Goal: Contribute content: Contribute content

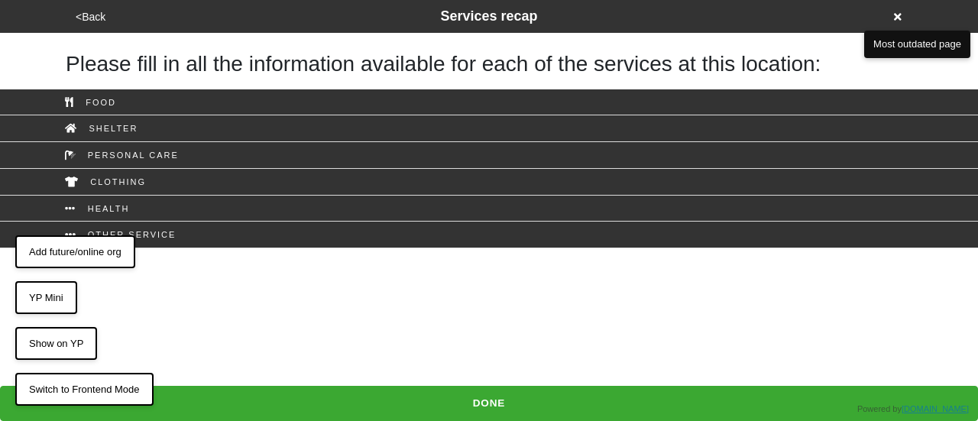
click at [86, 255] on button "Add future/online org" at bounding box center [75, 252] width 120 height 34
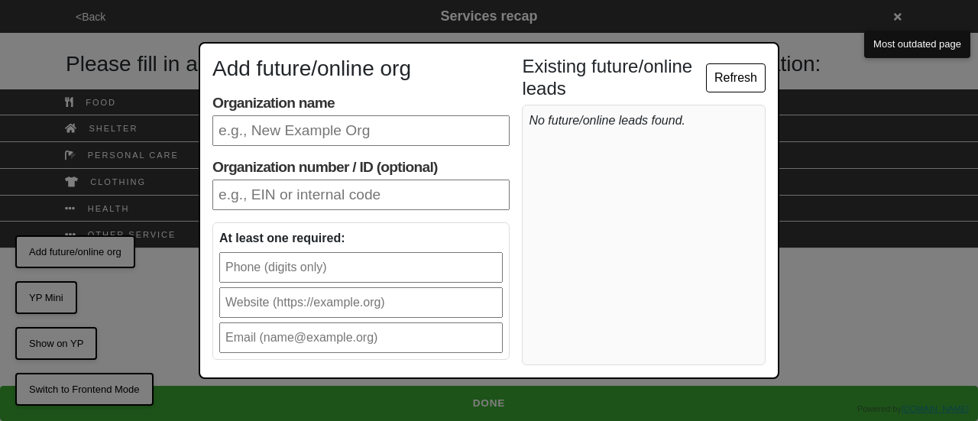
click at [304, 132] on input "Organization name" at bounding box center [360, 130] width 297 height 31
type input "Streetlives"
type input "9173101841"
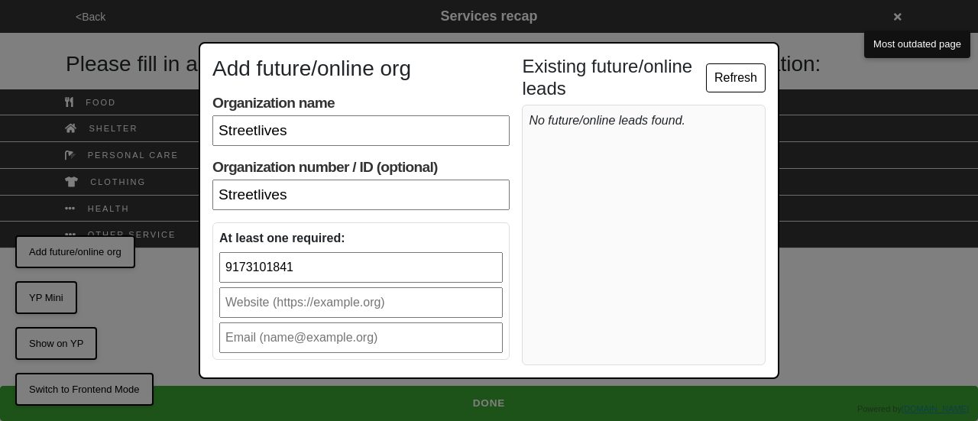
type input "[EMAIL_ADDRESS][DOMAIN_NAME]"
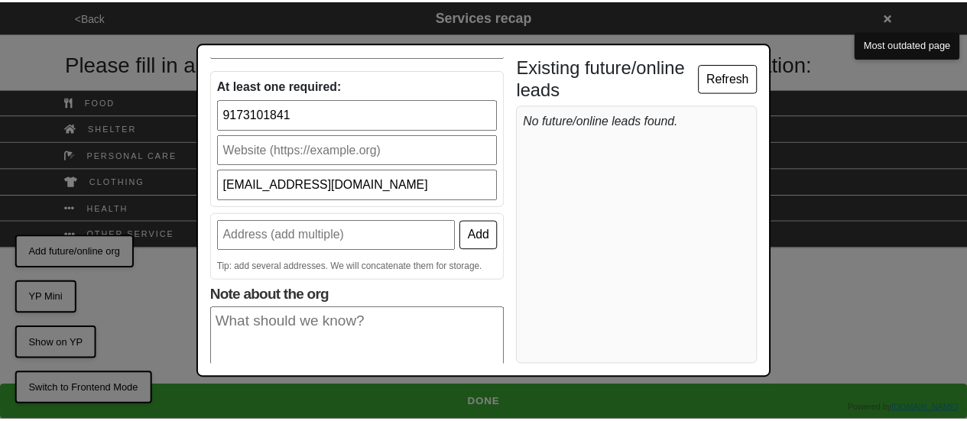
scroll to position [239, 0]
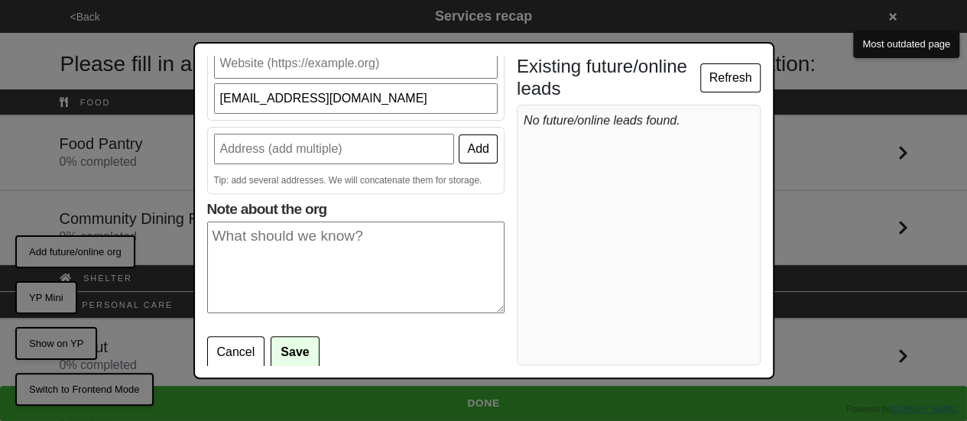
drag, startPoint x: 307, startPoint y: 164, endPoint x: 316, endPoint y: 142, distance: 24.0
click at [307, 164] on div "Add Tip: add several addresses. We will concatenate them for storage." at bounding box center [355, 160] width 297 height 67
click at [316, 141] on input "text" at bounding box center [334, 149] width 241 height 31
type input "[STREET_ADDRESS]"
click at [465, 152] on button "Add" at bounding box center [478, 149] width 38 height 29
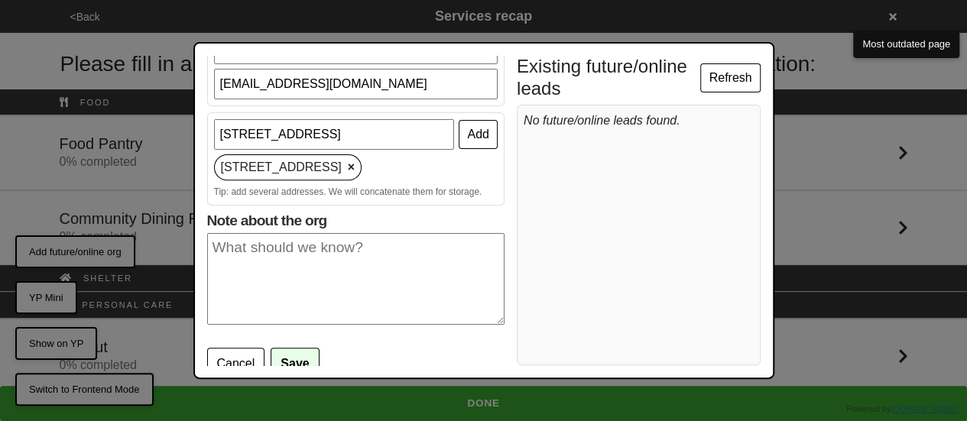
scroll to position [264, 0]
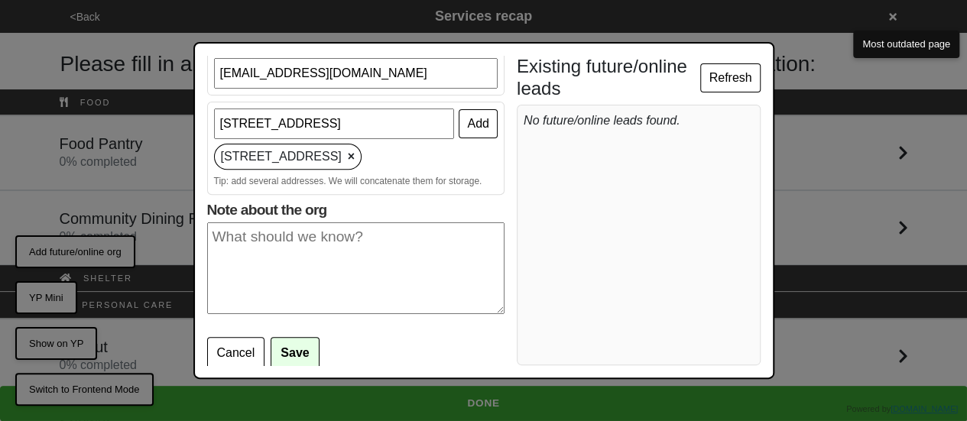
click at [314, 279] on textarea "Note about the org" at bounding box center [355, 268] width 297 height 92
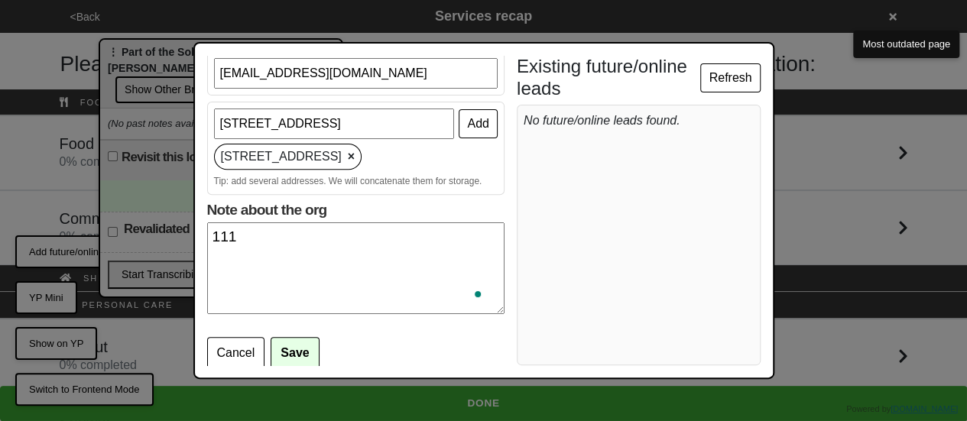
type textarea "111"
click at [298, 348] on button "Save" at bounding box center [295, 353] width 48 height 32
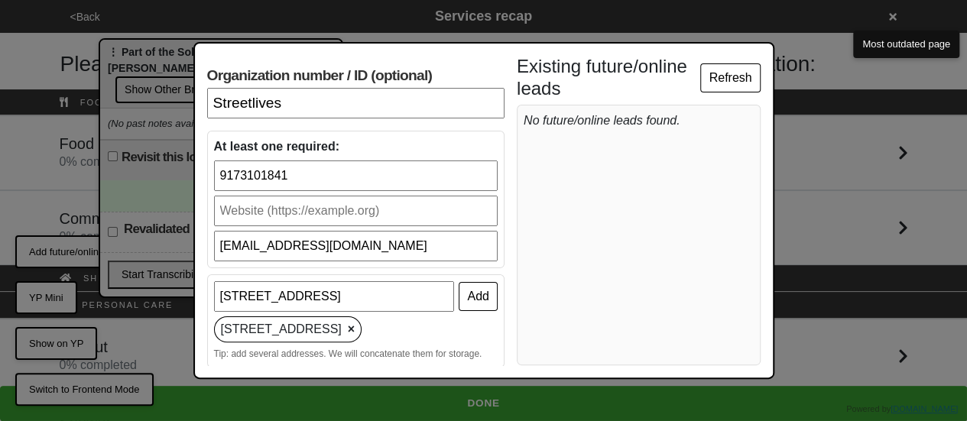
scroll to position [0, 0]
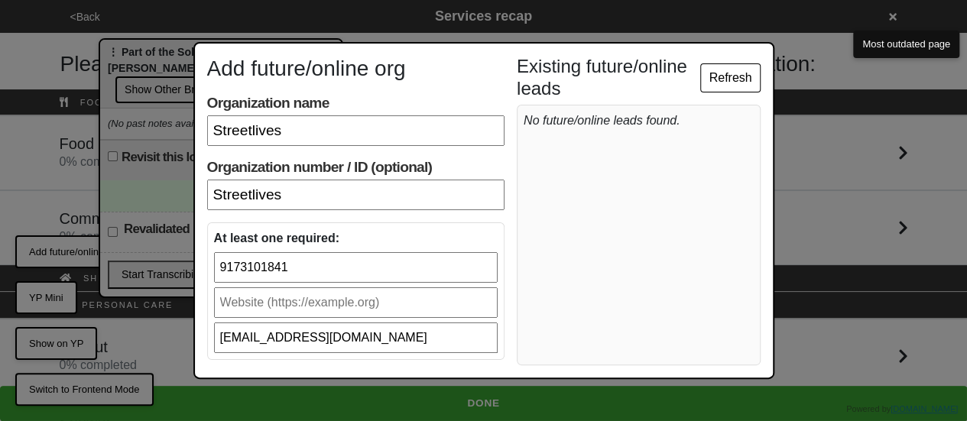
drag, startPoint x: 273, startPoint y: 336, endPoint x: 283, endPoint y: 336, distance: 9.9
click at [283, 336] on input "[EMAIL_ADDRESS][DOMAIN_NAME]" at bounding box center [356, 338] width 284 height 31
click at [381, 341] on input "[EMAIL_ADDRESS][DOMAIN_NAME]" at bounding box center [356, 338] width 284 height 31
click at [381, 341] on input "doobneek@streetlives.nyc" at bounding box center [356, 338] width 284 height 31
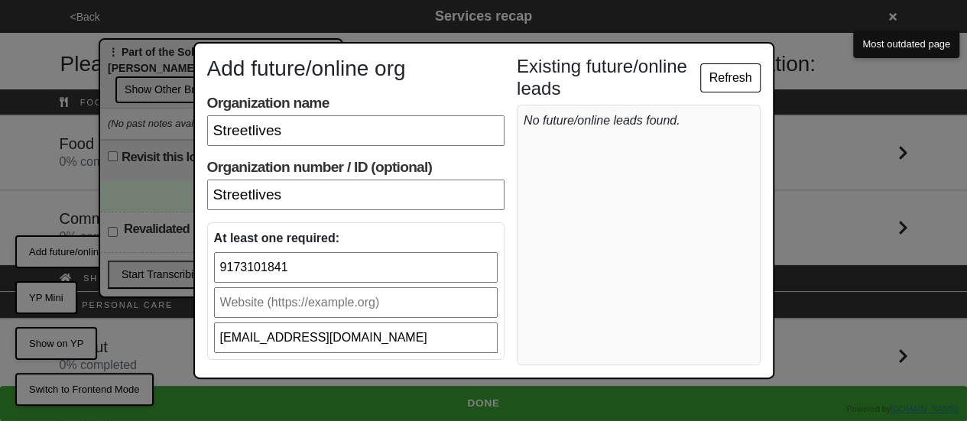
click at [251, 187] on input "Streetlives" at bounding box center [355, 195] width 297 height 31
click at [335, 197] on input "Streetlives" at bounding box center [355, 195] width 297 height 31
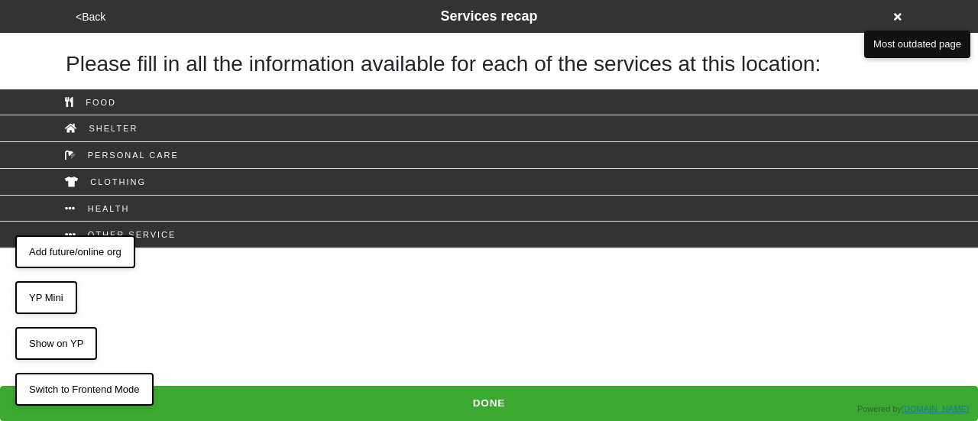
click at [83, 253] on button "Add future/online org" at bounding box center [75, 252] width 120 height 34
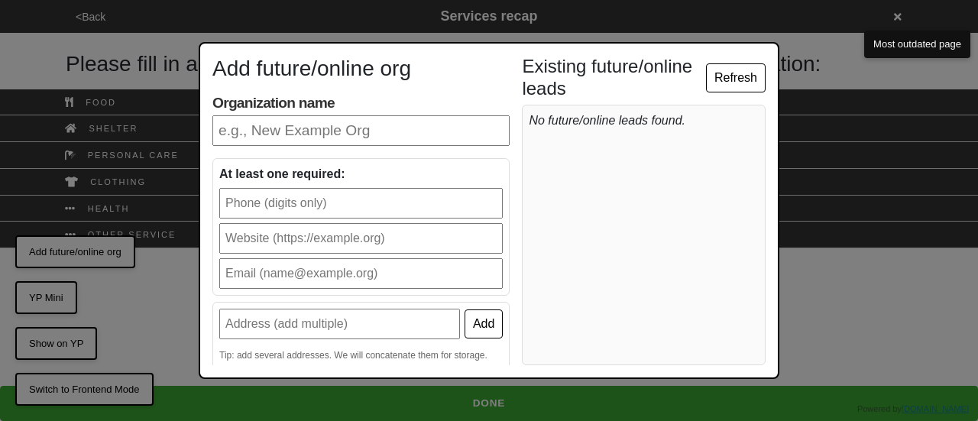
click at [343, 126] on input "Organization name" at bounding box center [360, 130] width 297 height 31
type input "Streetlives"
type input "9173101841"
type input "doobneek@streetlives.nyc"
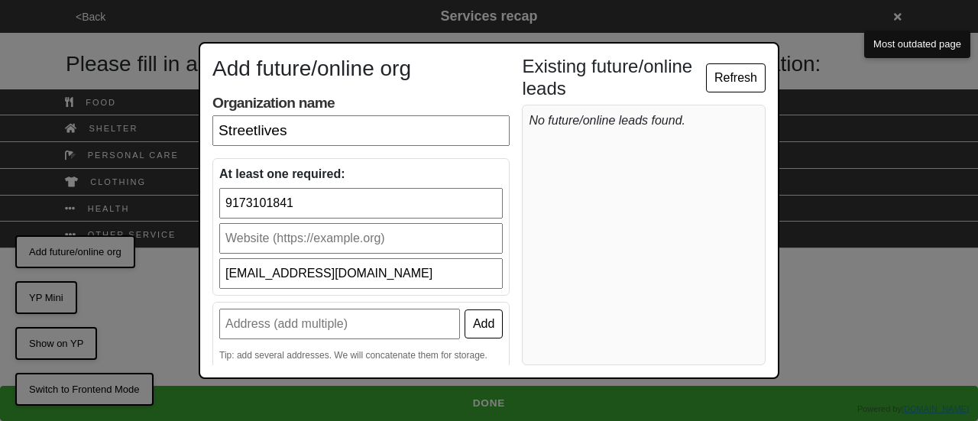
click at [306, 235] on input "text" at bounding box center [361, 238] width 284 height 31
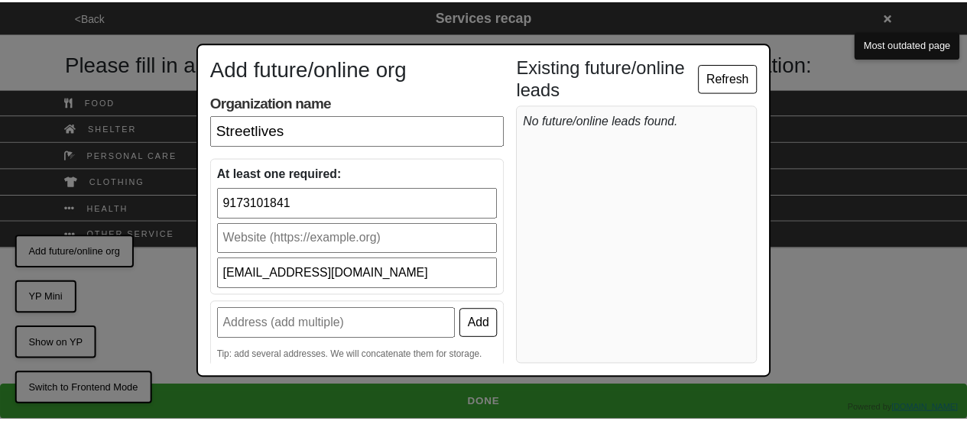
scroll to position [175, 0]
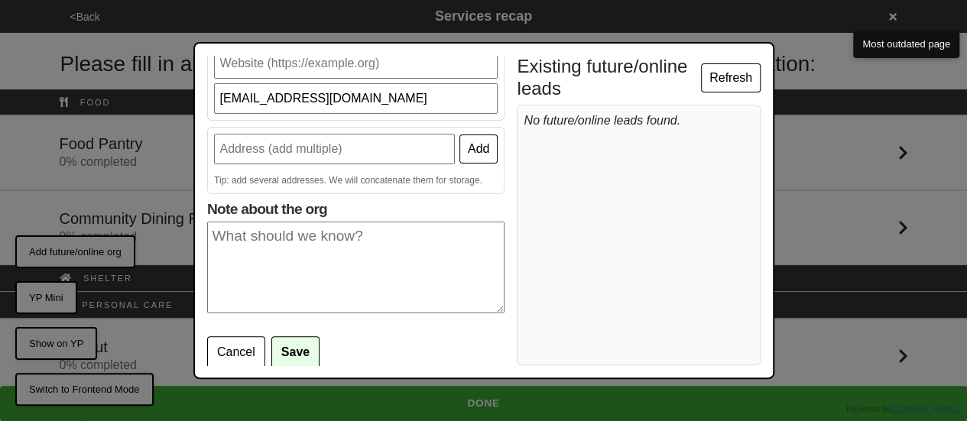
click at [427, 146] on input "text" at bounding box center [334, 149] width 241 height 31
type input "332 E 53rd St"
click at [472, 153] on button "Add" at bounding box center [478, 149] width 38 height 29
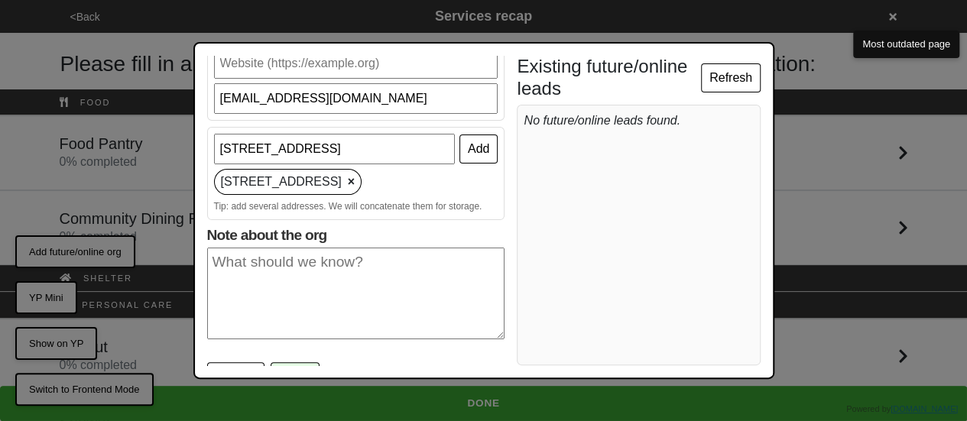
click at [272, 267] on textarea "Note about the org" at bounding box center [355, 294] width 297 height 92
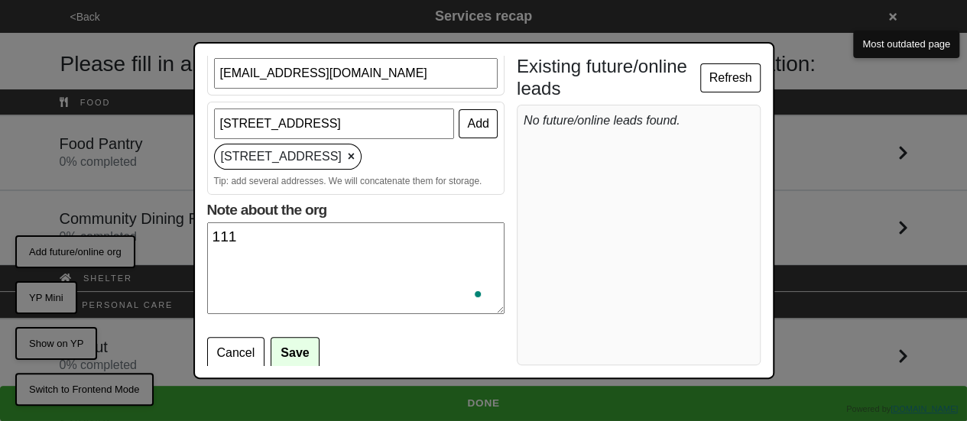
scroll to position [200, 0]
type textarea "111"
click at [293, 344] on button "Save" at bounding box center [295, 353] width 48 height 32
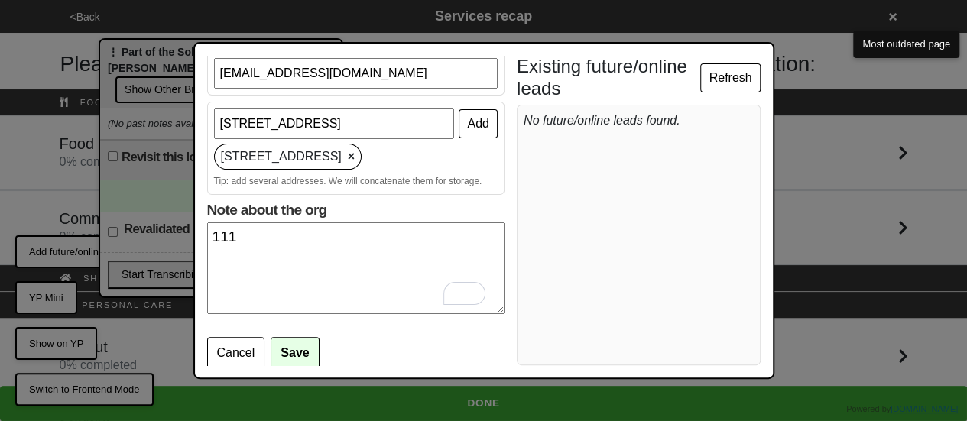
click at [304, 349] on button "Save" at bounding box center [295, 353] width 48 height 32
click at [731, 73] on button "Refresh" at bounding box center [730, 77] width 60 height 29
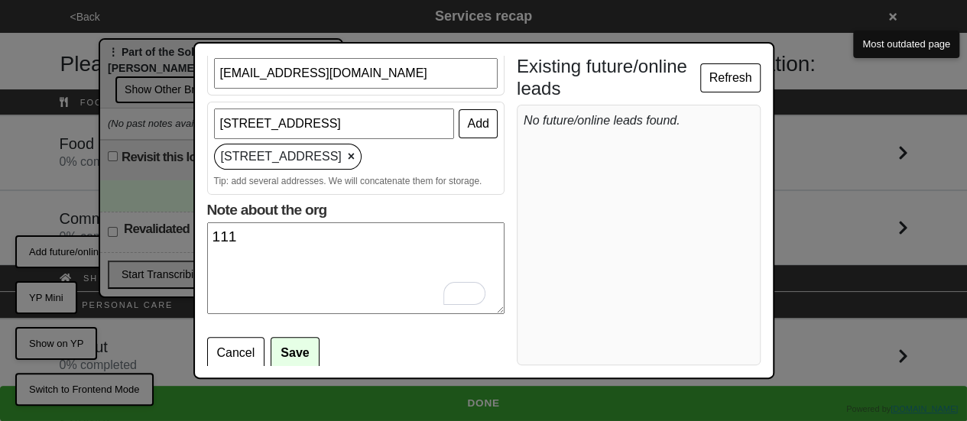
click at [731, 73] on button "Refresh" at bounding box center [730, 77] width 60 height 29
click at [304, 346] on button "Save" at bounding box center [295, 353] width 48 height 32
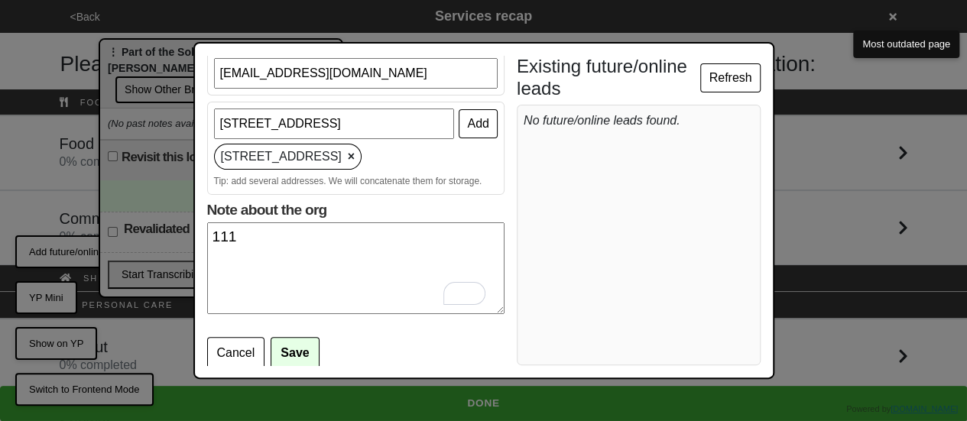
scroll to position [0, 0]
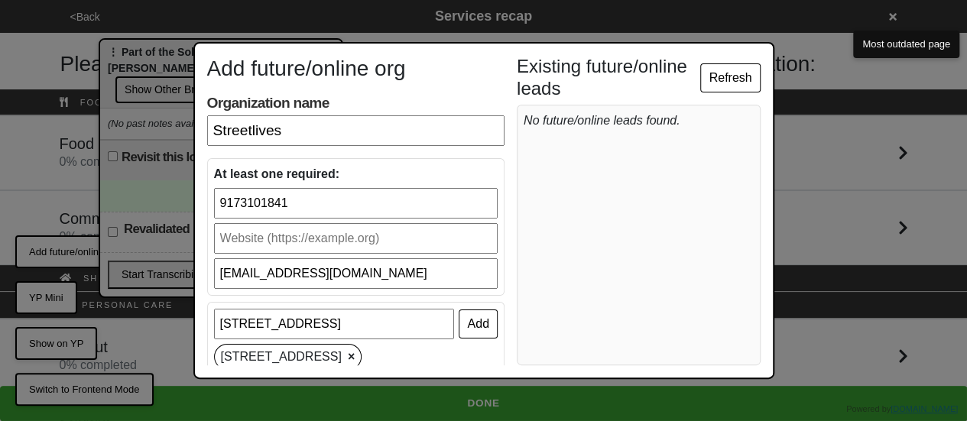
click at [258, 236] on input "text" at bounding box center [356, 238] width 284 height 31
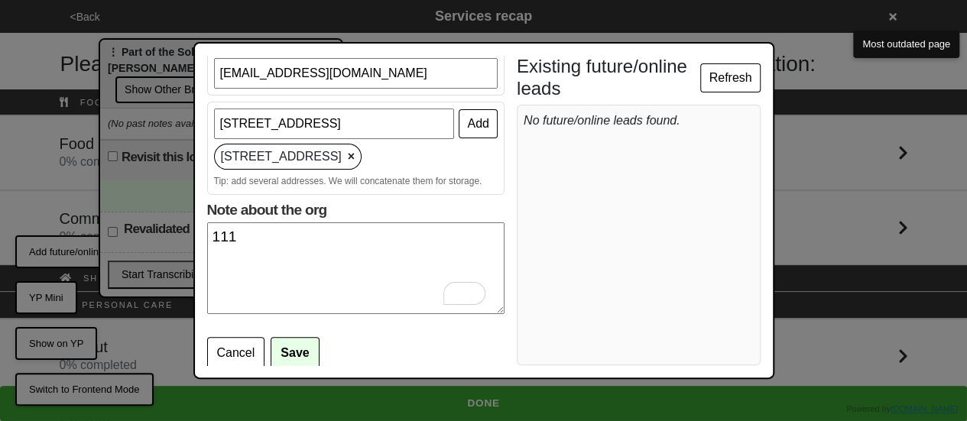
click at [292, 348] on button "Save" at bounding box center [295, 353] width 48 height 32
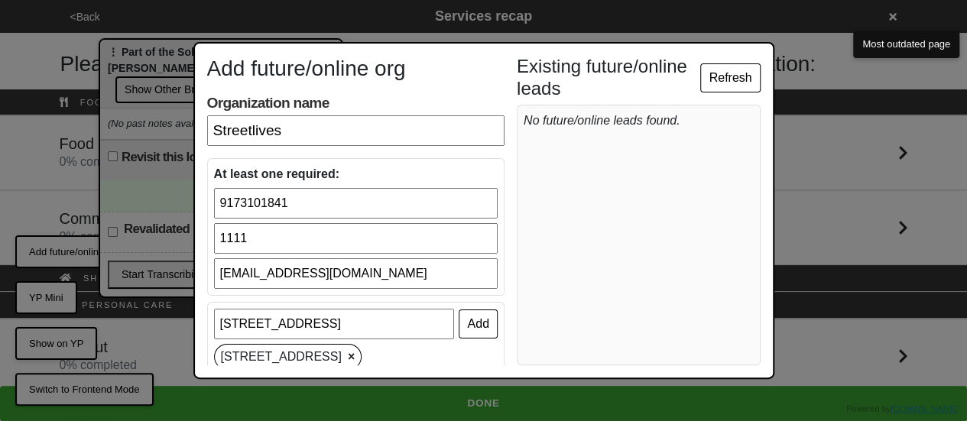
click at [276, 273] on input "[EMAIL_ADDRESS][DOMAIN_NAME]" at bounding box center [356, 273] width 284 height 31
click at [258, 245] on input "1111" at bounding box center [356, 238] width 284 height 31
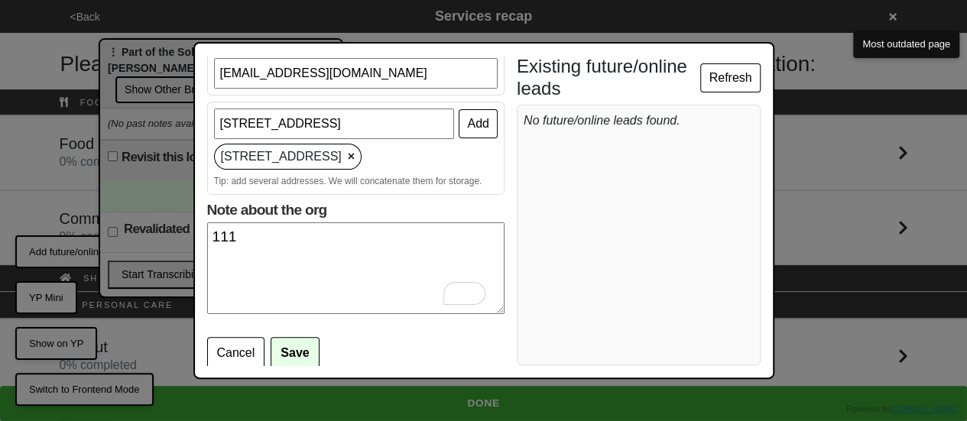
type input "1111"
click at [293, 347] on button "Save" at bounding box center [295, 353] width 48 height 32
click at [294, 348] on button "Save" at bounding box center [295, 353] width 48 height 32
click at [294, 347] on button "Save" at bounding box center [295, 353] width 48 height 32
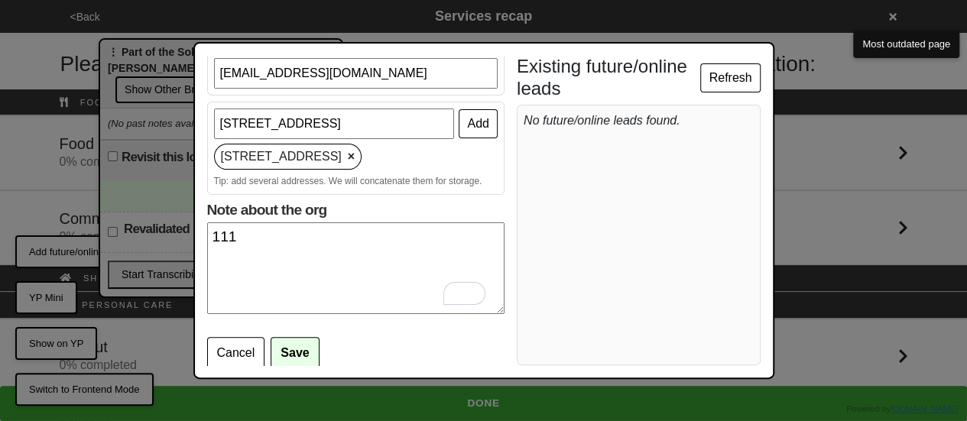
click at [294, 347] on button "Save" at bounding box center [295, 353] width 48 height 32
click at [294, 346] on button "Save" at bounding box center [295, 353] width 48 height 32
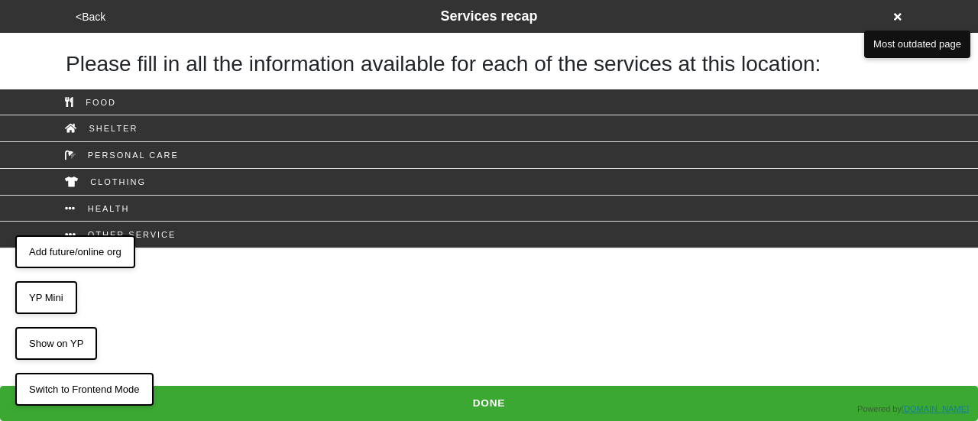
click at [99, 247] on button "Add future/online org" at bounding box center [75, 252] width 120 height 34
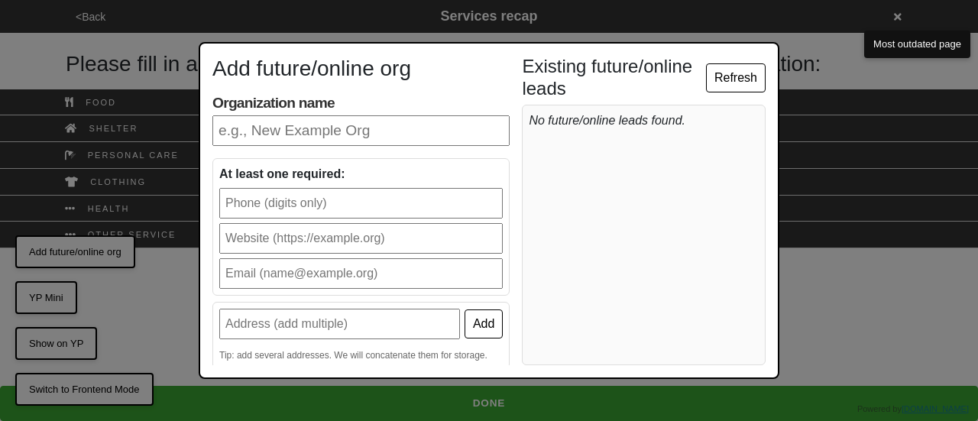
click at [342, 126] on input "Organization name" at bounding box center [360, 130] width 297 height 31
type input "Streetlives"
type input "9173101841"
type input "[EMAIL_ADDRESS][DOMAIN_NAME]"
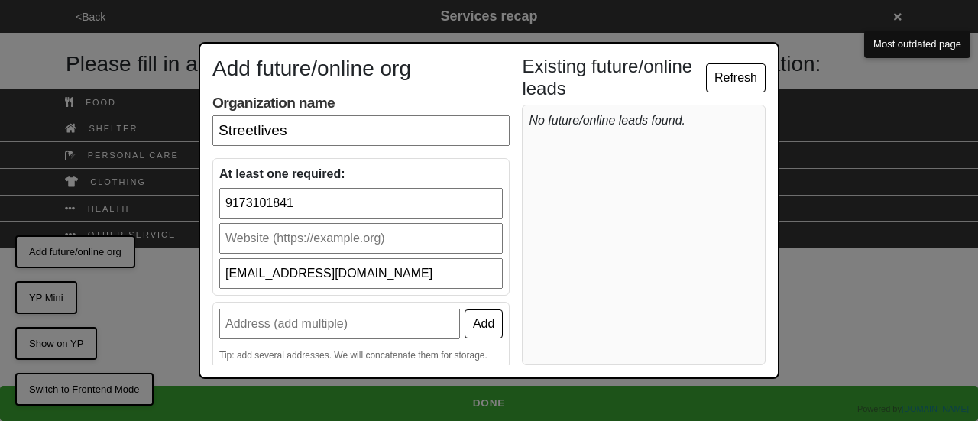
click at [268, 241] on input "text" at bounding box center [361, 238] width 284 height 31
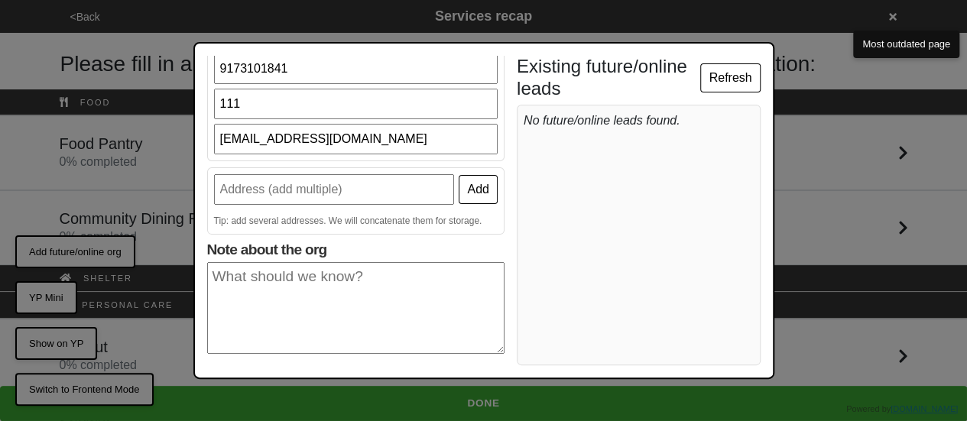
scroll to position [153, 0]
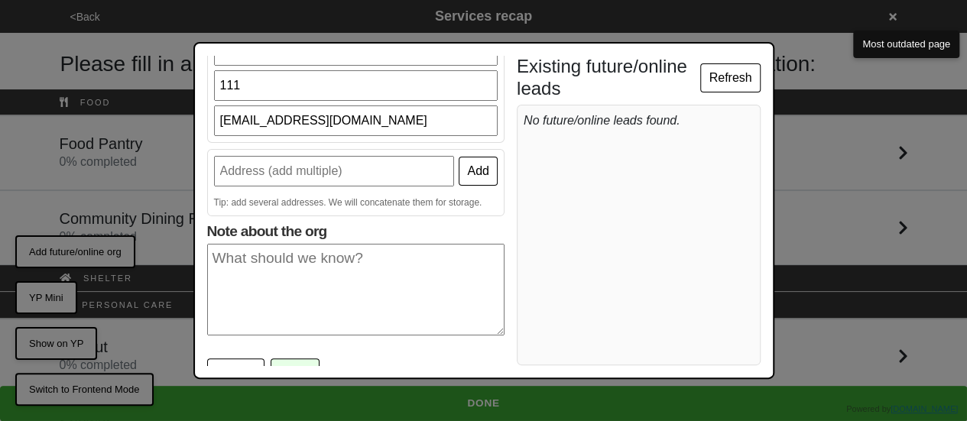
type input "111"
click at [368, 172] on input "text" at bounding box center [334, 171] width 241 height 31
type input "[STREET_ADDRESS]"
click at [469, 167] on button "Add" at bounding box center [478, 171] width 38 height 29
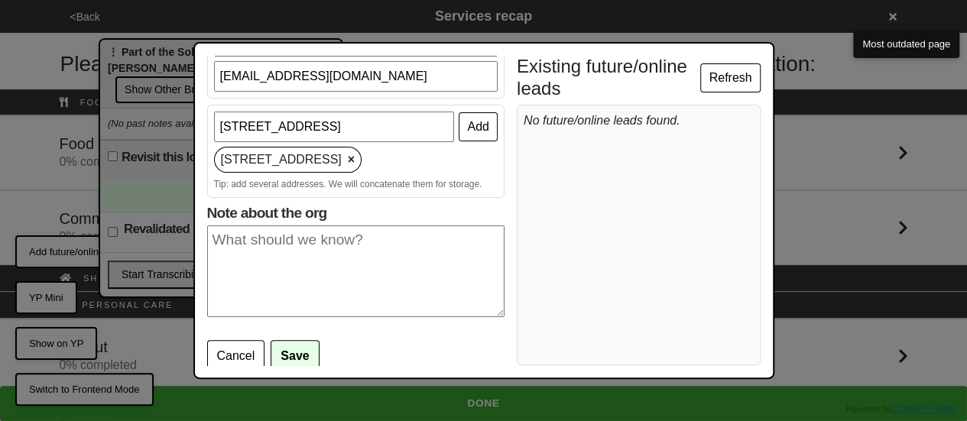
scroll to position [200, 0]
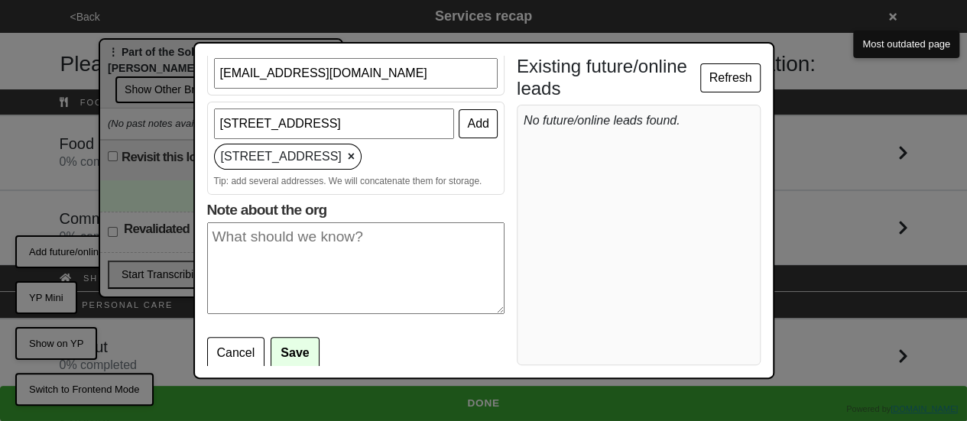
click at [290, 348] on button "Save" at bounding box center [295, 353] width 48 height 32
click at [294, 348] on button "Save" at bounding box center [295, 353] width 48 height 32
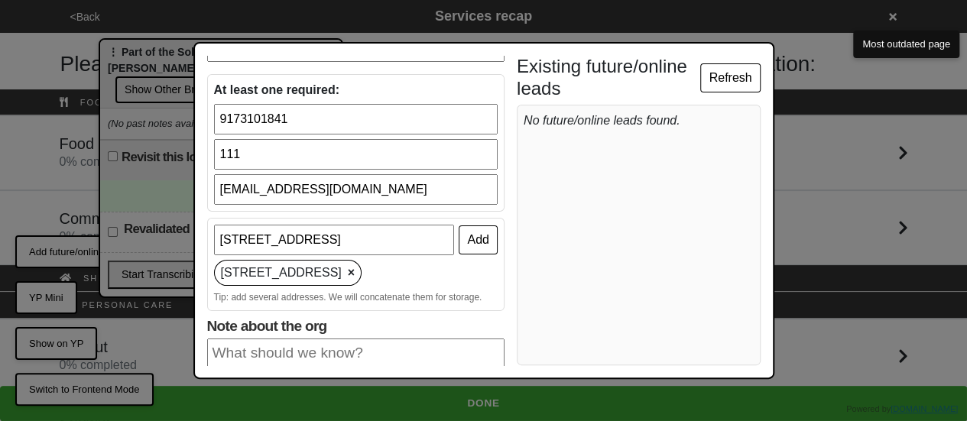
scroll to position [0, 0]
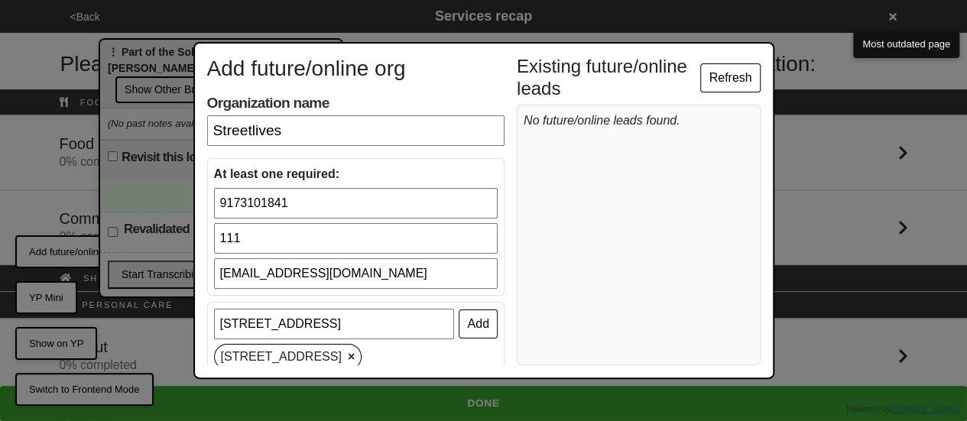
click at [313, 202] on input "9173101841" at bounding box center [356, 203] width 284 height 31
type input "91731018411"
click at [384, 270] on input "[EMAIL_ADDRESS][DOMAIN_NAME]" at bounding box center [356, 273] width 284 height 31
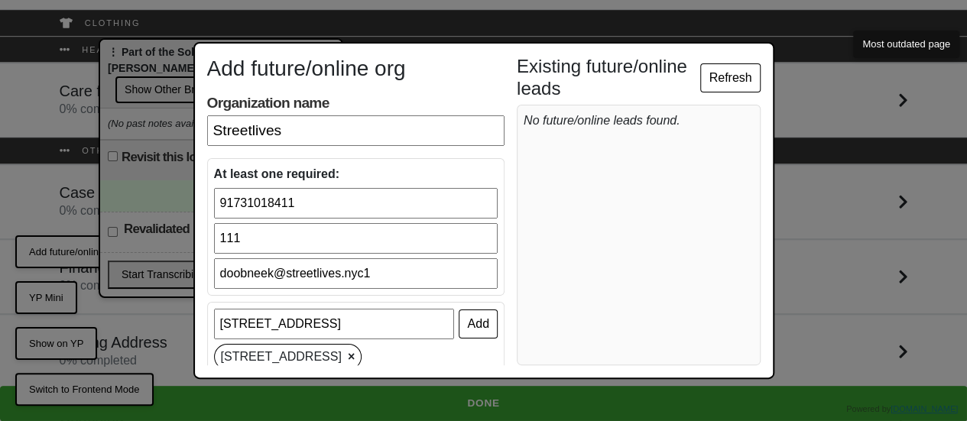
type input "doobneek@streetlives.nyc1"
click at [319, 140] on input "Streetlives" at bounding box center [355, 130] width 297 height 31
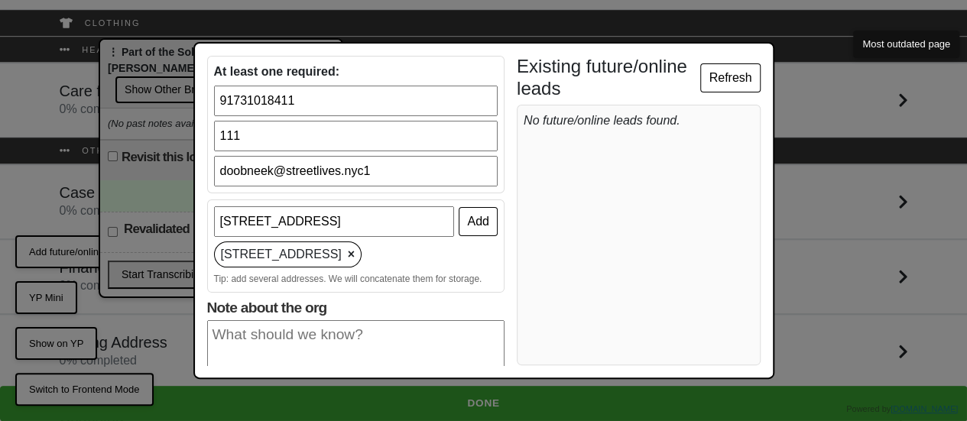
scroll to position [200, 0]
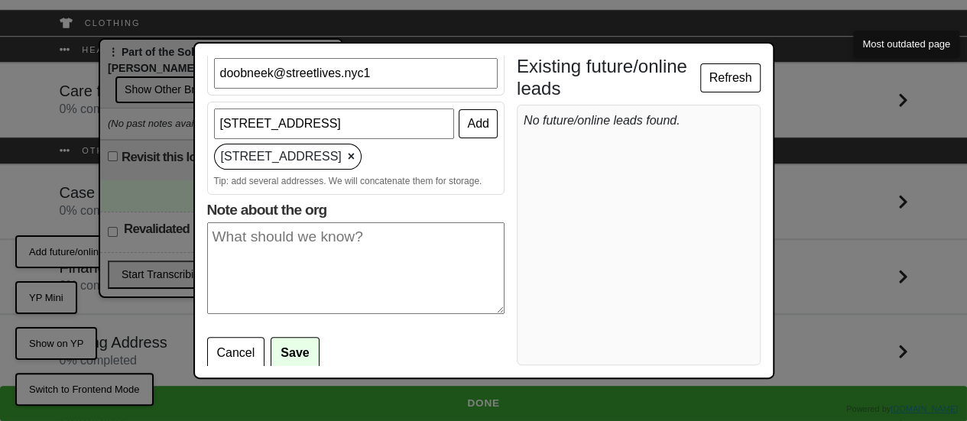
type input "Streetlives1"
click at [295, 356] on button "Save" at bounding box center [295, 353] width 48 height 32
click at [295, 346] on button "Save" at bounding box center [295, 353] width 48 height 32
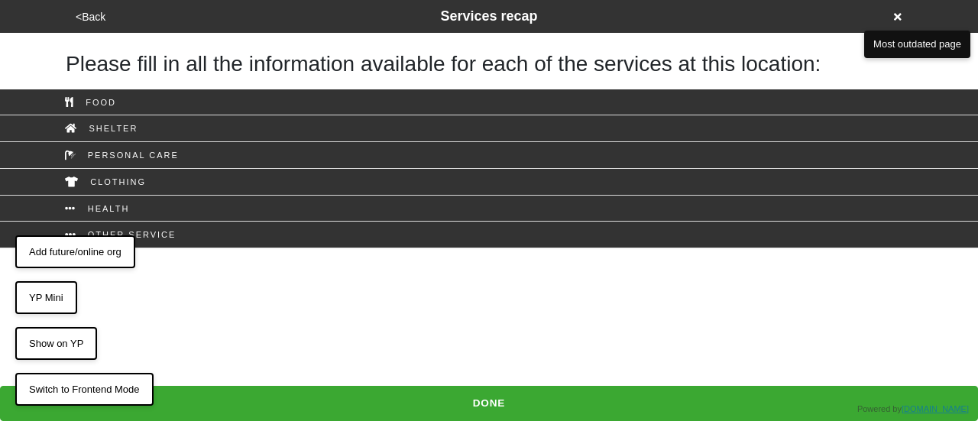
click at [79, 249] on button "Add future/online org" at bounding box center [75, 252] width 120 height 34
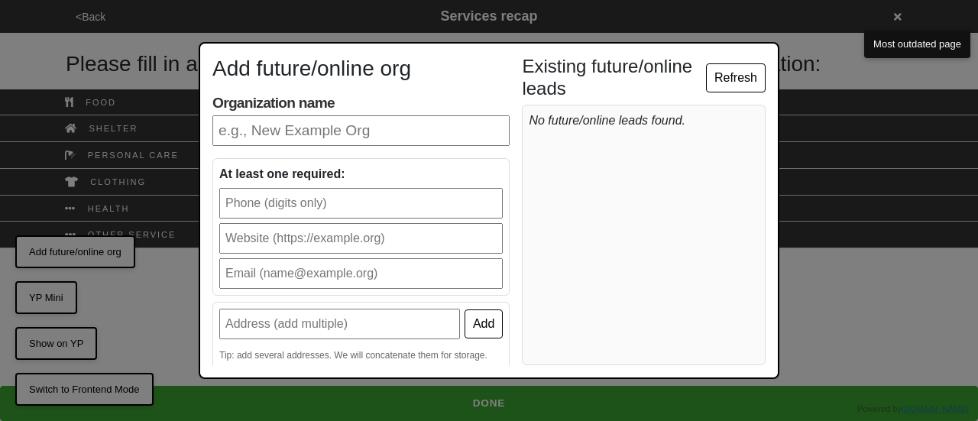
click at [260, 149] on div "Add future/online org Organization name At least one required: Add Tip: add sev…" at bounding box center [360, 211] width 297 height 310
click at [271, 127] on input "Organization name" at bounding box center [360, 130] width 297 height 31
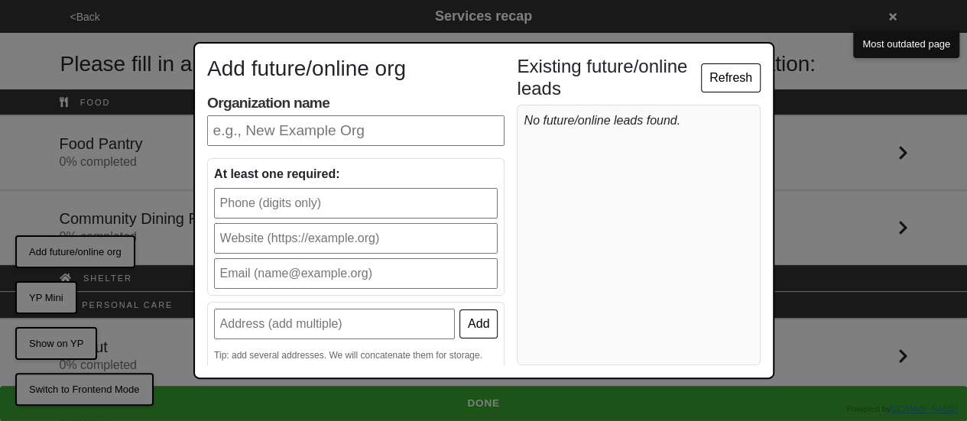
type input "Streetlives"
type input "9173101841"
type input "[EMAIL_ADDRESS][DOMAIN_NAME]"
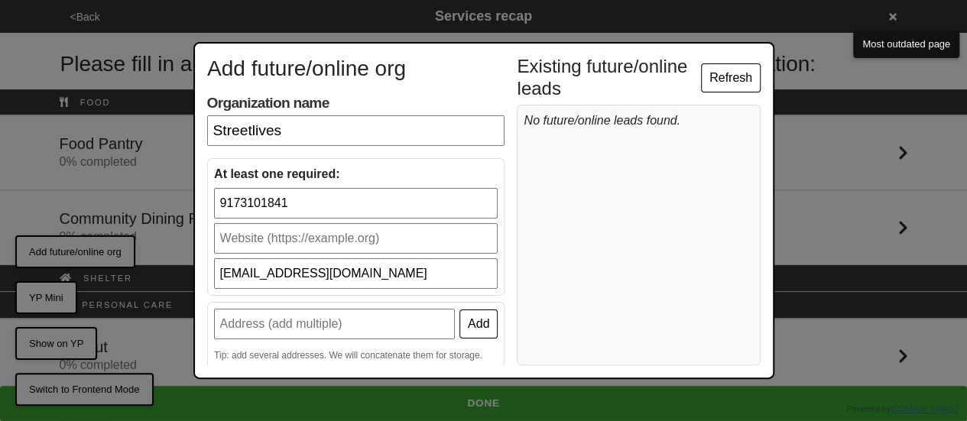
click at [260, 331] on input "text" at bounding box center [334, 324] width 241 height 31
type input "[STREET_ADDRESS]"
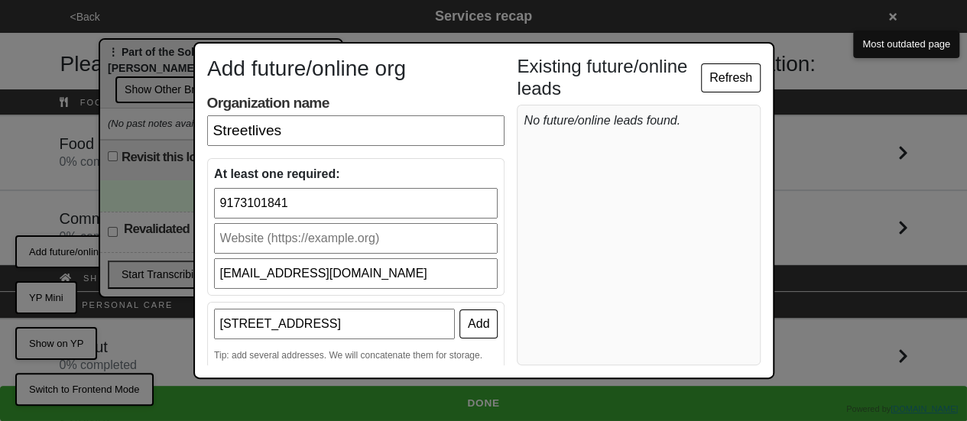
click at [459, 320] on button "Add" at bounding box center [478, 324] width 38 height 29
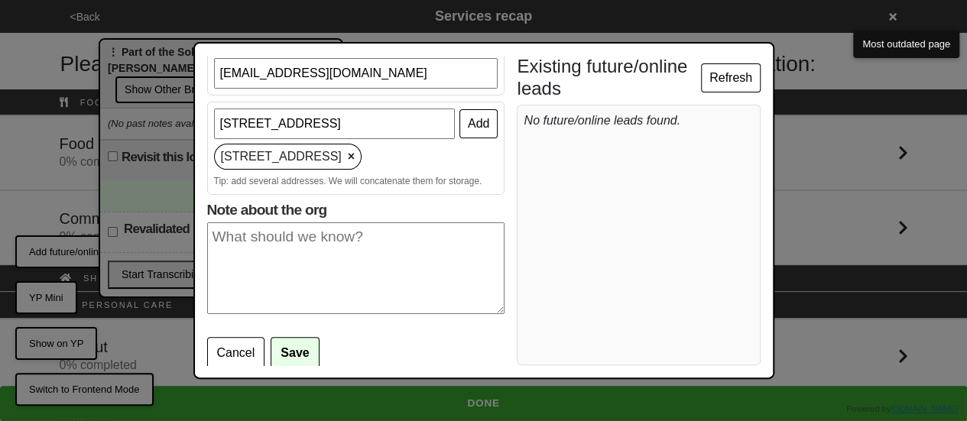
click at [264, 286] on textarea "Note about the org" at bounding box center [355, 268] width 297 height 92
type textarea "1"
click at [303, 351] on button "Save" at bounding box center [295, 353] width 48 height 32
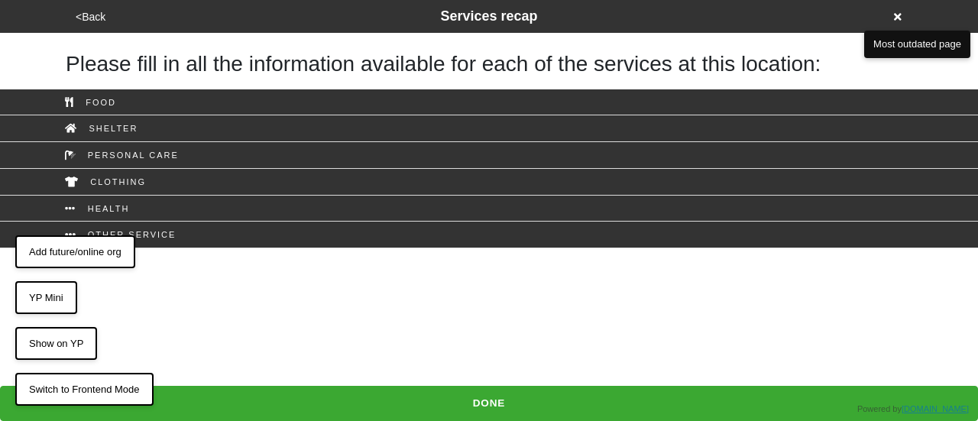
click at [86, 253] on button "Add future/online org" at bounding box center [75, 252] width 120 height 34
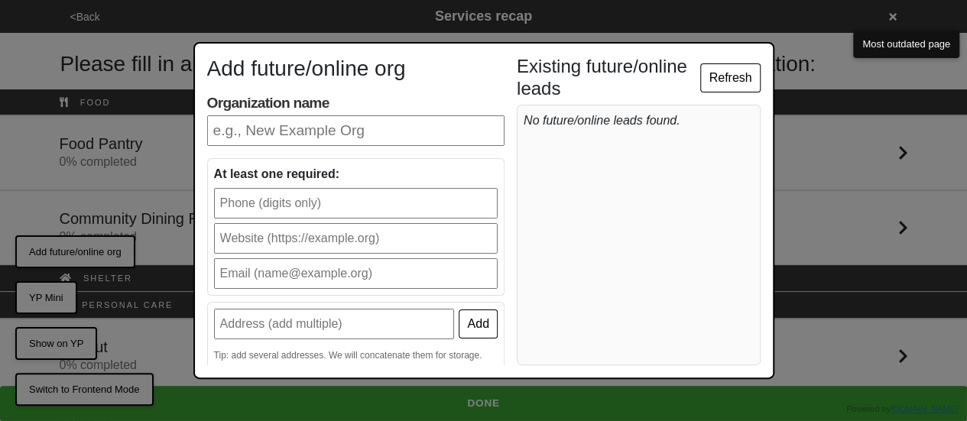
click at [330, 141] on input "Organization name" at bounding box center [355, 130] width 297 height 31
type input "Streetlives"
type input "9173101841"
type input "[EMAIL_ADDRESS][DOMAIN_NAME]"
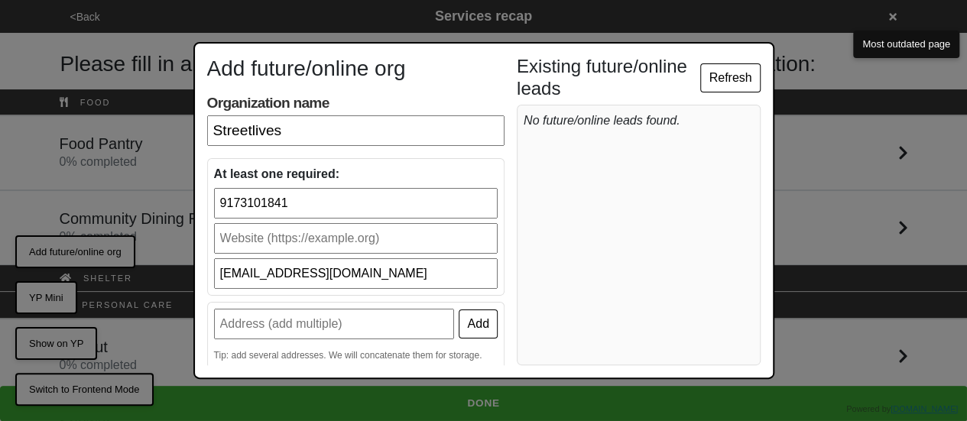
click at [300, 241] on input "text" at bounding box center [356, 238] width 284 height 31
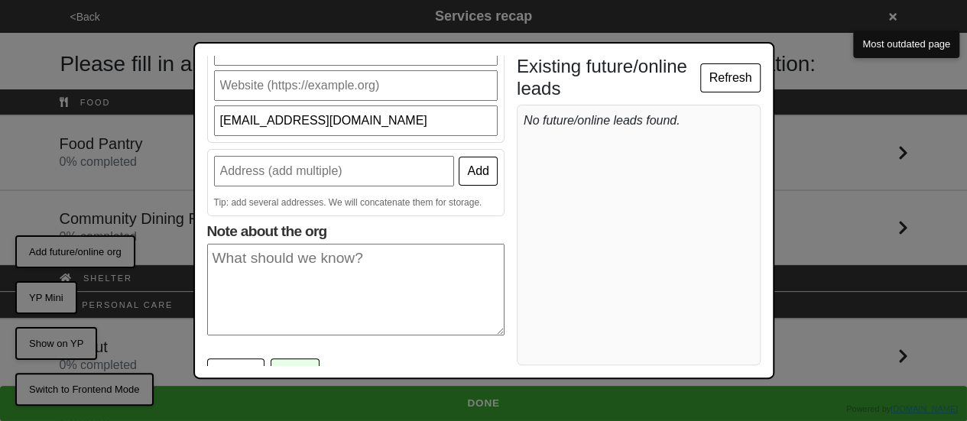
click at [297, 168] on input "text" at bounding box center [334, 171] width 241 height 31
type input "[STREET_ADDRESS]"
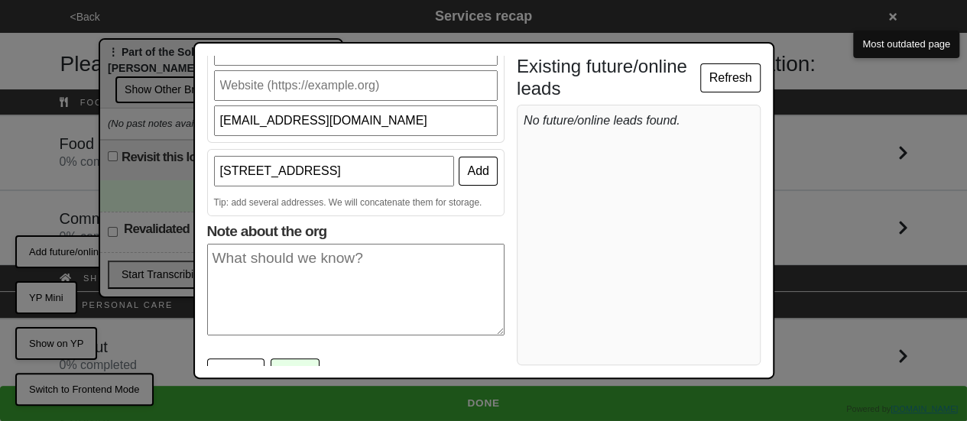
click at [459, 177] on button "Add" at bounding box center [478, 171] width 38 height 29
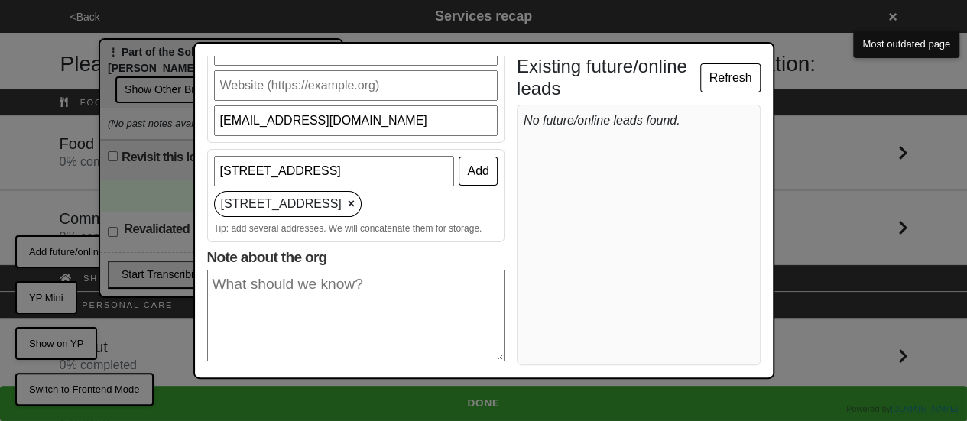
click at [258, 319] on textarea "Note about the org" at bounding box center [355, 316] width 297 height 92
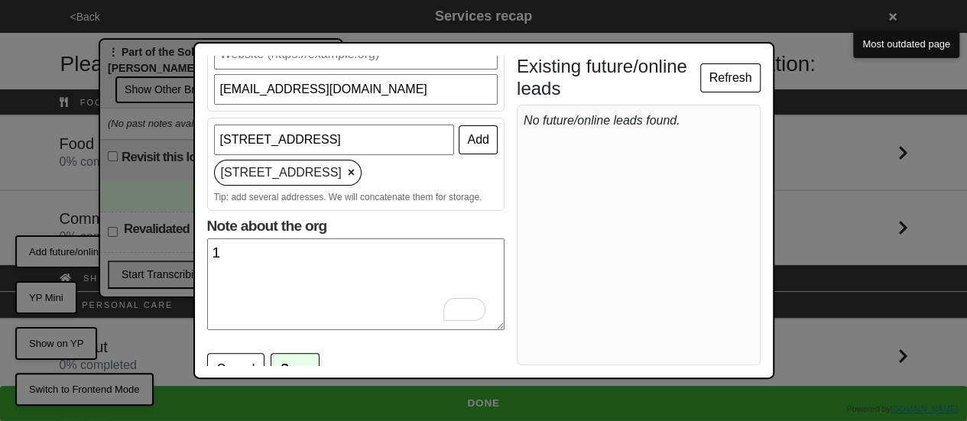
scroll to position [200, 0]
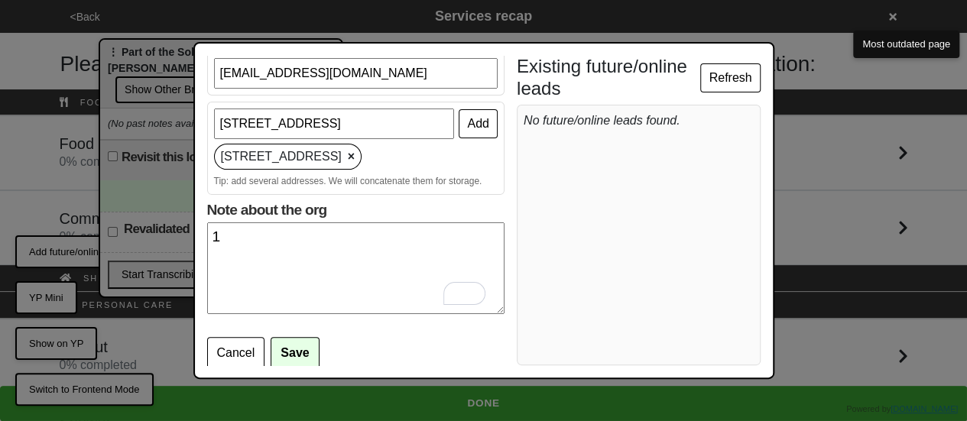
type textarea "1"
click at [296, 345] on button "Save" at bounding box center [295, 353] width 48 height 32
click at [295, 349] on button "Save" at bounding box center [295, 353] width 48 height 32
click at [291, 350] on button "Save" at bounding box center [295, 353] width 48 height 32
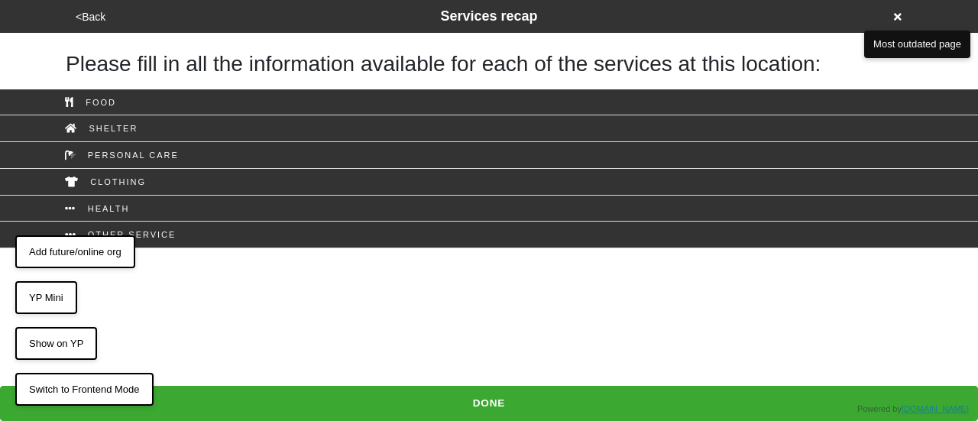
click at [96, 261] on button "Add future/online org" at bounding box center [75, 252] width 120 height 34
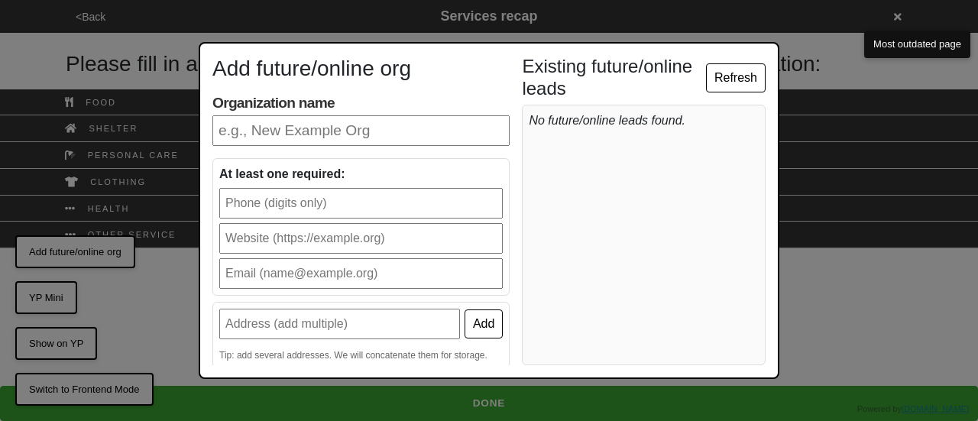
click at [331, 131] on input "Organization name" at bounding box center [360, 130] width 297 height 31
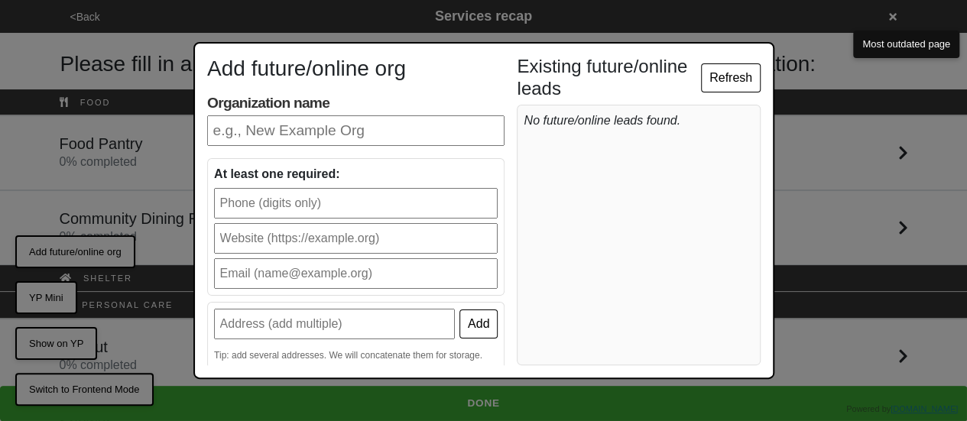
type input "Streetlives"
type input "9173101841"
type input "[EMAIL_ADDRESS][DOMAIN_NAME]"
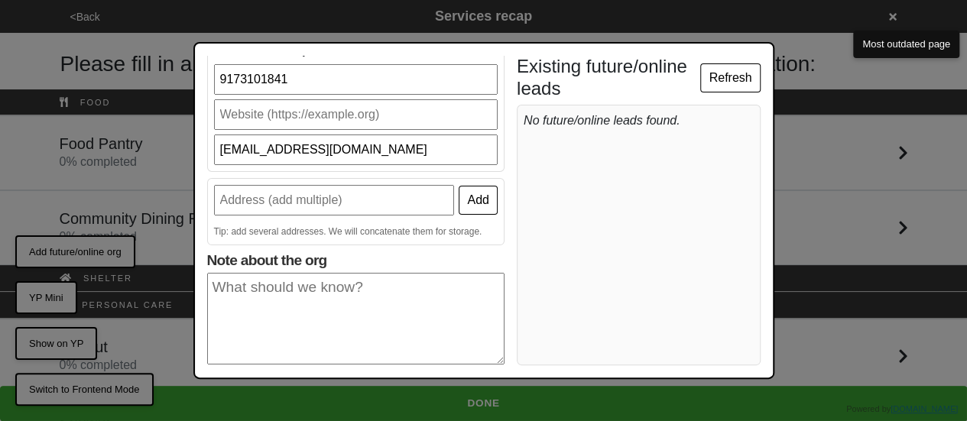
scroll to position [153, 0]
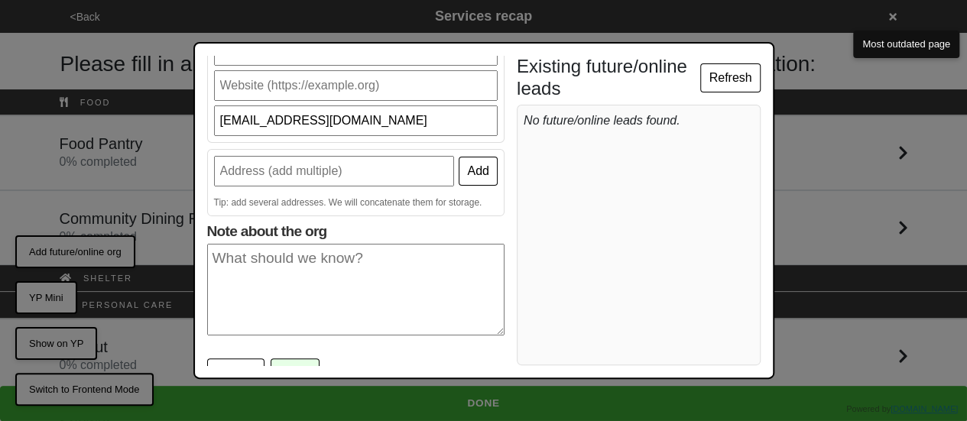
click at [378, 166] on input "text" at bounding box center [334, 171] width 241 height 31
type input "332 E 53rd St"
click at [459, 172] on button "Add" at bounding box center [478, 171] width 38 height 29
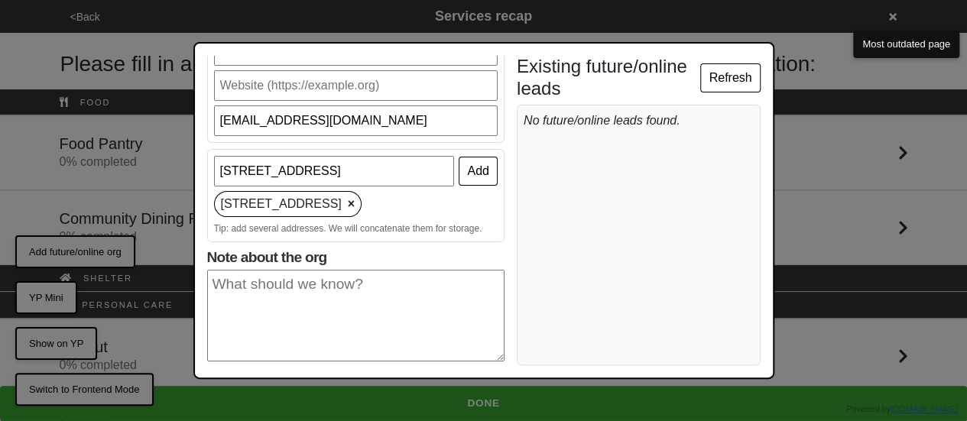
click at [294, 308] on textarea "Note about the org" at bounding box center [355, 316] width 297 height 92
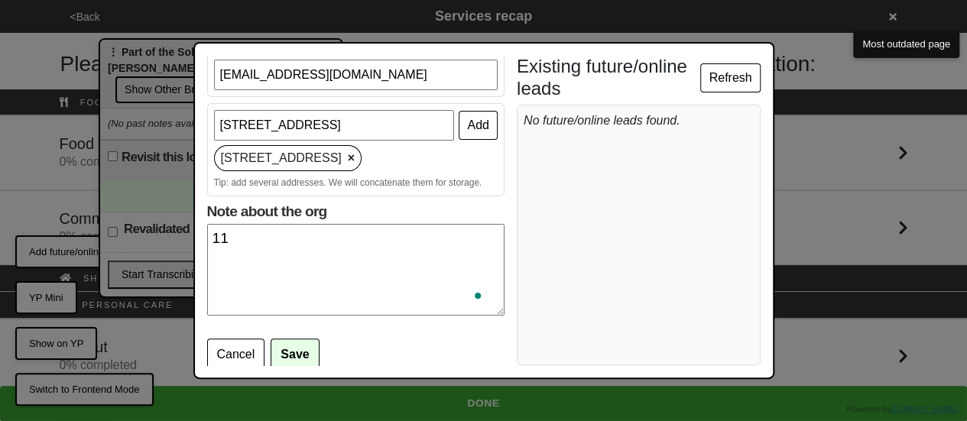
scroll to position [200, 0]
type textarea "11"
click at [308, 349] on button "Save" at bounding box center [295, 353] width 48 height 32
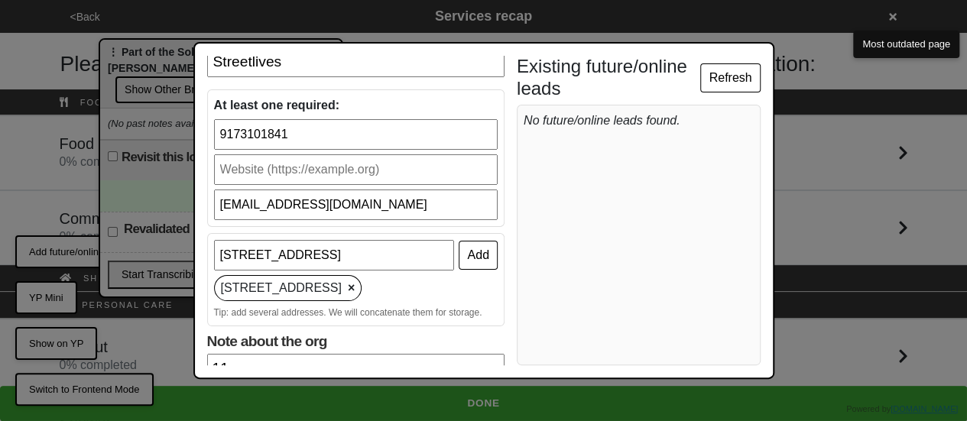
scroll to position [0, 0]
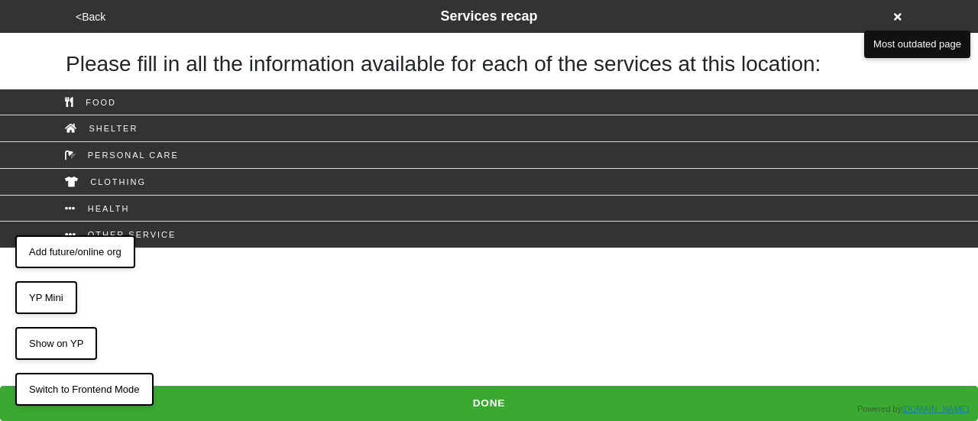
click at [83, 255] on button "Add future/online org" at bounding box center [75, 252] width 120 height 34
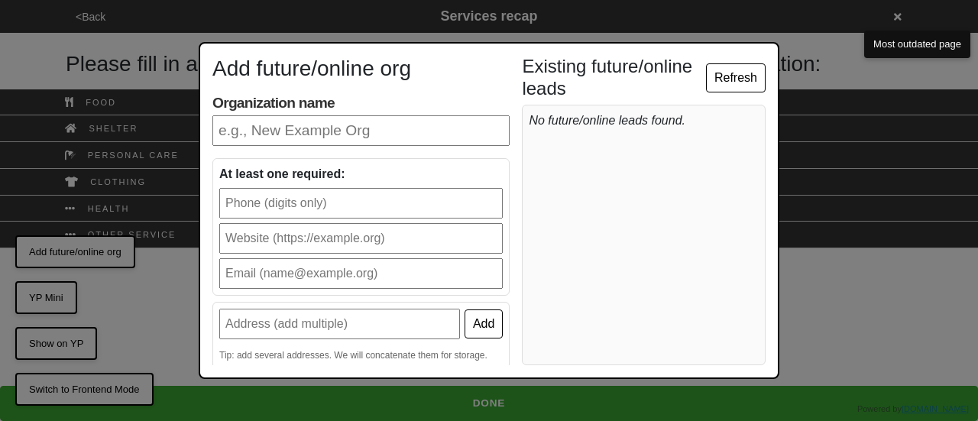
click at [325, 134] on input "Organization name" at bounding box center [360, 130] width 297 height 31
type input "Streetlives"
type input "9173101841"
type input "[EMAIL_ADDRESS][DOMAIN_NAME]"
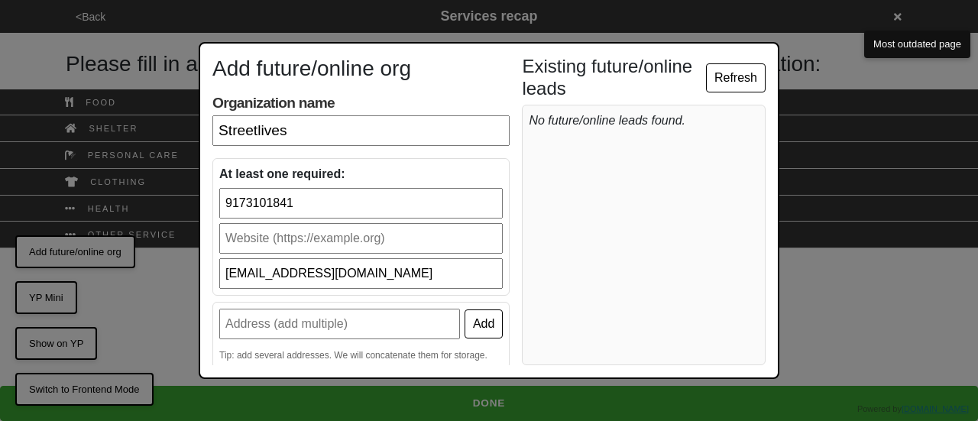
click at [289, 244] on input "text" at bounding box center [361, 238] width 284 height 31
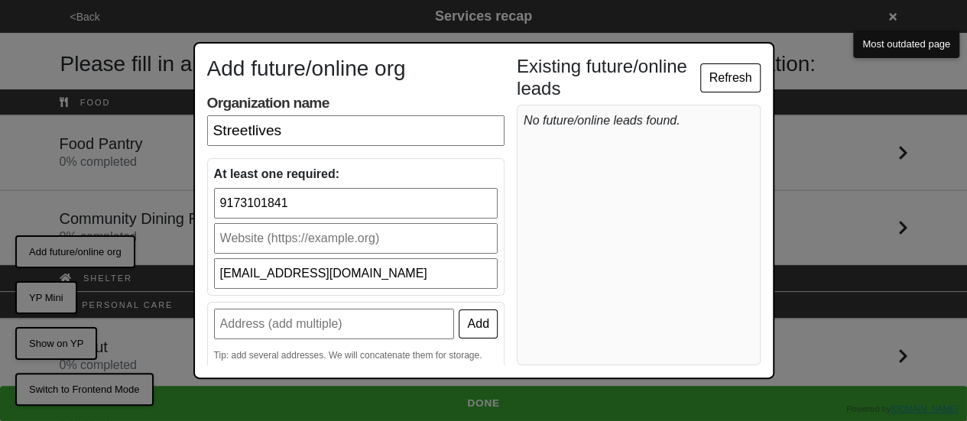
click at [319, 326] on input "text" at bounding box center [334, 324] width 241 height 31
type input "[STREET_ADDRESS]"
click at [464, 320] on button "Add" at bounding box center [478, 324] width 38 height 29
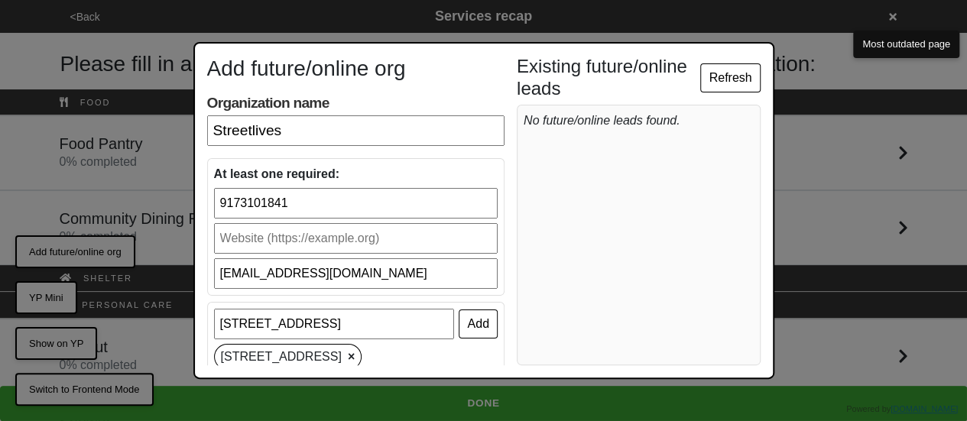
scroll to position [200, 0]
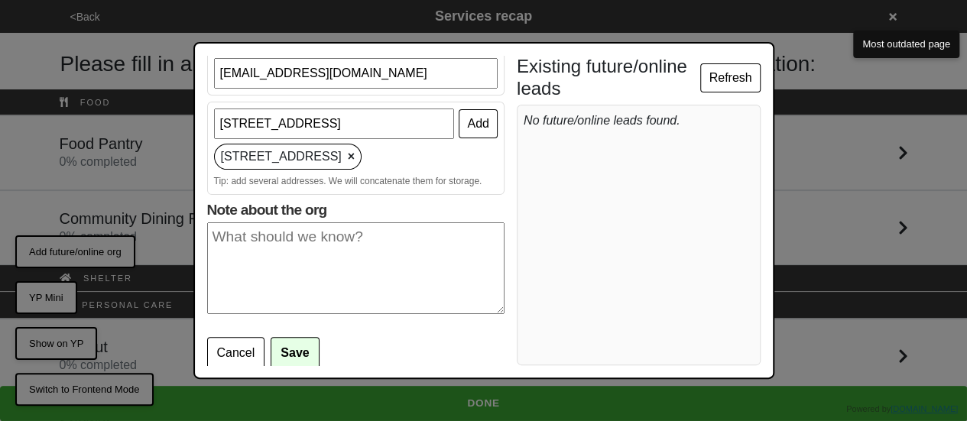
click at [238, 290] on textarea "Note about the org" at bounding box center [355, 268] width 297 height 92
type textarea "11"
click at [301, 344] on button "Save" at bounding box center [295, 353] width 48 height 32
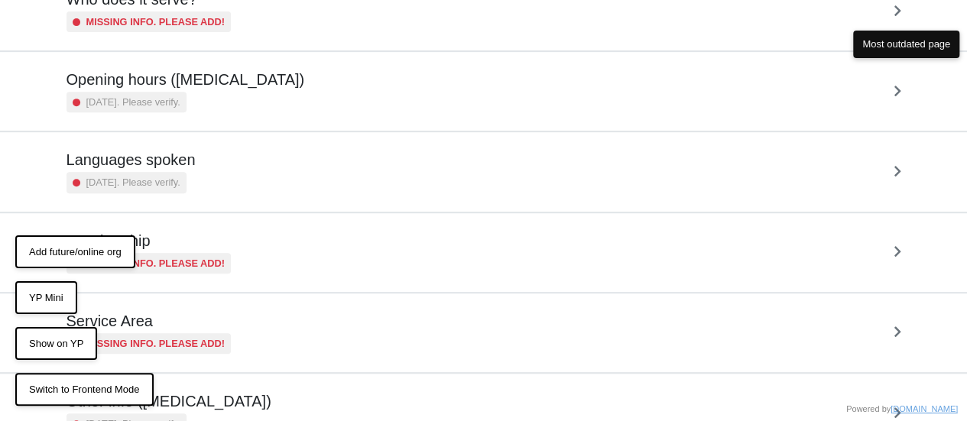
scroll to position [370, 0]
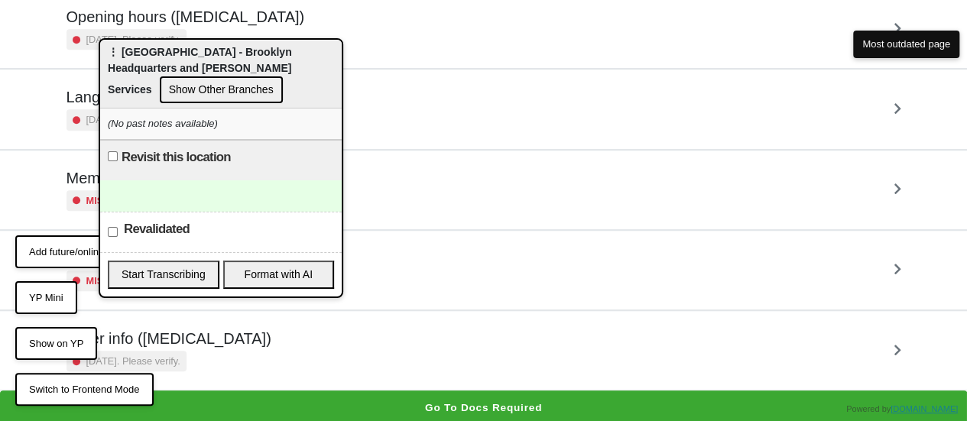
drag, startPoint x: 284, startPoint y: 326, endPoint x: 216, endPoint y: 183, distance: 158.3
click at [216, 183] on div at bounding box center [221, 195] width 242 height 31
click at [435, 403] on button "Go to docs required" at bounding box center [483, 408] width 967 height 35
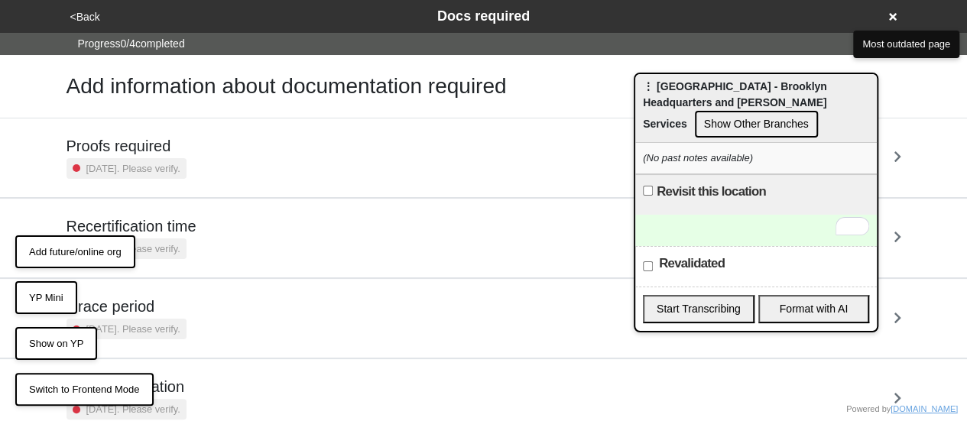
drag, startPoint x: 184, startPoint y: 57, endPoint x: 861, endPoint y: 151, distance: 682.9
click at [874, 143] on div "⋮ [GEOGRAPHIC_DATA] - Brooklyn Headquarters and [PERSON_NAME] Services Show Oth…" at bounding box center [756, 108] width 242 height 69
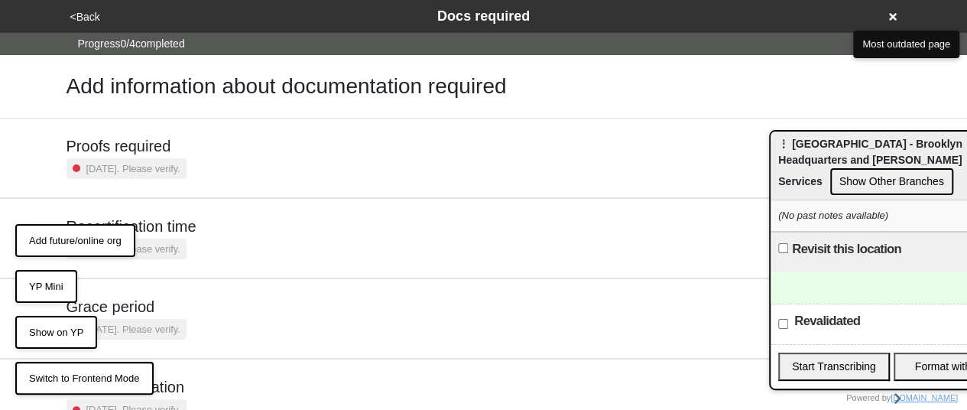
drag, startPoint x: 861, startPoint y: 151, endPoint x: 841, endPoint y: 144, distance: 20.3
click at [842, 144] on div "⋮ [GEOGRAPHIC_DATA] - Brooklyn Headquarters and [PERSON_NAME] Services Show Oth…" at bounding box center [891, 165] width 242 height 69
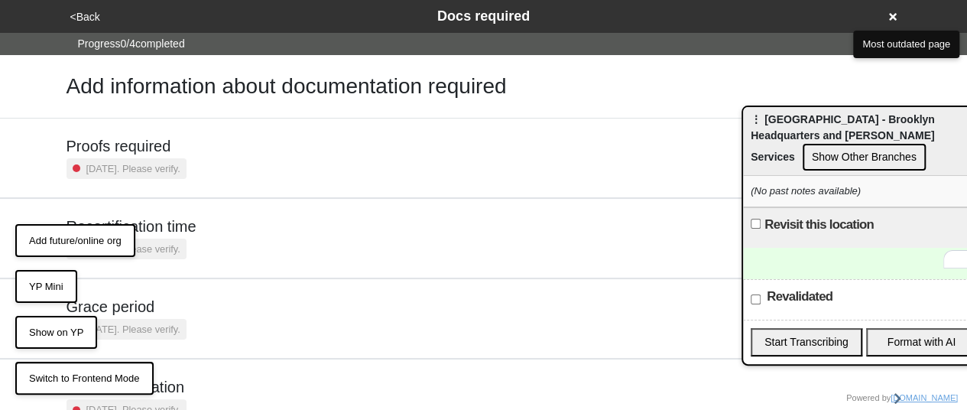
drag, startPoint x: 807, startPoint y: 129, endPoint x: 797, endPoint y: 120, distance: 13.5
click at [797, 120] on div "⋮ [GEOGRAPHIC_DATA] - Brooklyn Headquarters and [PERSON_NAME] Services Show Oth…" at bounding box center [864, 141] width 242 height 69
drag, startPoint x: 806, startPoint y: 261, endPoint x: 790, endPoint y: 263, distance: 16.1
click at [806, 261] on div "To enrich screen reader interactions, please activate Accessibility in Grammarl…" at bounding box center [864, 263] width 242 height 31
click at [87, 15] on button "<Back" at bounding box center [85, 17] width 39 height 18
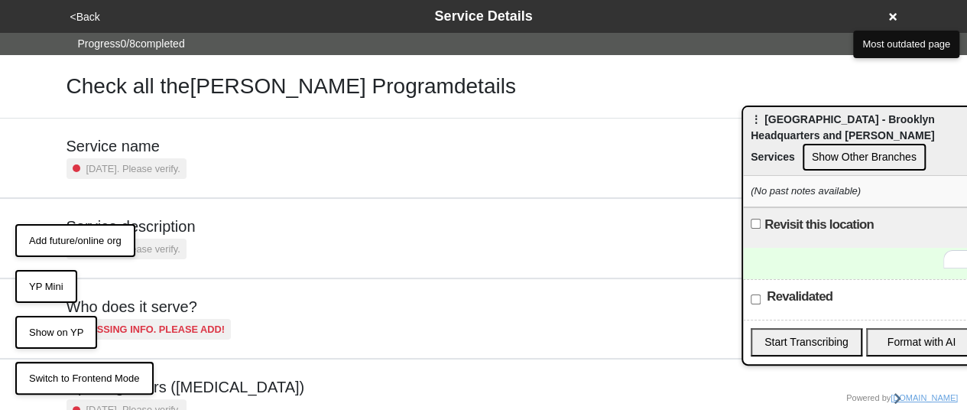
click at [819, 256] on div "To enrich screen reader interactions, please activate Accessibility in Grammarl…" at bounding box center [864, 263] width 242 height 31
click at [31, 290] on button "YP Mini" at bounding box center [46, 287] width 62 height 34
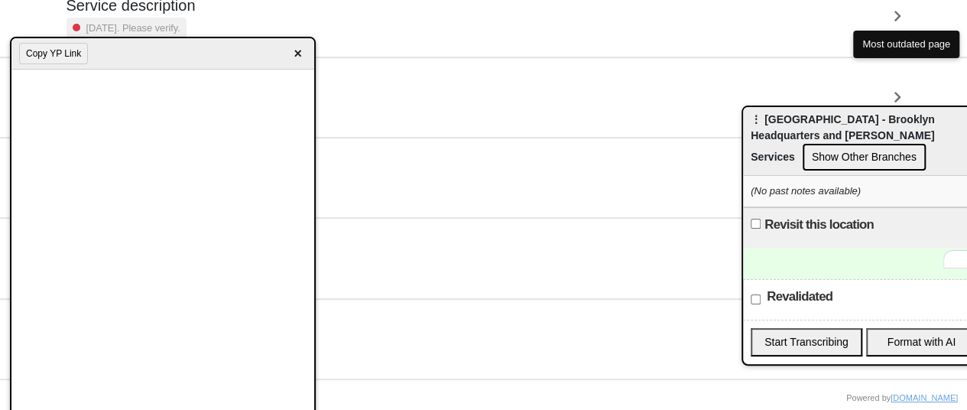
scroll to position [381, 0]
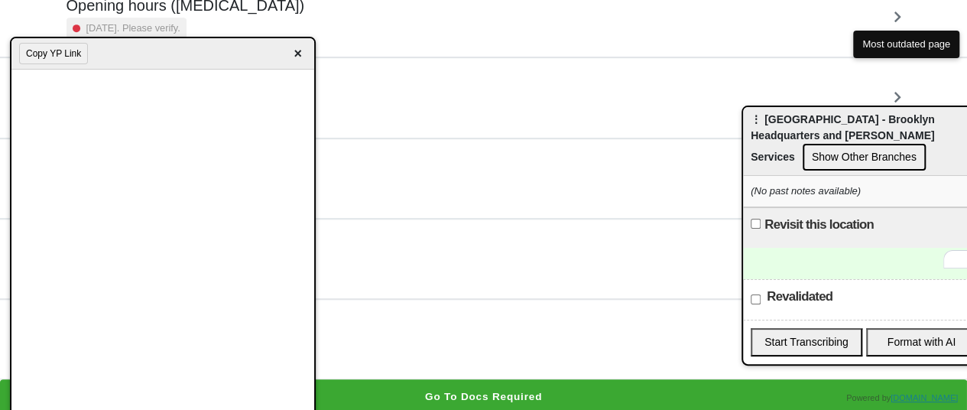
paste div "To enrich screen reader interactions, please activate Accessibility in Grammarl…"
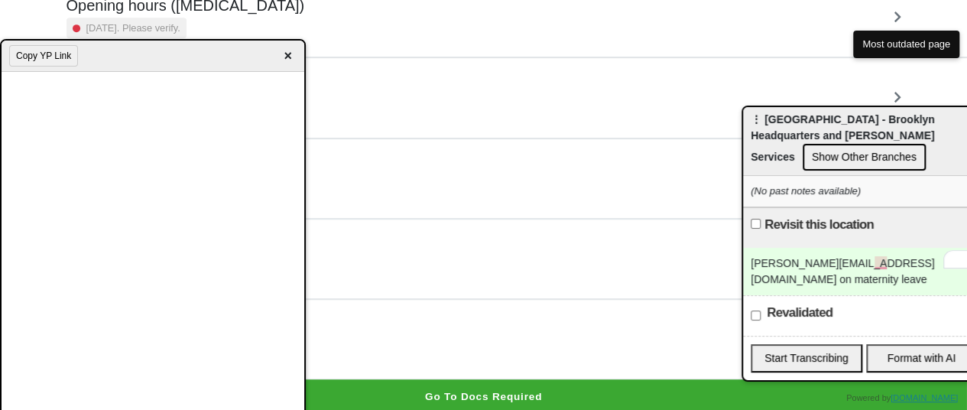
drag, startPoint x: 105, startPoint y: 63, endPoint x: 0, endPoint y: 79, distance: 106.7
click at [0, 79] on div "Copy YP Link ×" at bounding box center [153, 230] width 306 height 382
click at [439, 391] on button "Go to docs required" at bounding box center [483, 396] width 967 height 35
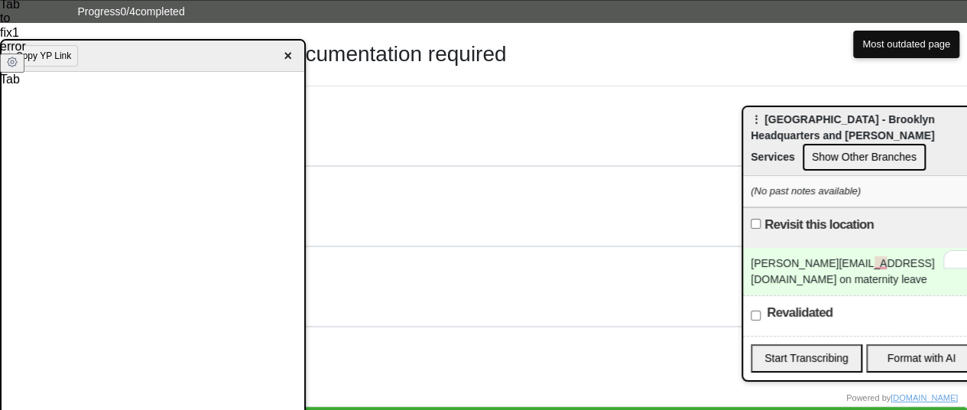
scroll to position [62, 0]
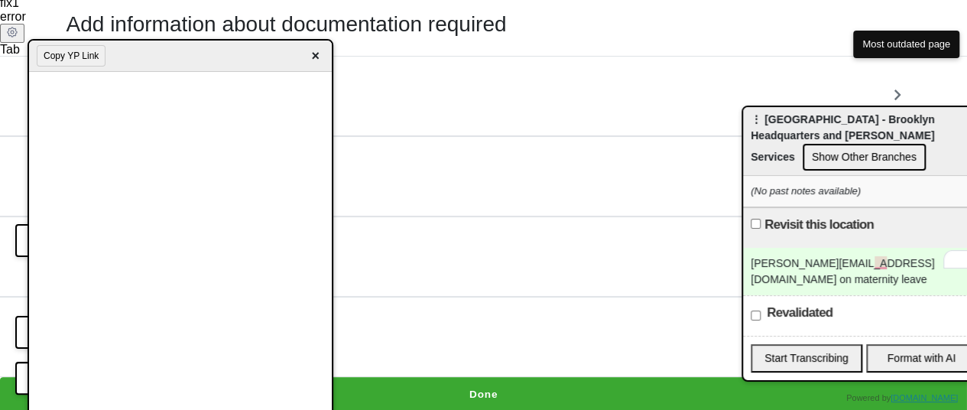
click at [136, 58] on div "Copy YP Link ×" at bounding box center [180, 56] width 303 height 31
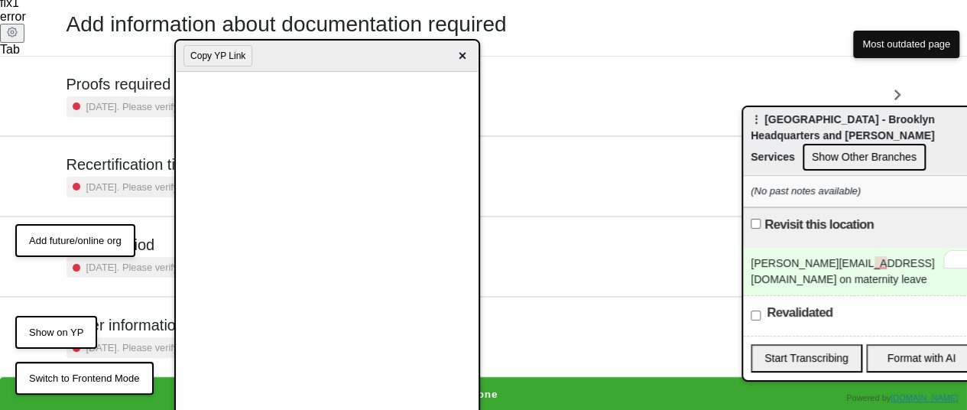
drag, startPoint x: 137, startPoint y: 62, endPoint x: 364, endPoint y: 54, distance: 227.1
click at [423, 63] on div "Copy YP Link ×" at bounding box center [327, 56] width 303 height 31
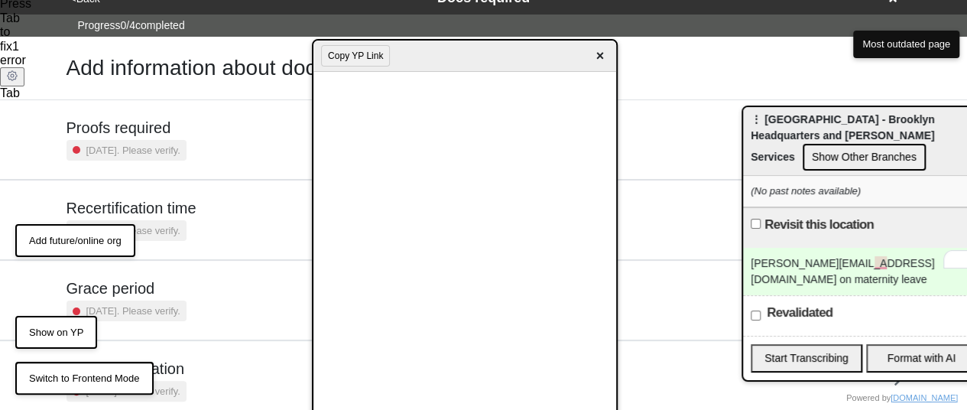
scroll to position [0, 0]
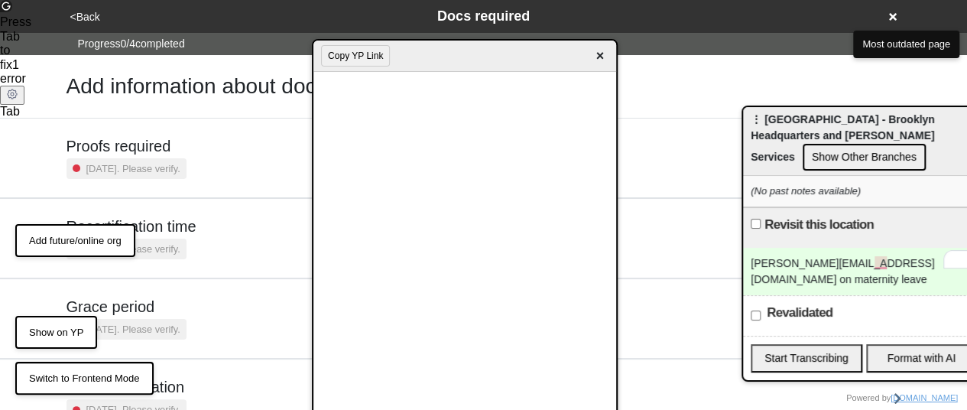
click at [93, 15] on button "<Back" at bounding box center [85, 17] width 39 height 18
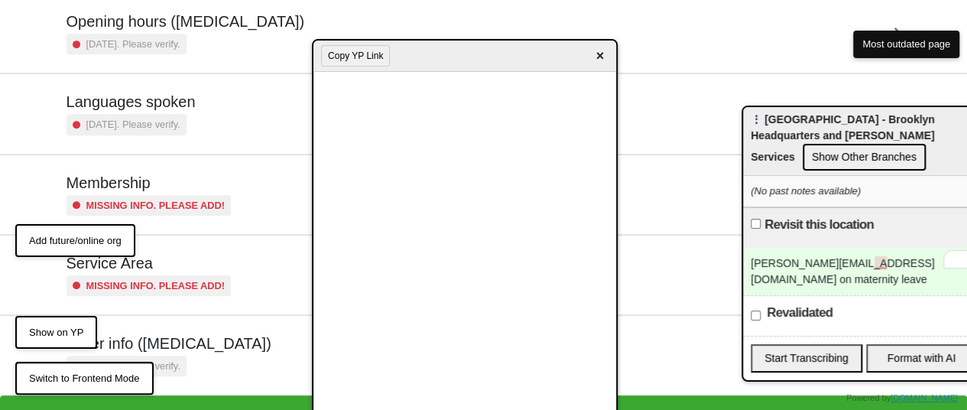
scroll to position [381, 0]
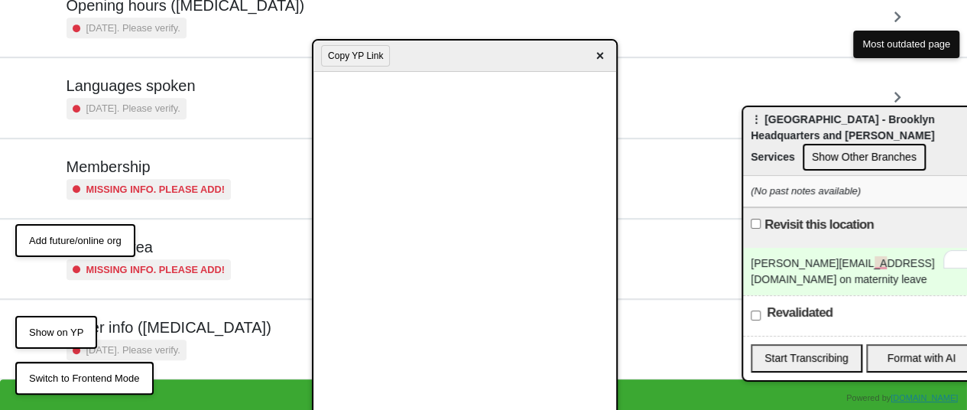
click at [186, 340] on div "[DATE]. Please verify." at bounding box center [126, 349] width 120 height 21
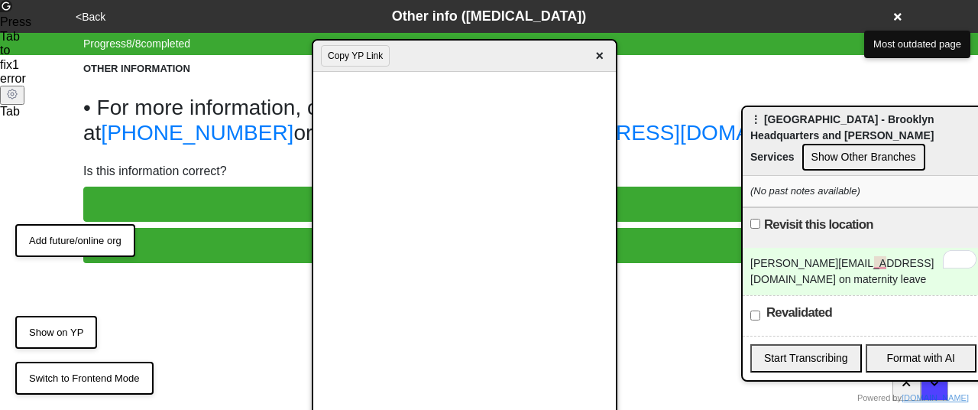
click at [220, 245] on button "NO, LET'S EDIT IT" at bounding box center [489, 245] width 812 height 35
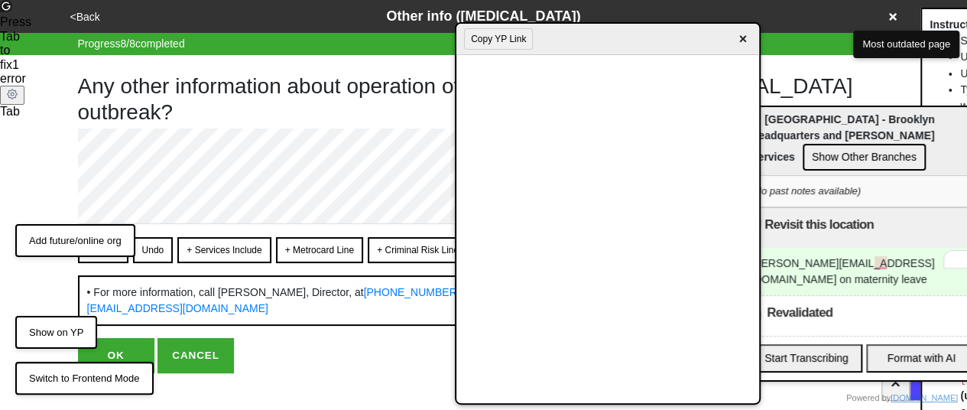
drag, startPoint x: 418, startPoint y: 60, endPoint x: 678, endPoint y: 37, distance: 260.9
click at [692, 33] on div "Copy YP Link ×" at bounding box center [607, 39] width 303 height 31
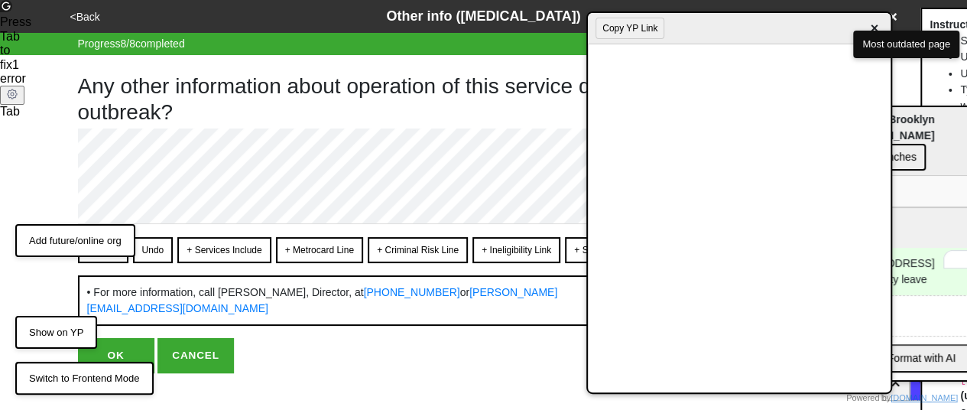
click at [110, 261] on div "Convert Undo + Services Include + Metrocard Line + Criminal Risk Line + Ineligi…" at bounding box center [484, 281] width 812 height 89
drag, startPoint x: 100, startPoint y: 259, endPoint x: 122, endPoint y: 259, distance: 22.2
click at [101, 259] on button "Convert" at bounding box center [103, 250] width 50 height 26
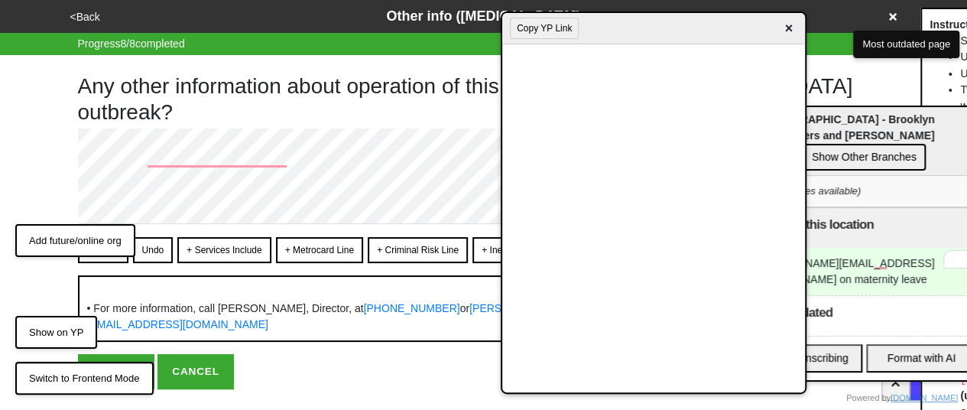
drag, startPoint x: 674, startPoint y: 31, endPoint x: 449, endPoint y: 55, distance: 226.7
click at [502, 44] on div "Copy YP Link ×" at bounding box center [653, 28] width 303 height 31
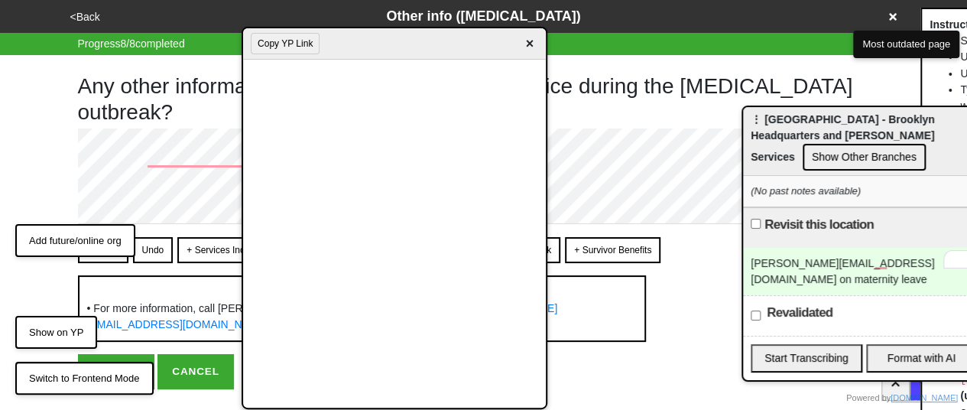
click at [861, 273] on div "JustUs@risingground.org on maternity leave" at bounding box center [864, 271] width 242 height 47
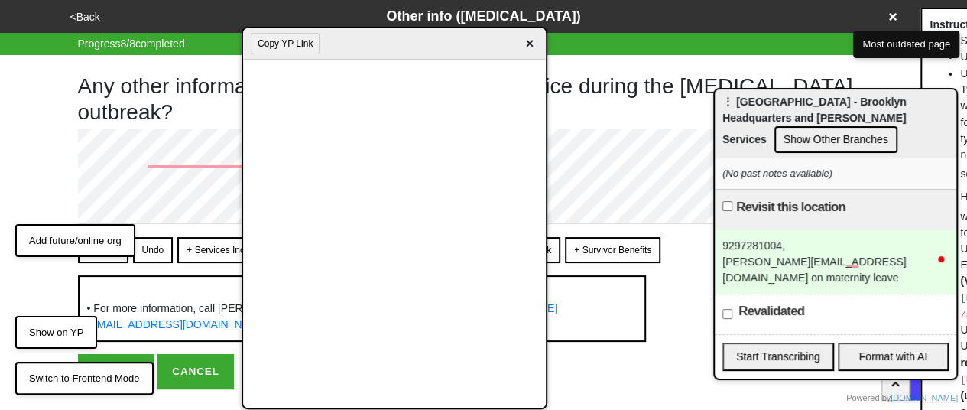
drag, startPoint x: 803, startPoint y: 125, endPoint x: 660, endPoint y: 57, distance: 157.3
click at [715, 89] on div "⋮ [GEOGRAPHIC_DATA] - Brooklyn Headquarters and [PERSON_NAME] Services Show Oth…" at bounding box center [836, 123] width 242 height 69
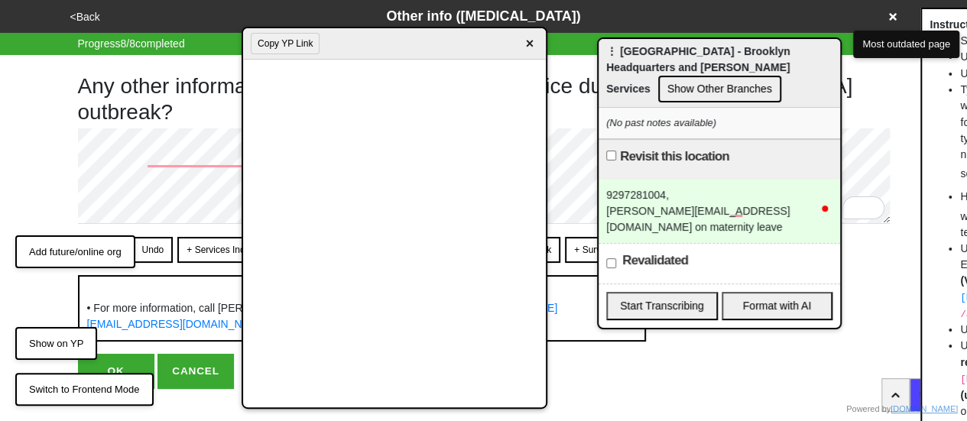
click at [691, 195] on div "9297281004," at bounding box center [719, 195] width 226 height 16
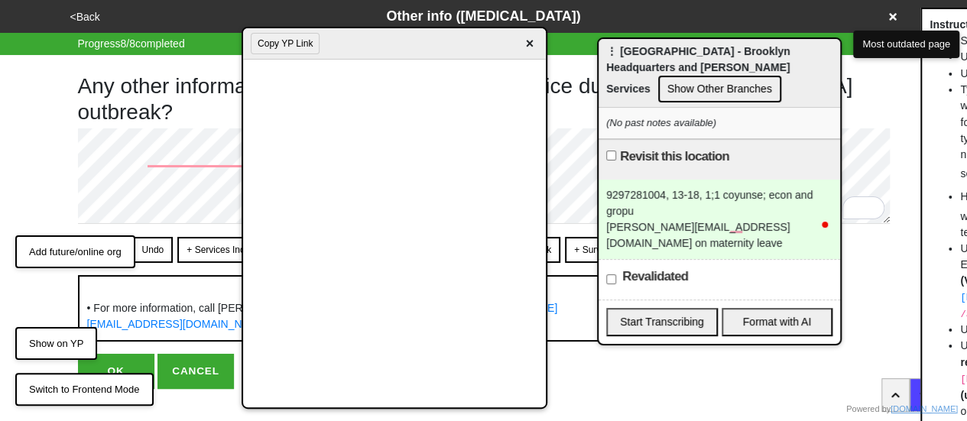
drag, startPoint x: 541, startPoint y: 284, endPoint x: 436, endPoint y: 31, distance: 273.4
click at [439, 31] on div "Copy YP Link ×" at bounding box center [394, 43] width 303 height 31
click at [648, 209] on div "9297281004, 13-18, 1;1 coyunse; econ and gropu" at bounding box center [719, 203] width 226 height 32
drag, startPoint x: 725, startPoint y: 225, endPoint x: 572, endPoint y: 225, distance: 153.6
click at [572, 225] on body "<Back Other info (coronavirus) Progress 8 / 8 completed Any other information a…" at bounding box center [483, 194] width 967 height 389
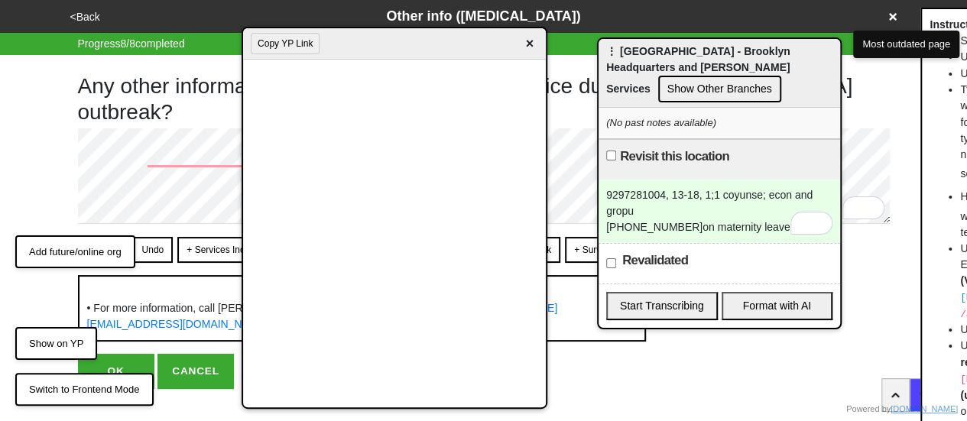
click at [776, 222] on div "9297281004, 13-18, 1;1 coyunse; econ and gropu 646-891-8351 on maternity leave" at bounding box center [719, 211] width 242 height 63
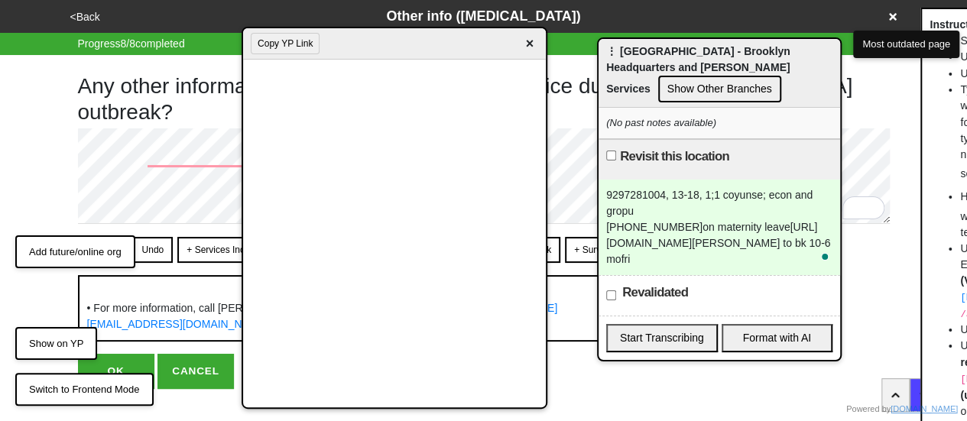
click at [530, 41] on span "×" at bounding box center [529, 44] width 18 height 21
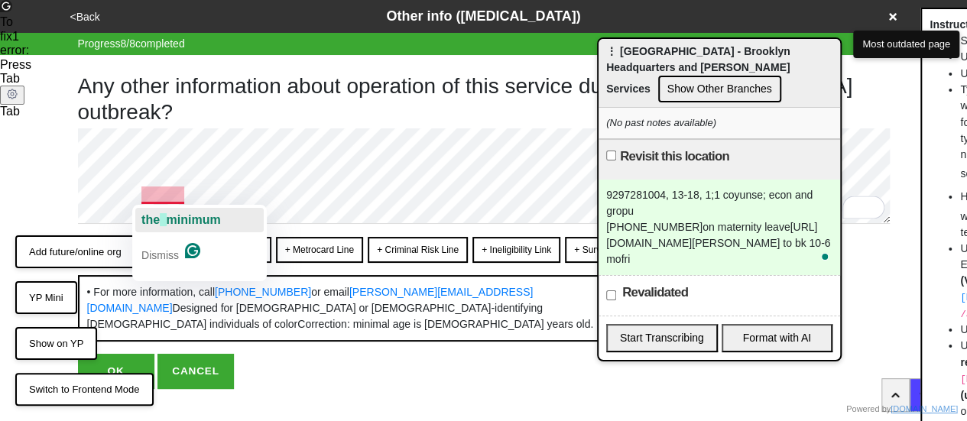
click at [197, 221] on span "minimum" at bounding box center [194, 219] width 54 height 13
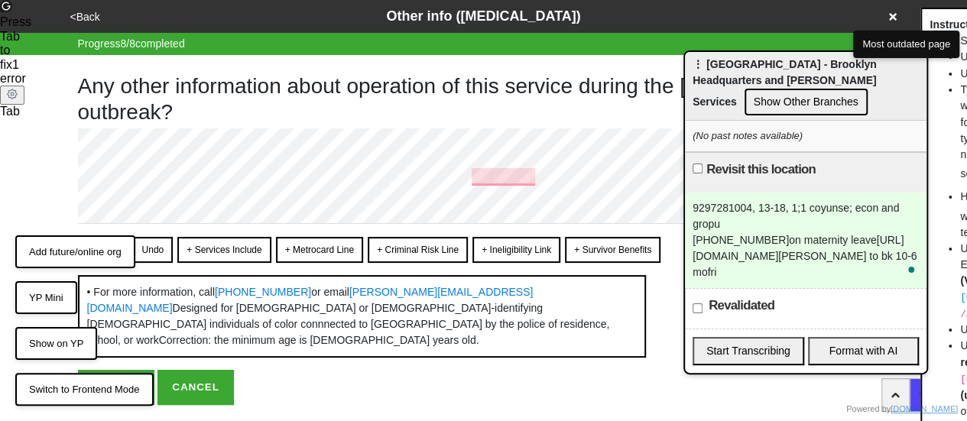
drag, startPoint x: 640, startPoint y: 61, endPoint x: 943, endPoint y: 85, distance: 303.6
click at [926, 85] on div "⋮ [GEOGRAPHIC_DATA] - Brooklyn Headquarters and [PERSON_NAME] Services Show Oth…" at bounding box center [806, 86] width 242 height 69
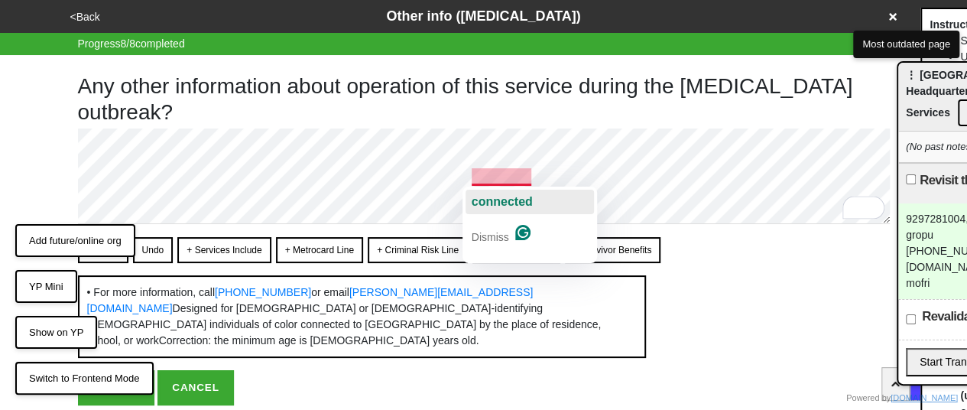
click at [507, 196] on span "connected" at bounding box center [502, 201] width 61 height 13
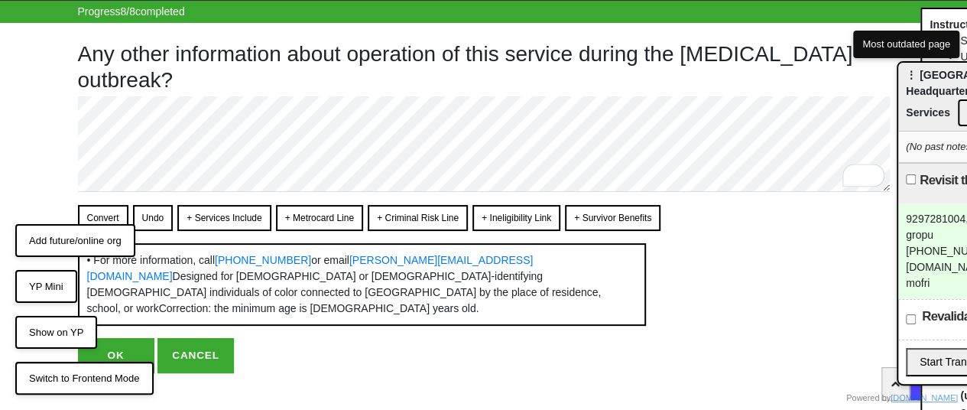
scroll to position [55, 0]
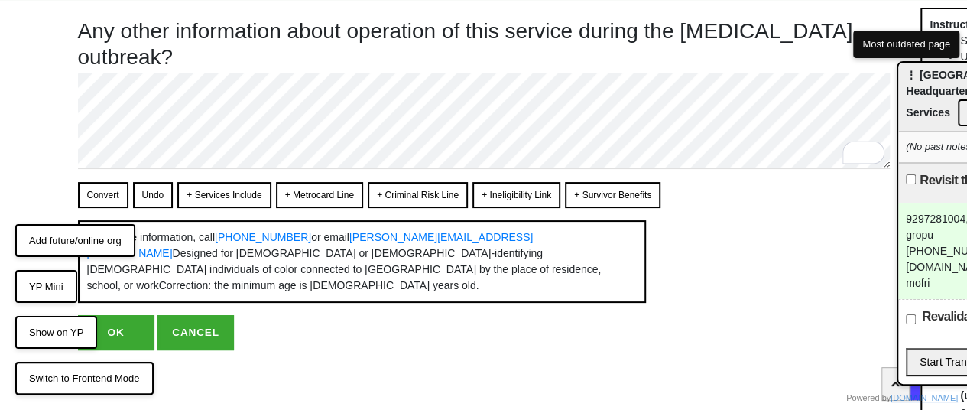
click at [107, 198] on button "Convert" at bounding box center [103, 195] width 50 height 26
type textarea "x"
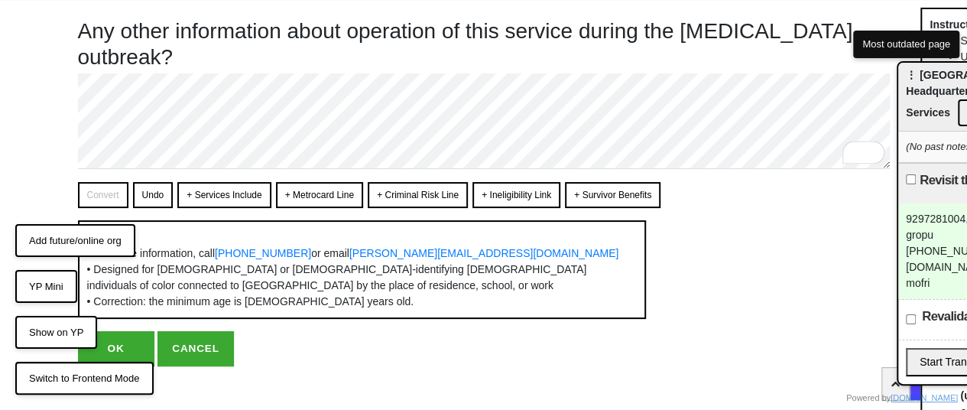
click at [128, 354] on button "OK" at bounding box center [116, 348] width 76 height 35
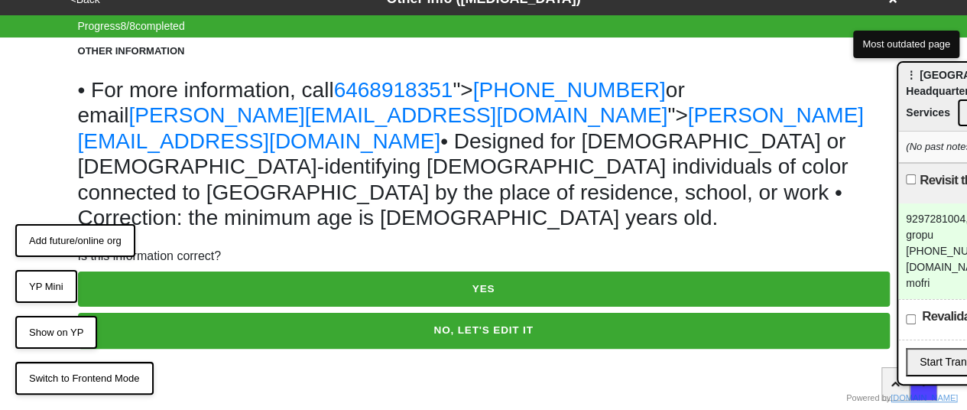
scroll to position [0, 0]
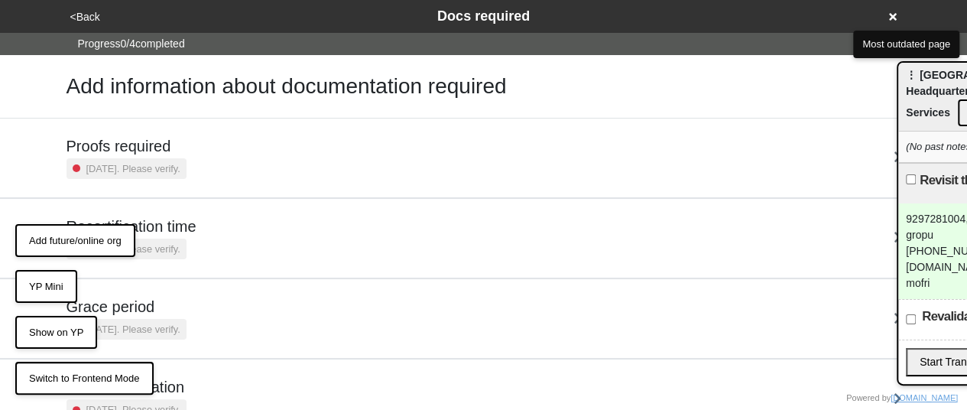
click at [93, 18] on button "<Back" at bounding box center [85, 17] width 39 height 18
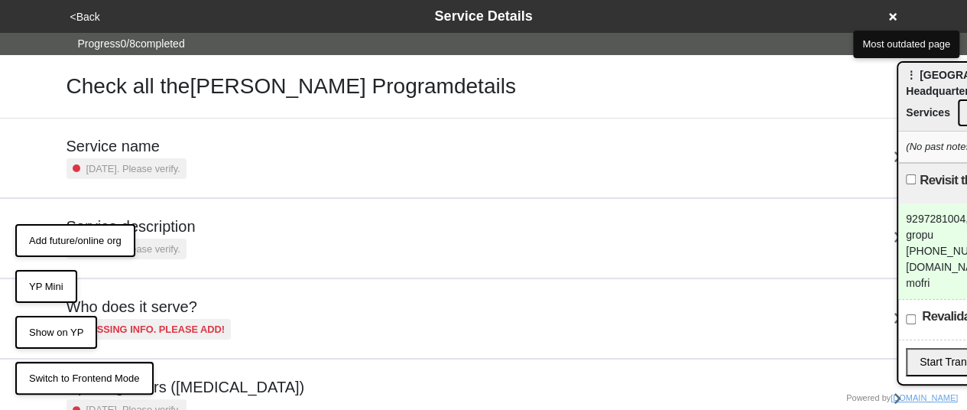
scroll to position [153, 0]
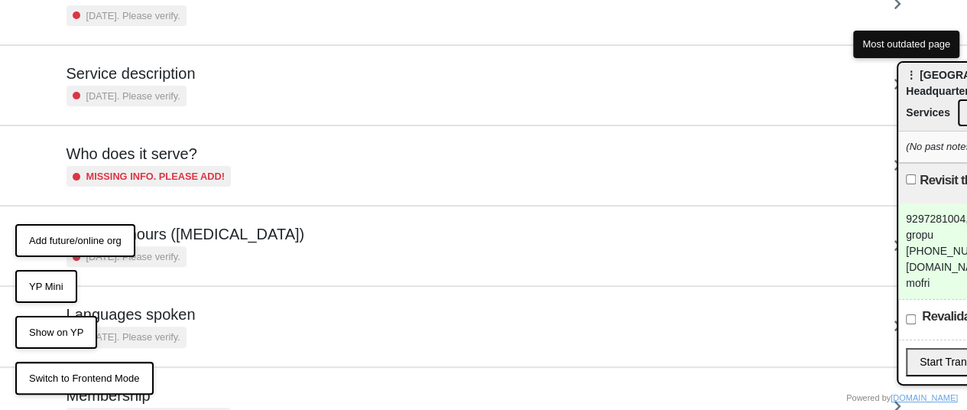
click at [180, 94] on small "[DATE]. Please verify." at bounding box center [133, 96] width 94 height 15
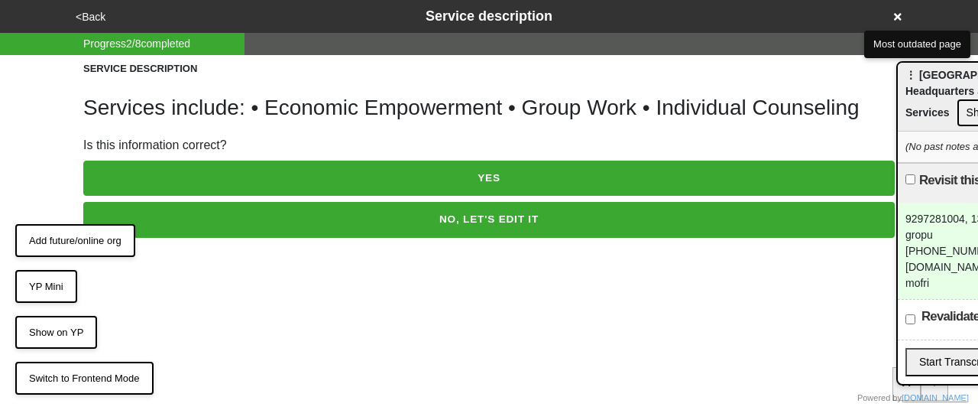
click at [384, 183] on button "YES" at bounding box center [489, 178] width 812 height 35
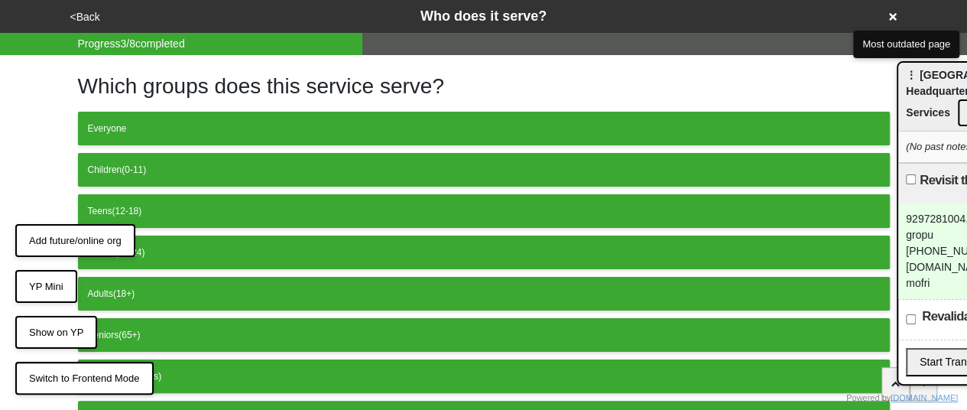
click at [78, 10] on button "<Back" at bounding box center [85, 17] width 39 height 18
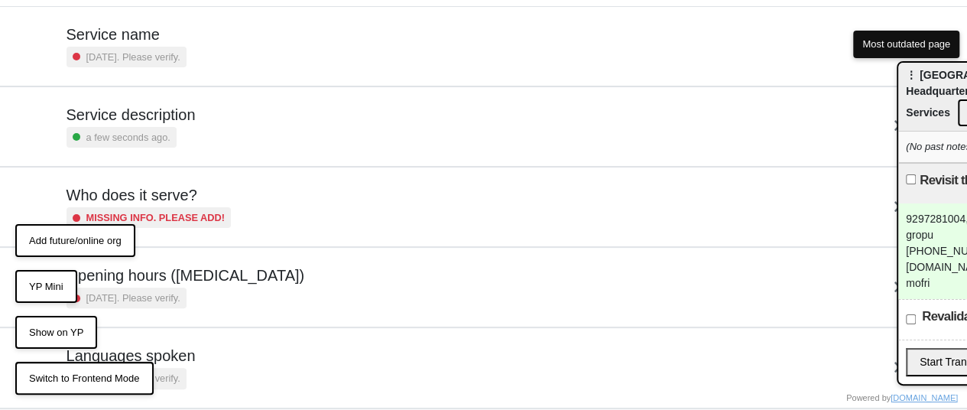
scroll to position [229, 0]
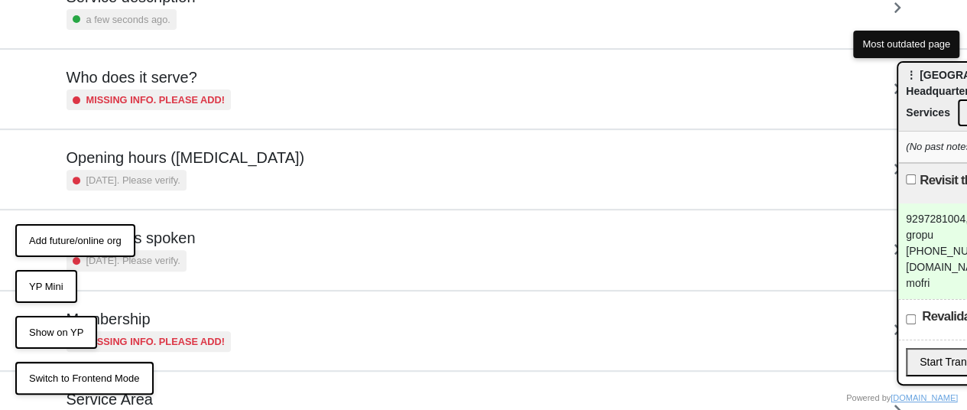
click at [167, 164] on h5 "Opening hours ([MEDICAL_DATA])" at bounding box center [185, 157] width 238 height 18
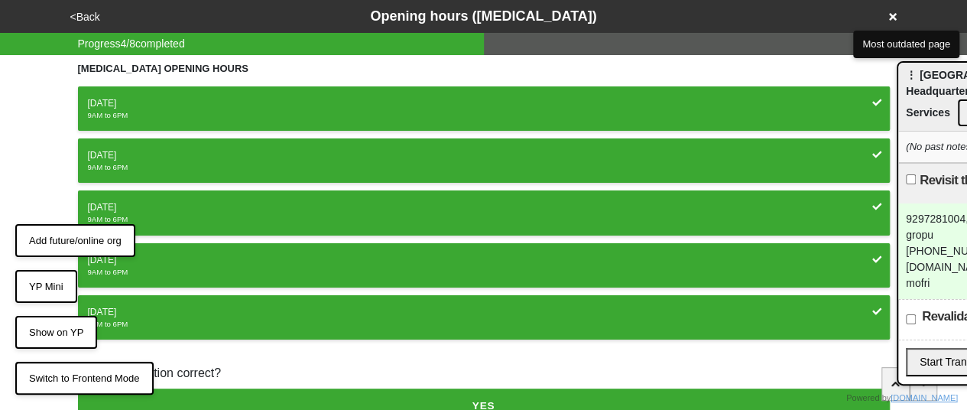
click at [112, 105] on div "Monday" at bounding box center [484, 103] width 792 height 14
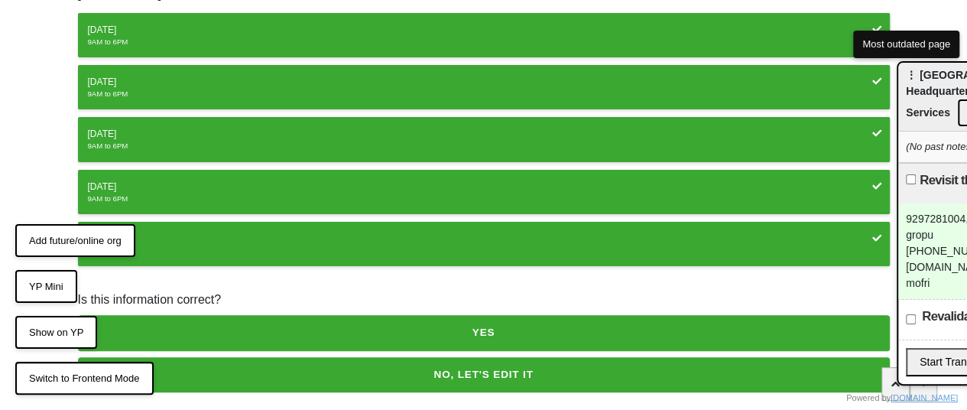
scroll to position [113, 0]
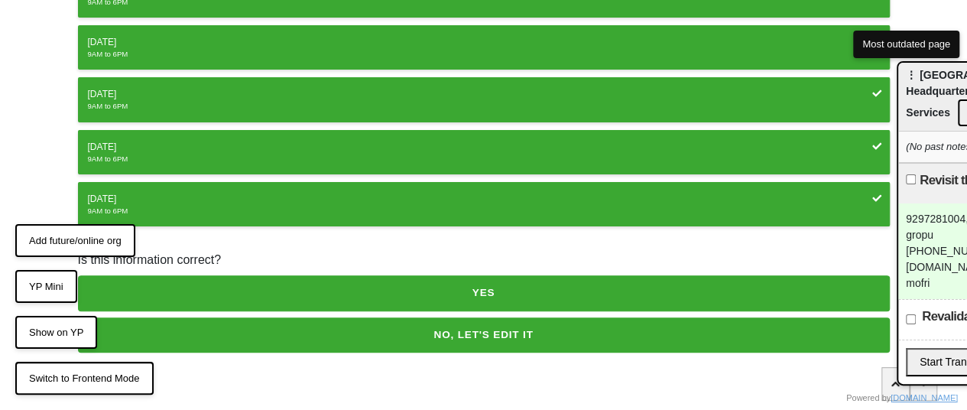
click at [305, 331] on button "NO, LET'S EDIT IT" at bounding box center [484, 334] width 812 height 35
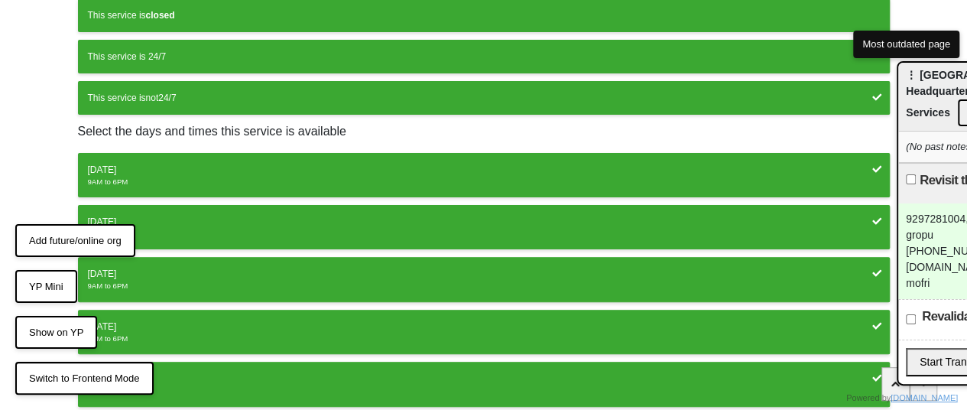
click at [122, 166] on div "Monday" at bounding box center [484, 170] width 792 height 14
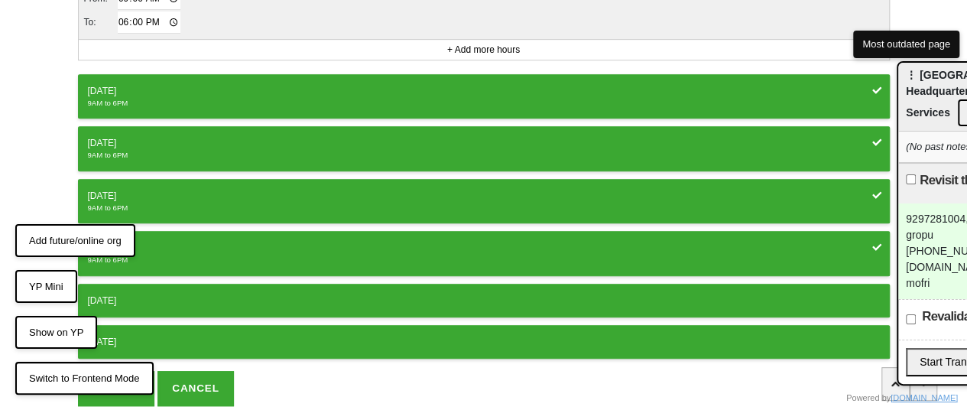
scroll to position [266, 0]
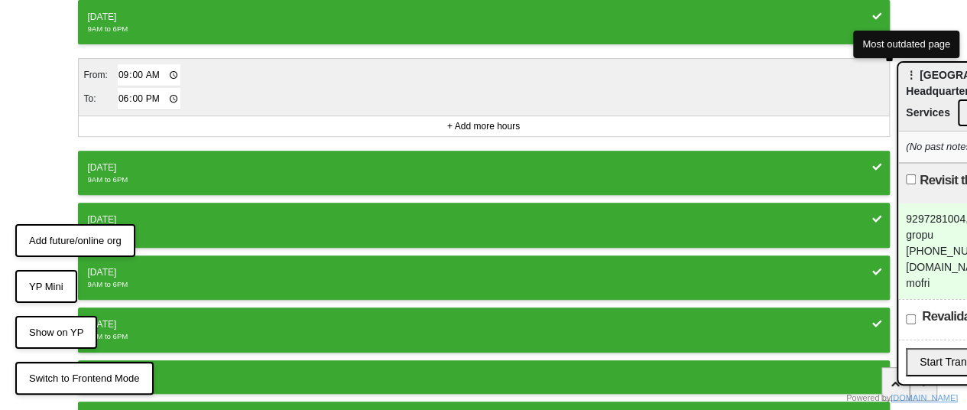
click at [122, 71] on input "09:00" at bounding box center [149, 75] width 63 height 22
type input "10:00"
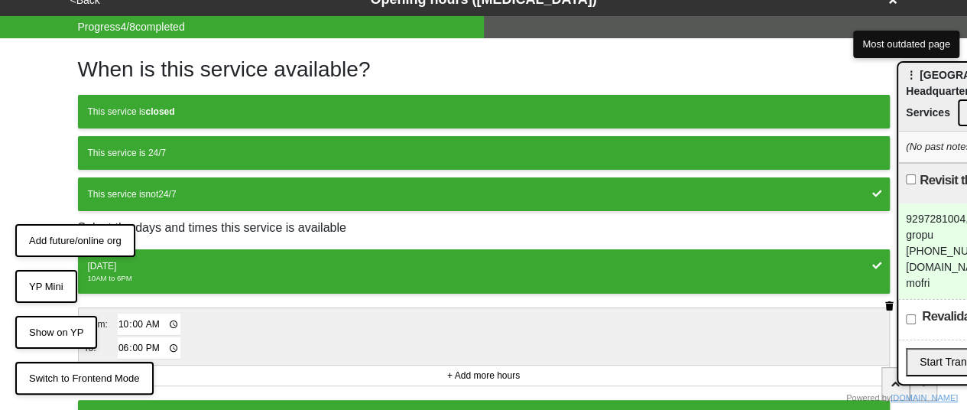
scroll to position [0, 0]
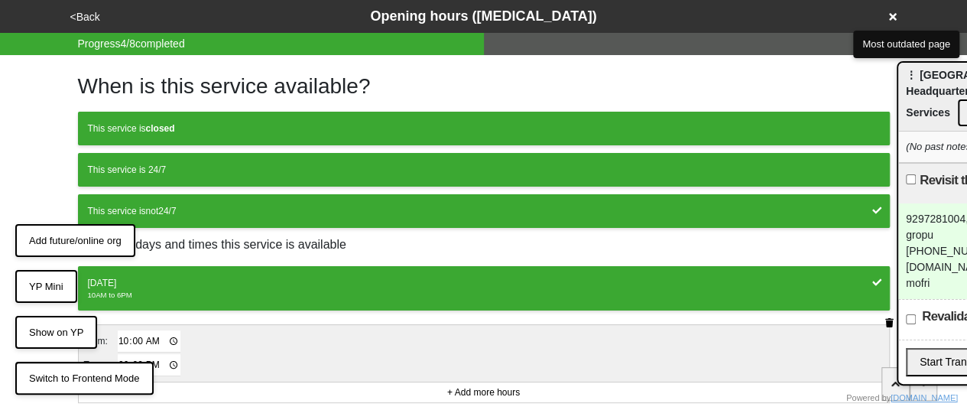
drag, startPoint x: 206, startPoint y: 128, endPoint x: 206, endPoint y: 148, distance: 19.9
click at [206, 127] on div "This service is closed" at bounding box center [484, 129] width 792 height 14
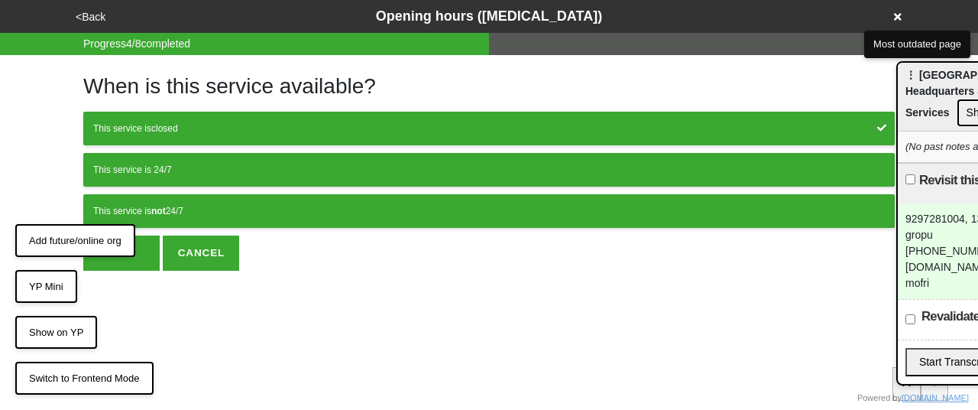
click at [199, 204] on div "This service is not 24/7" at bounding box center [489, 211] width 792 height 14
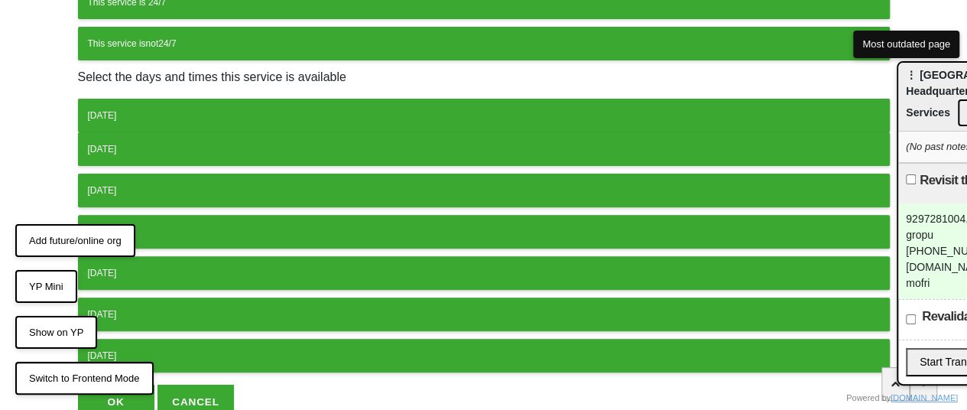
scroll to position [232, 0]
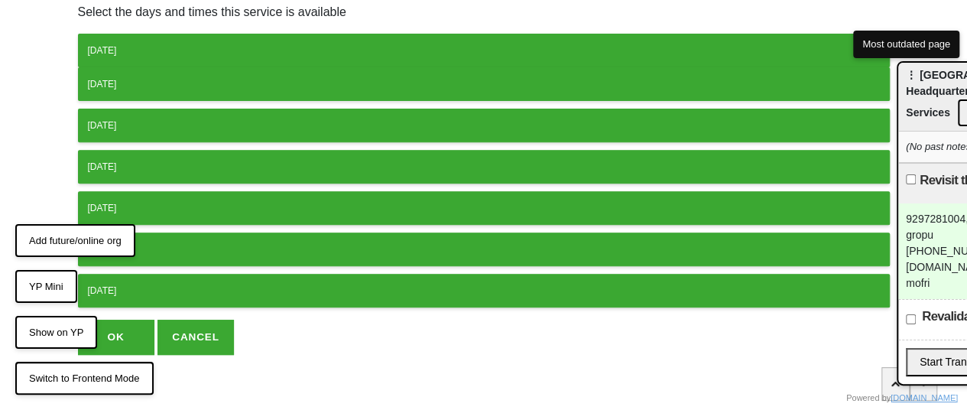
click at [178, 57] on button "Monday" at bounding box center [484, 51] width 812 height 34
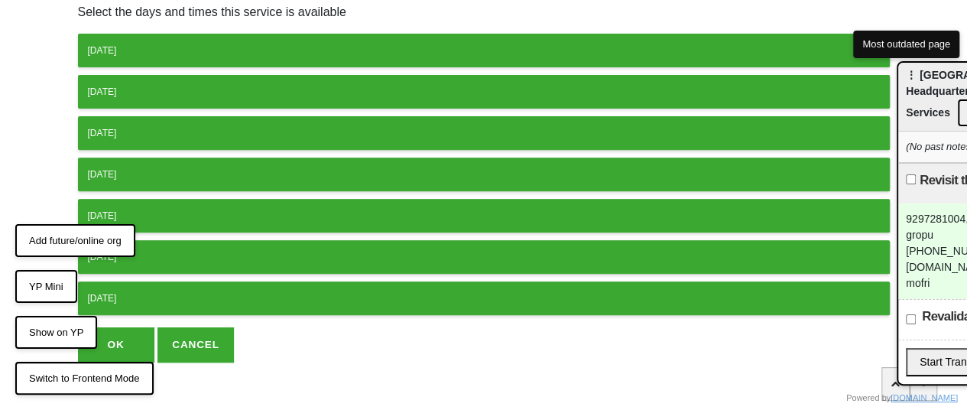
click at [185, 37] on button "Monday" at bounding box center [484, 51] width 812 height 34
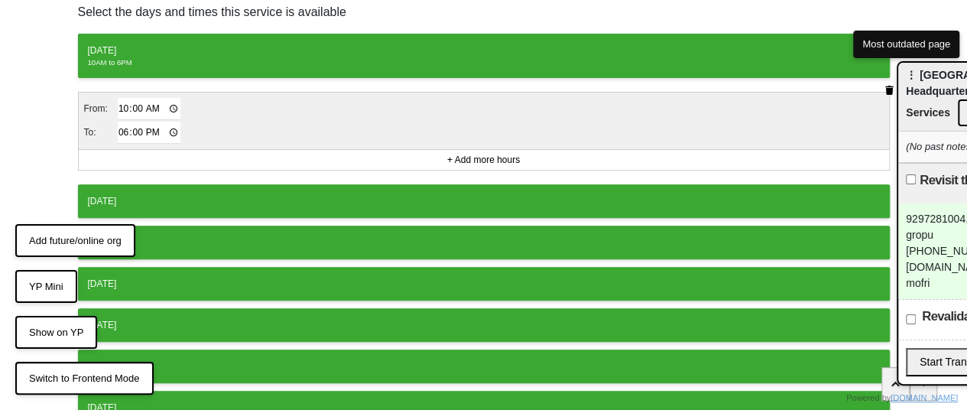
click at [167, 198] on div "Tuesday" at bounding box center [484, 201] width 792 height 14
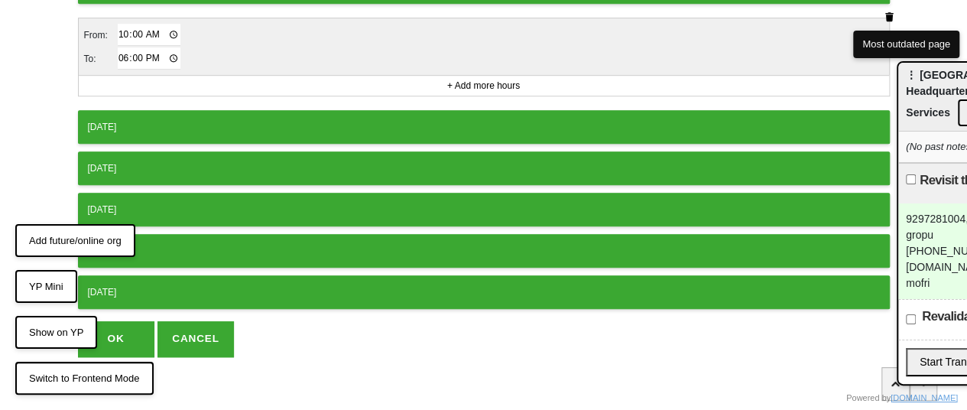
click at [177, 128] on div "Wednesday" at bounding box center [484, 127] width 792 height 14
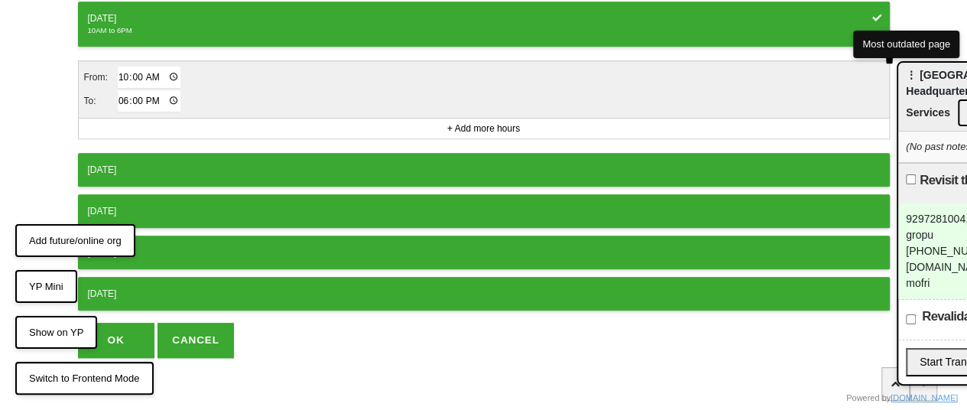
click at [180, 167] on div "Thursday" at bounding box center [484, 170] width 792 height 14
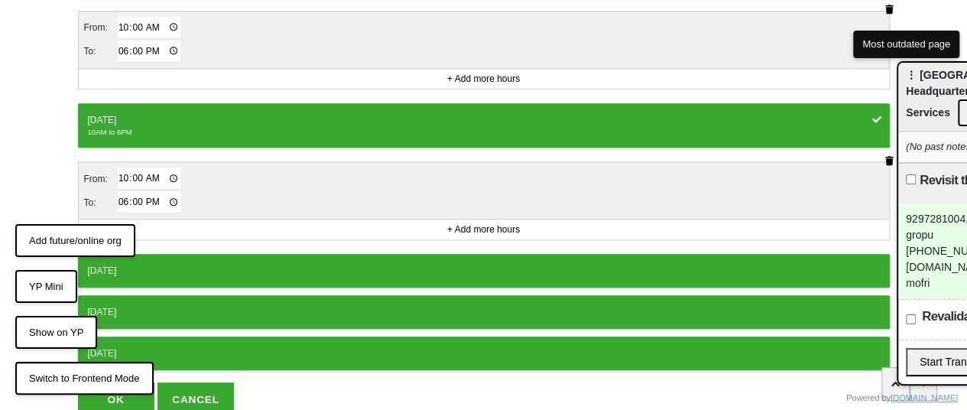
scroll to position [673, 0]
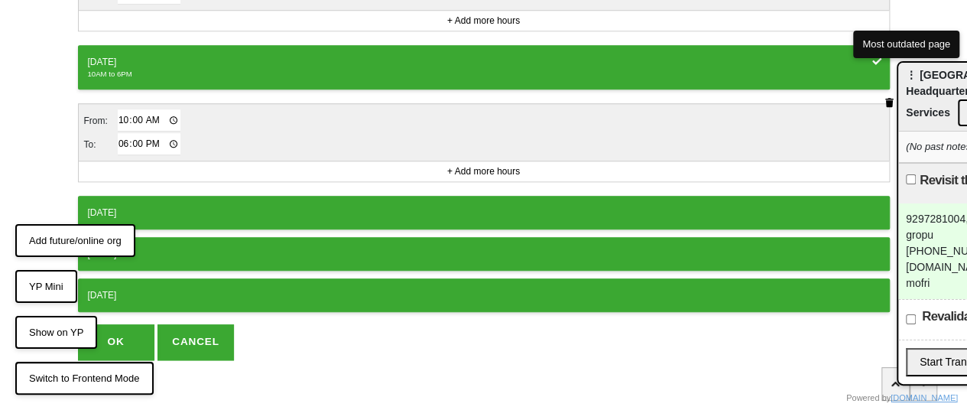
click at [183, 206] on div "Friday" at bounding box center [484, 213] width 792 height 14
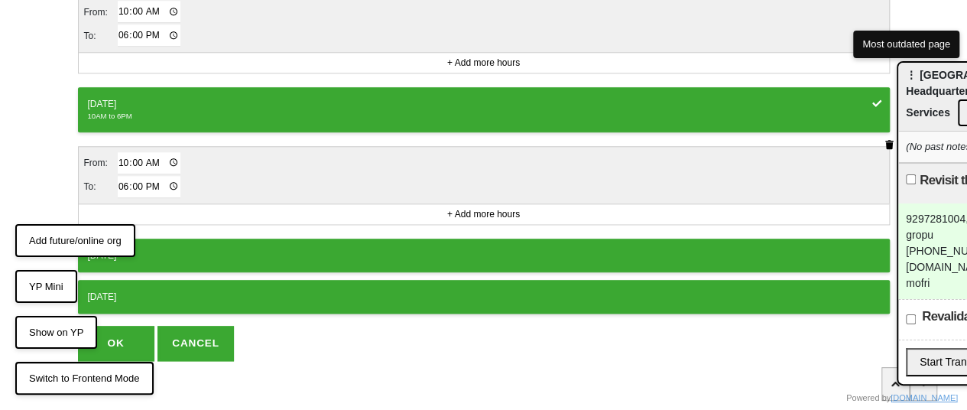
drag, startPoint x: 139, startPoint y: 337, endPoint x: 154, endPoint y: 336, distance: 14.5
click at [140, 337] on button "OK" at bounding box center [116, 343] width 76 height 35
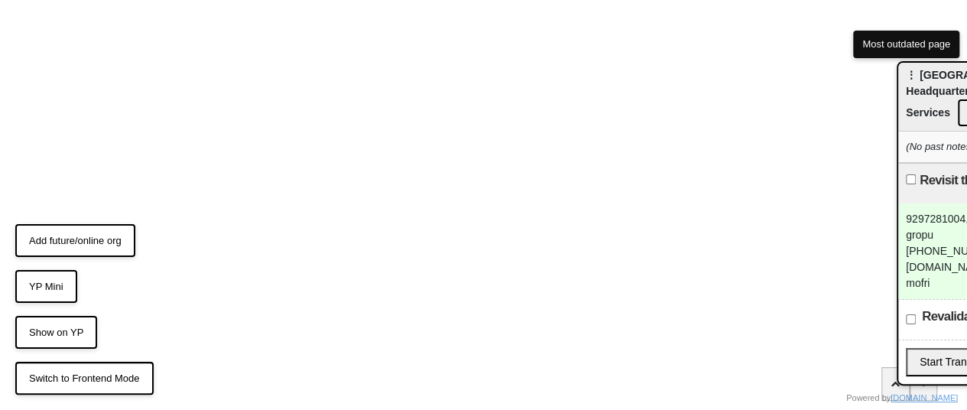
scroll to position [670, 0]
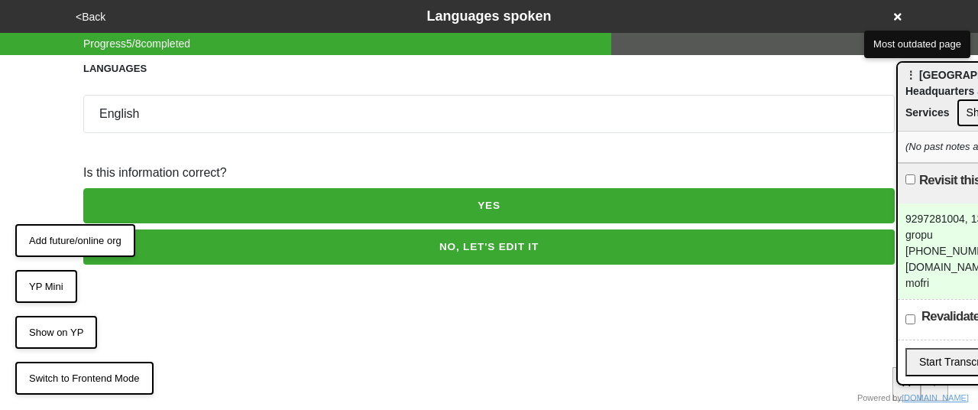
click at [499, 203] on button "YES" at bounding box center [489, 205] width 812 height 35
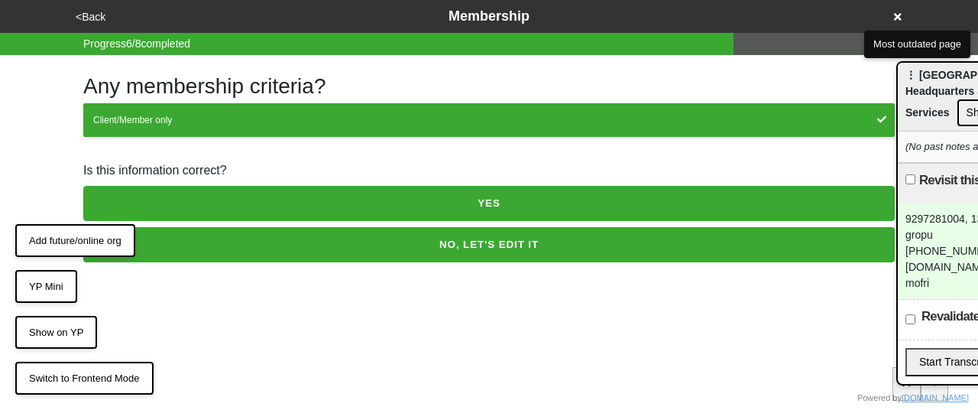
click at [499, 203] on button "YES" at bounding box center [489, 203] width 812 height 35
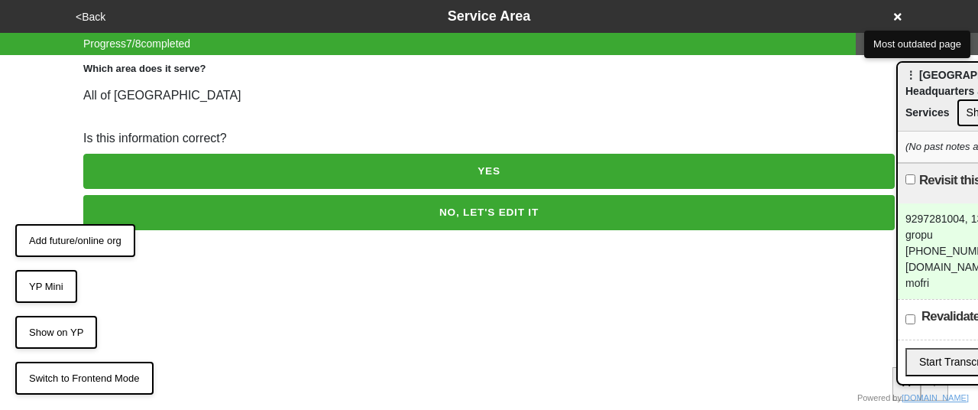
click at [477, 160] on button "YES" at bounding box center [489, 171] width 812 height 35
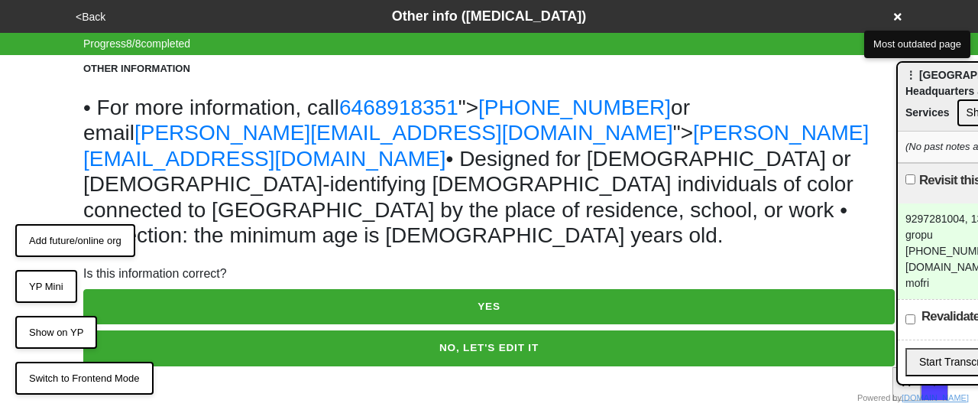
click at [485, 330] on button "NO, LET'S EDIT IT" at bounding box center [489, 347] width 812 height 35
type textarea "x"
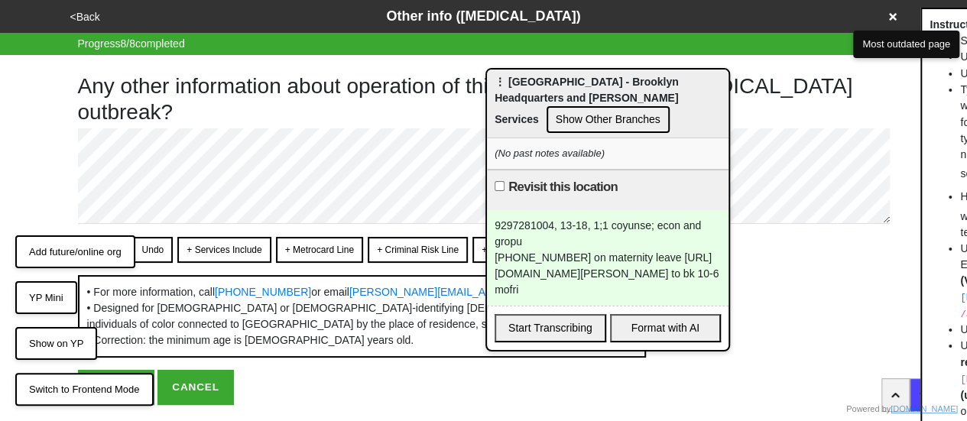
drag, startPoint x: 922, startPoint y: 86, endPoint x: 341, endPoint y: 97, distance: 581.7
click at [487, 97] on div "⋮ [GEOGRAPHIC_DATA] - Brooklyn Headquarters and [PERSON_NAME] Services Show Oth…" at bounding box center [608, 104] width 242 height 69
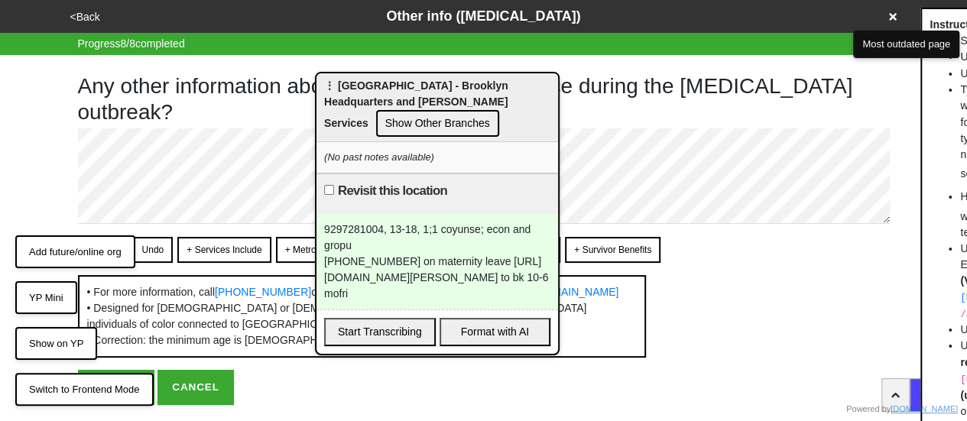
click at [373, 272] on div "9297281004, 13-18, 1;1 coyunse; econ and gropu [PHONE_NUMBER] on maternity leav…" at bounding box center [437, 262] width 242 height 96
click at [418, 274] on div "9297281004, 13-18, 1;1 coyunse; econ and gropu [PHONE_NUMBER] on maternity leav…" at bounding box center [437, 262] width 242 height 96
click at [246, 192] on body "<Back Other info ([MEDICAL_DATA]) Progress 8 / 8 completed Any other informatio…" at bounding box center [483, 202] width 967 height 405
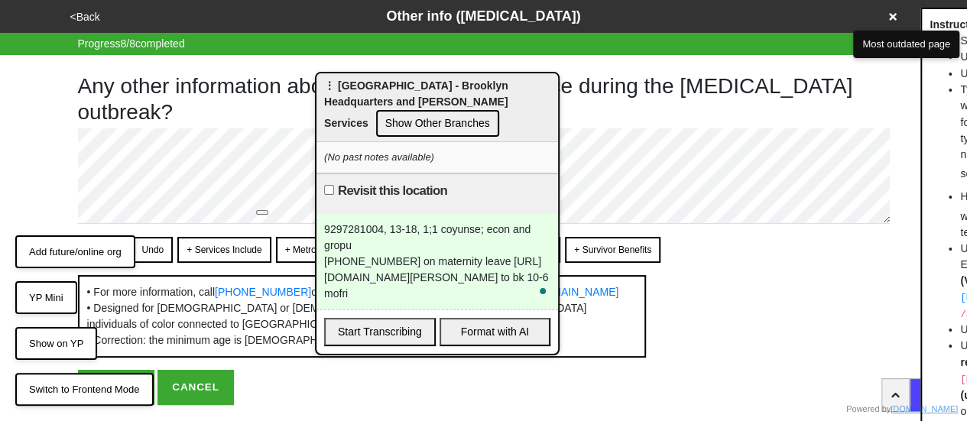
click at [374, 261] on div "9297281004, 13-18, 1;1 coyunse; econ and gropu [PHONE_NUMBER] on maternity leav…" at bounding box center [437, 262] width 242 height 96
click at [373, 261] on div "9297281004, 13-18, 1;1 coyunse; econ and gropu [PHONE_NUMBER] on maternity leav…" at bounding box center [437, 262] width 242 height 96
drag, startPoint x: 381, startPoint y: 290, endPoint x: 281, endPoint y: 258, distance: 104.9
click at [281, 258] on body "<Back Other info ([MEDICAL_DATA]) Progress 8 / 8 completed Any other informatio…" at bounding box center [483, 202] width 967 height 405
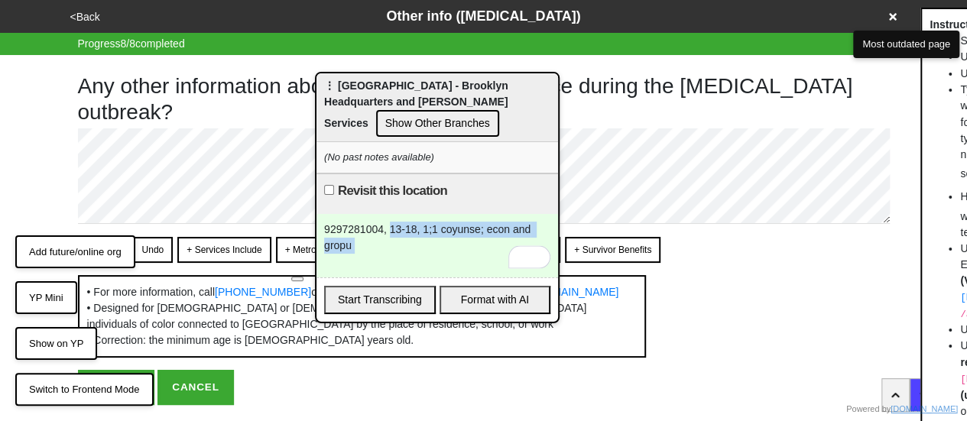
drag, startPoint x: 389, startPoint y: 225, endPoint x: 426, endPoint y: 276, distance: 62.4
click at [426, 276] on div "⋮ [GEOGRAPHIC_DATA] - Brooklyn Headquarters and [PERSON_NAME] Services Show Oth…" at bounding box center [437, 197] width 245 height 251
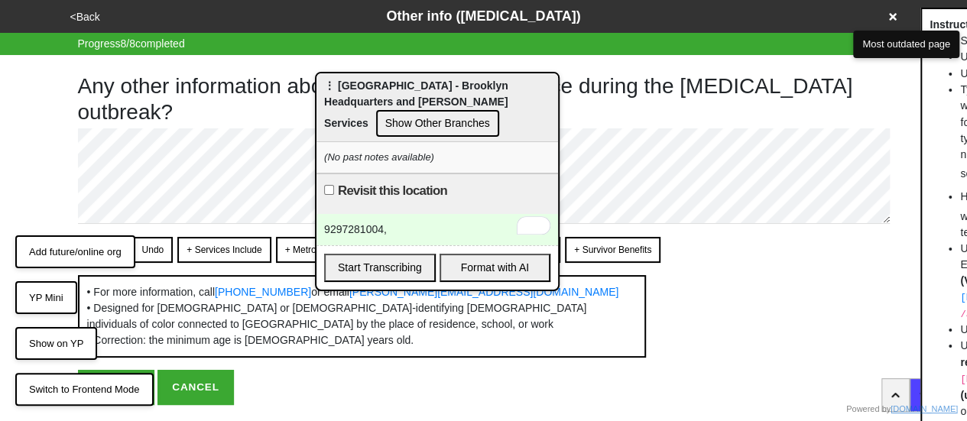
click at [346, 222] on div "9297281004," at bounding box center [437, 229] width 242 height 31
copy div "9297281004"
click at [42, 295] on button "YP Mini" at bounding box center [46, 298] width 62 height 34
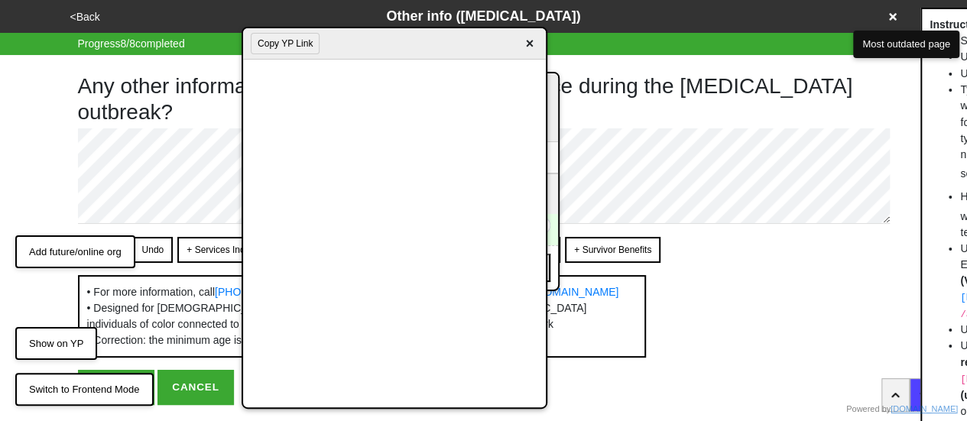
scroll to position [59, 0]
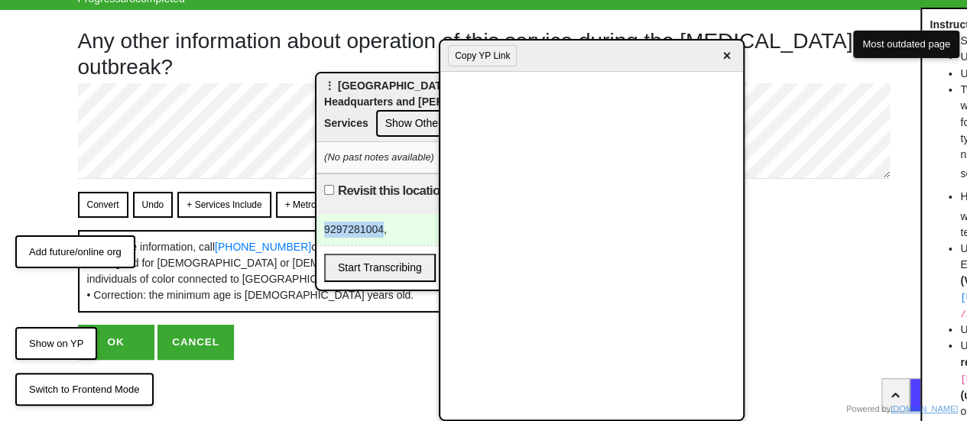
drag, startPoint x: 391, startPoint y: 50, endPoint x: 680, endPoint y: 68, distance: 290.2
click at [743, 63] on div "Copy YP Link ×" at bounding box center [591, 56] width 303 height 31
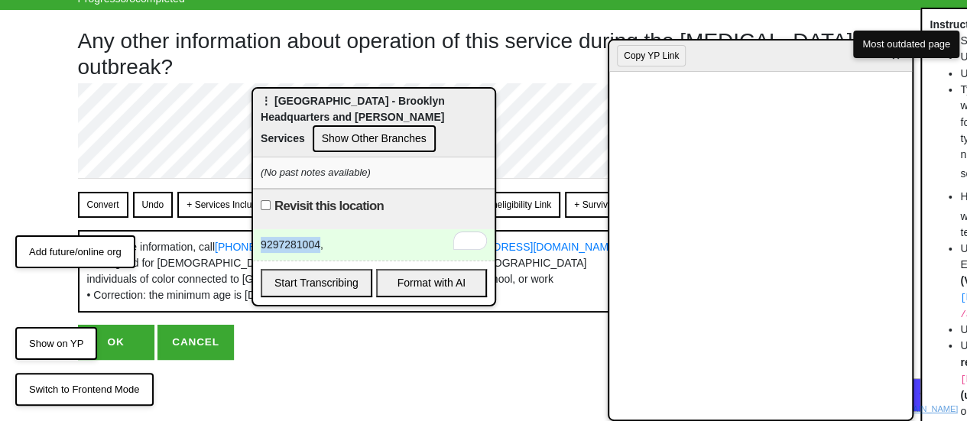
click at [355, 109] on div "⋮ [GEOGRAPHIC_DATA] - Brooklyn Headquarters and [PERSON_NAME] Services Show Oth…" at bounding box center [374, 123] width 242 height 69
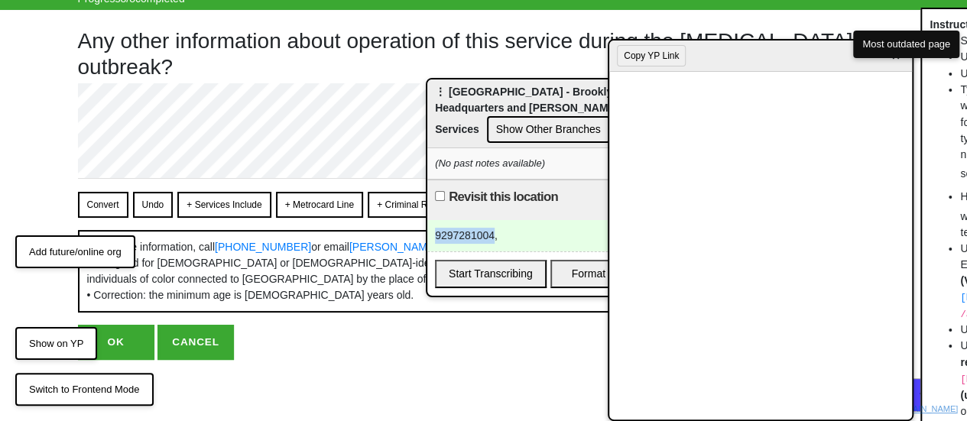
drag, startPoint x: 338, startPoint y: 109, endPoint x: 553, endPoint y: 94, distance: 216.1
click at [553, 94] on div "⋮ [GEOGRAPHIC_DATA] - Brooklyn Headquarters and [PERSON_NAME] Services Show Oth…" at bounding box center [548, 113] width 242 height 69
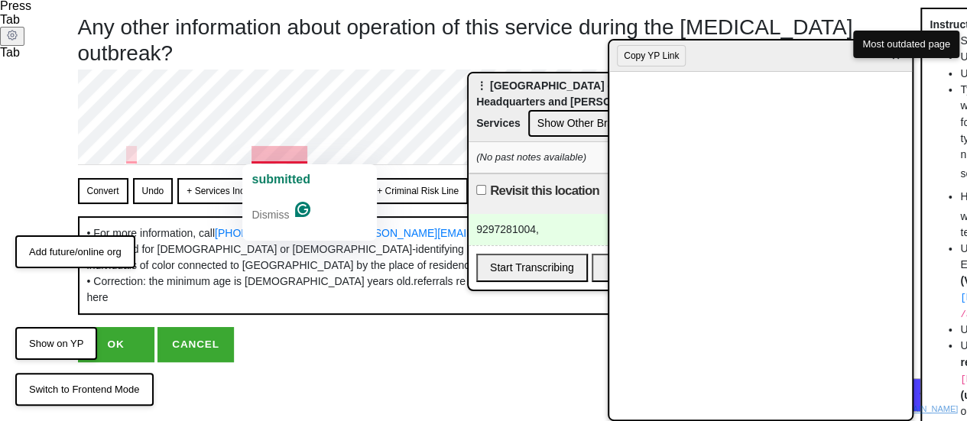
click at [307, 181] on span "submitted" at bounding box center [280, 179] width 58 height 13
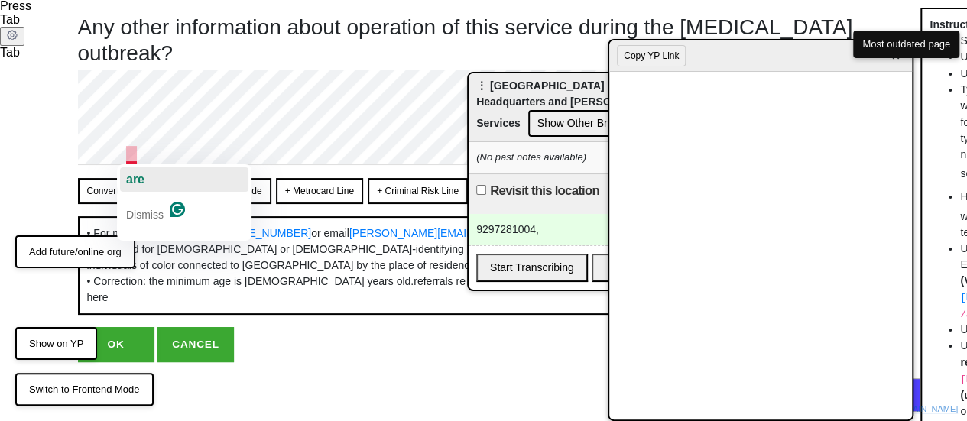
click at [138, 173] on span "are" at bounding box center [135, 179] width 18 height 13
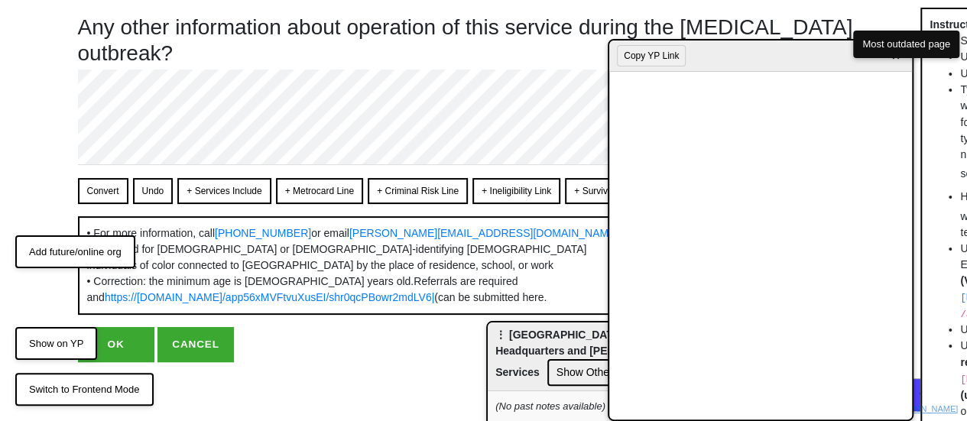
drag, startPoint x: 592, startPoint y: 90, endPoint x: 528, endPoint y: 322, distance: 240.1
click at [527, 332] on div "⋮ [GEOGRAPHIC_DATA] - Brooklyn Headquarters and [PERSON_NAME] Services Show Oth…" at bounding box center [609, 357] width 242 height 69
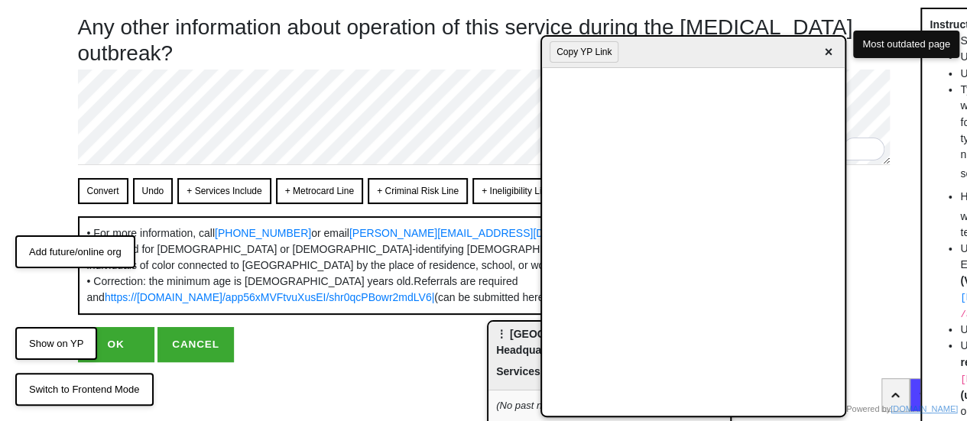
drag, startPoint x: 695, startPoint y: 57, endPoint x: 543, endPoint y: 34, distance: 153.2
click at [624, 54] on div "Copy YP Link ×" at bounding box center [693, 52] width 303 height 31
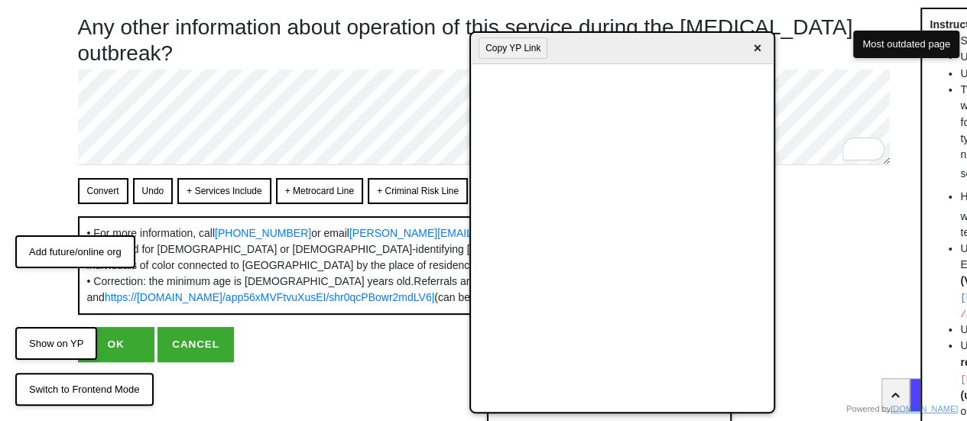
click at [761, 46] on span "×" at bounding box center [757, 48] width 18 height 21
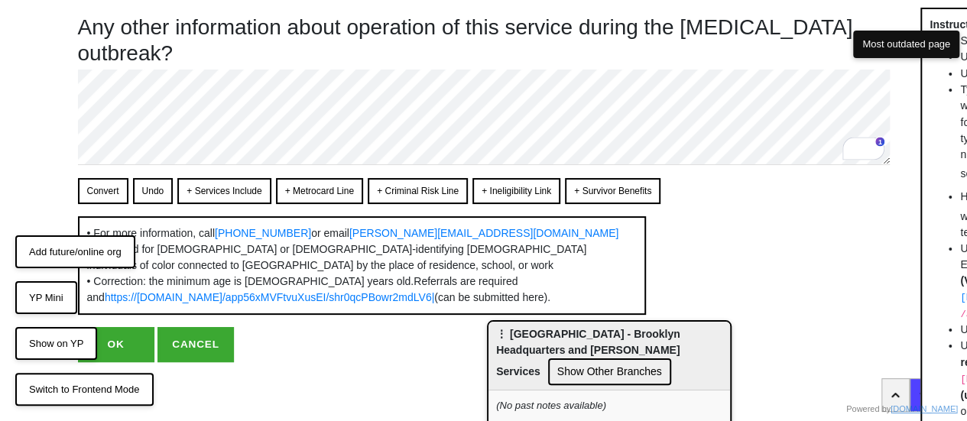
click at [105, 180] on button "Convert" at bounding box center [103, 191] width 50 height 26
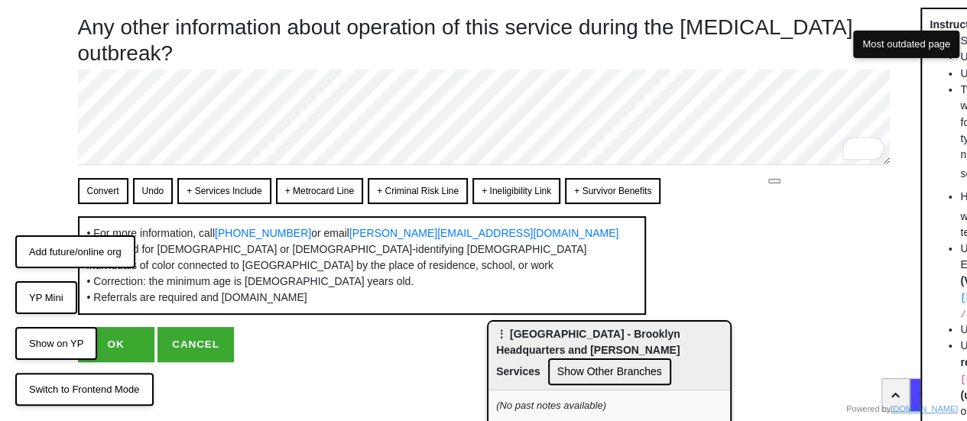
click at [104, 193] on button "Convert" at bounding box center [103, 191] width 50 height 26
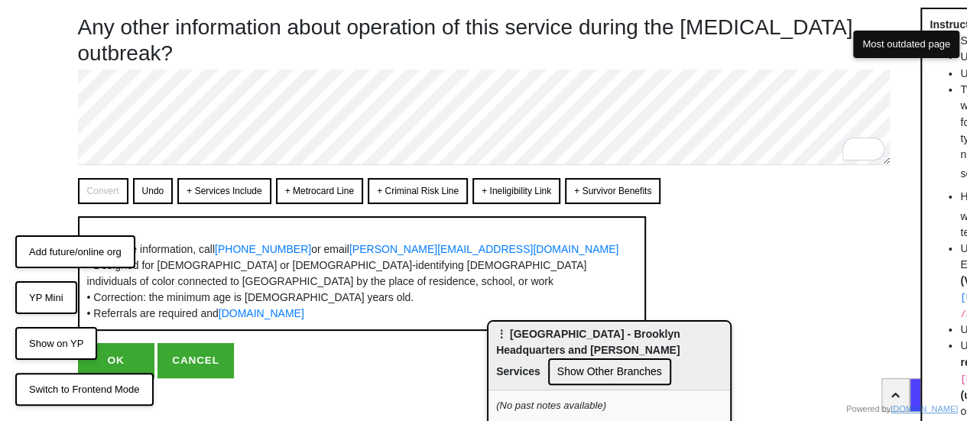
click at [150, 194] on button "Undo" at bounding box center [153, 191] width 41 height 26
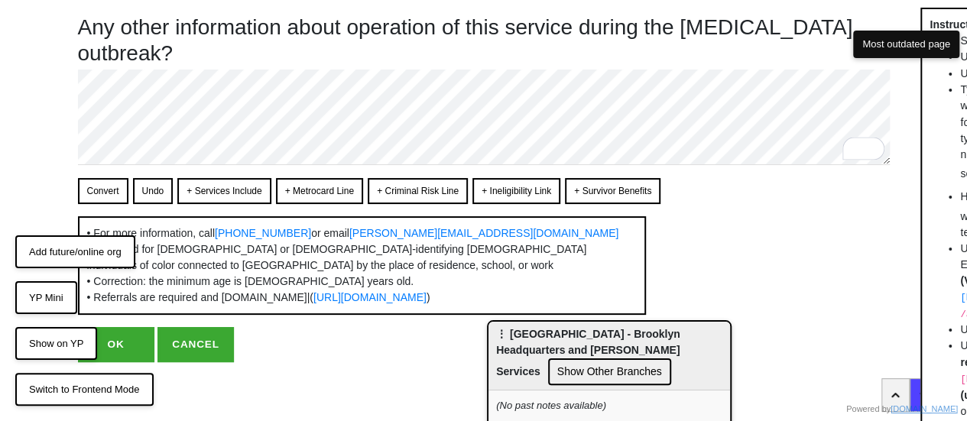
click at [99, 183] on button "Convert" at bounding box center [103, 191] width 50 height 26
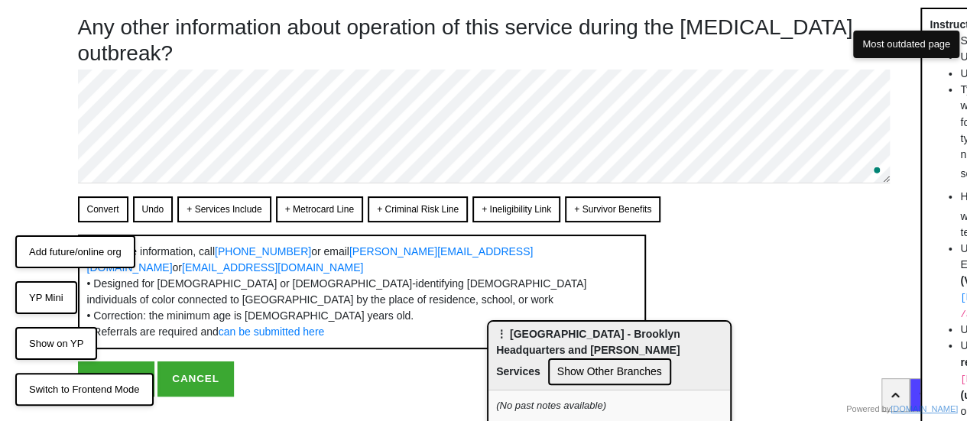
click at [112, 215] on button "Convert" at bounding box center [103, 209] width 50 height 26
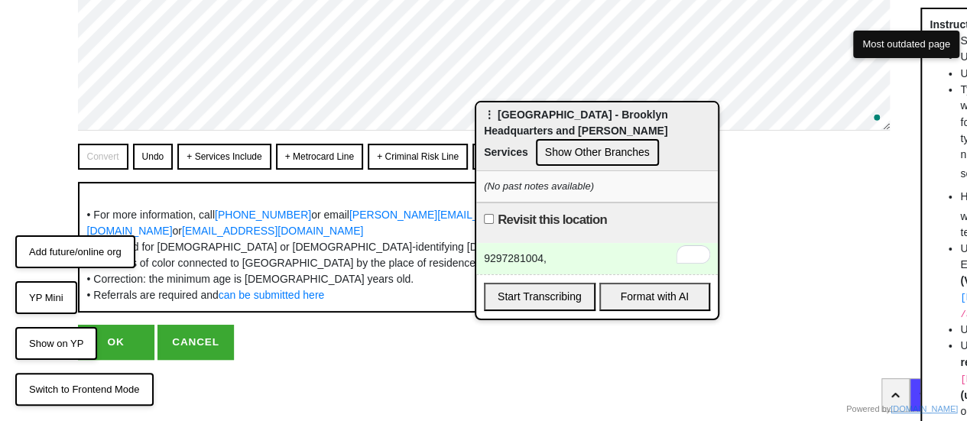
scroll to position [128, 0]
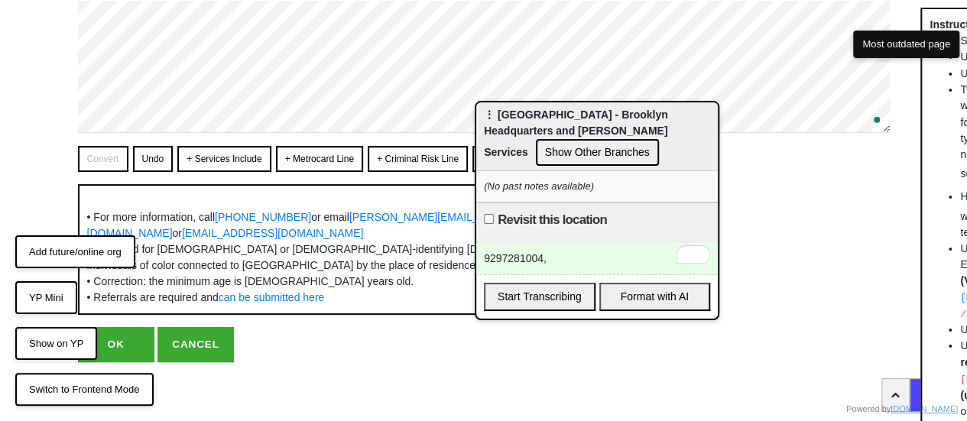
drag, startPoint x: 518, startPoint y: 311, endPoint x: 506, endPoint y: 126, distance: 185.4
click at [506, 126] on div "⋮ [GEOGRAPHIC_DATA] - Brooklyn Headquarters and [PERSON_NAME] Services Show Oth…" at bounding box center [597, 136] width 242 height 69
click at [563, 262] on div "9297281004," at bounding box center [597, 258] width 242 height 31
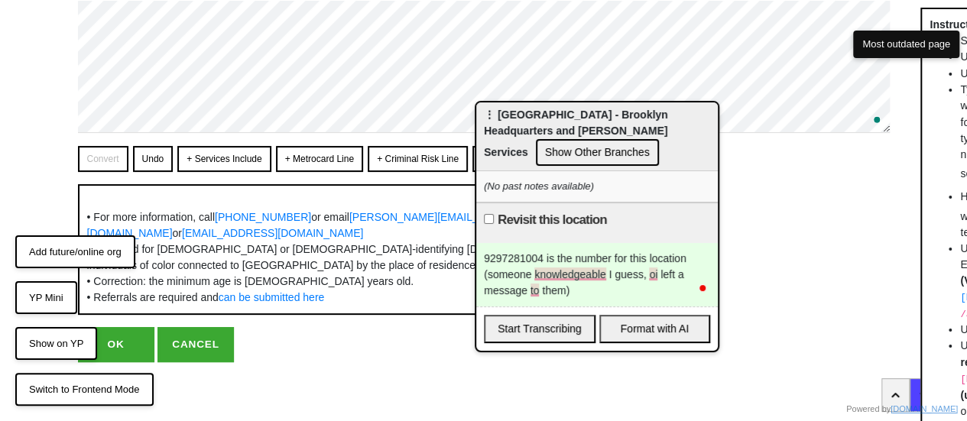
click at [117, 351] on button "OK" at bounding box center [116, 344] width 76 height 35
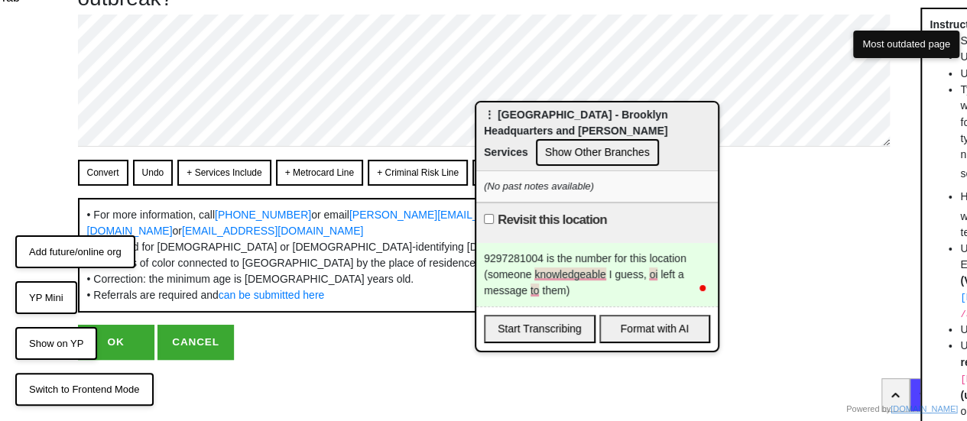
scroll to position [112, 0]
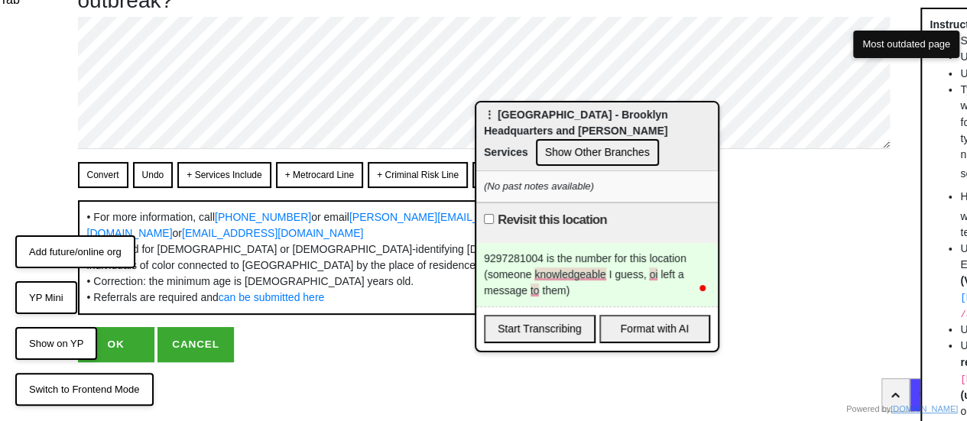
click at [130, 342] on button "OK" at bounding box center [116, 344] width 76 height 35
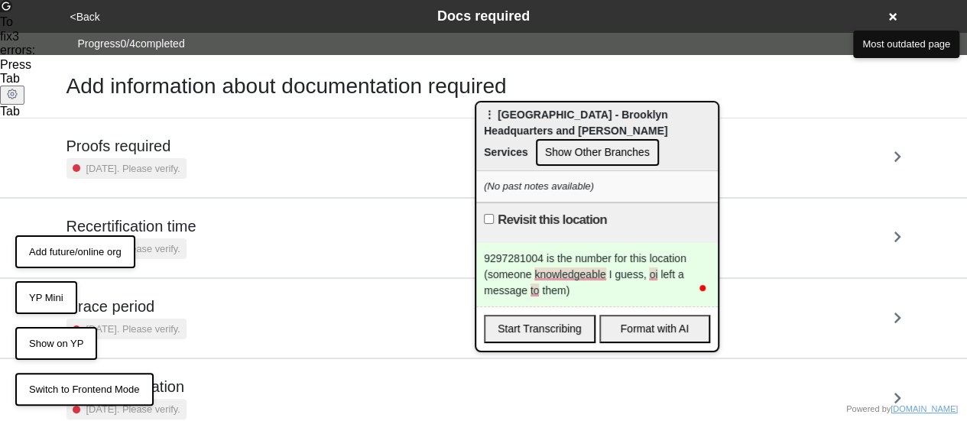
click at [79, 8] on button "<Back" at bounding box center [85, 17] width 39 height 18
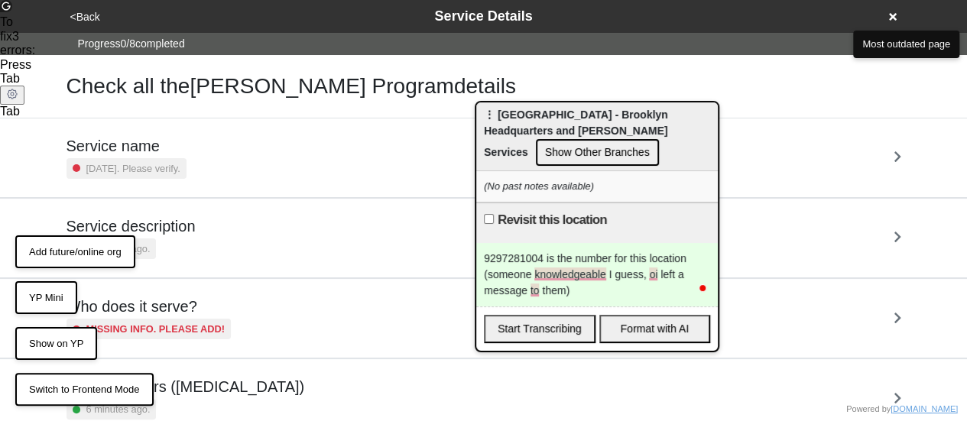
click at [79, 10] on button "<Back" at bounding box center [85, 17] width 39 height 18
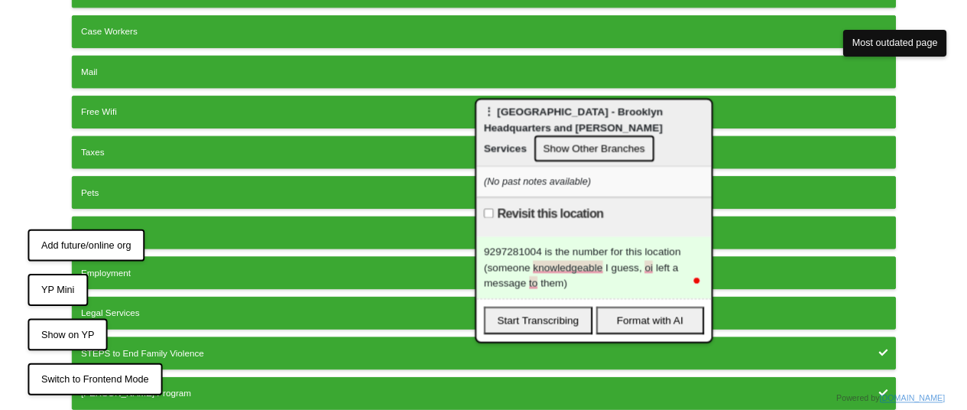
scroll to position [465, 0]
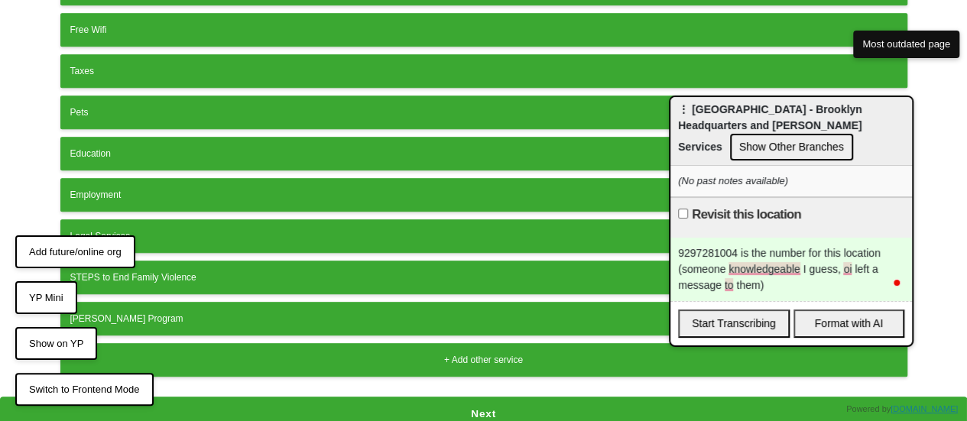
drag, startPoint x: 542, startPoint y: 110, endPoint x: 935, endPoint y: 88, distance: 394.2
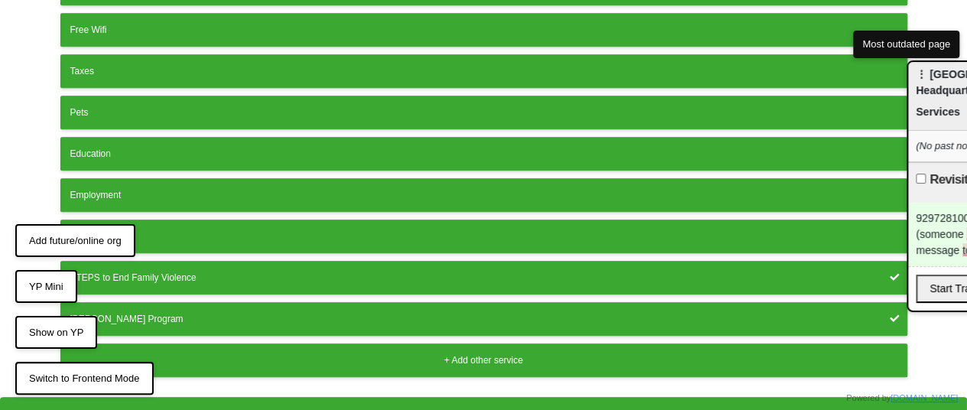
click at [475, 400] on button "Next" at bounding box center [483, 414] width 967 height 35
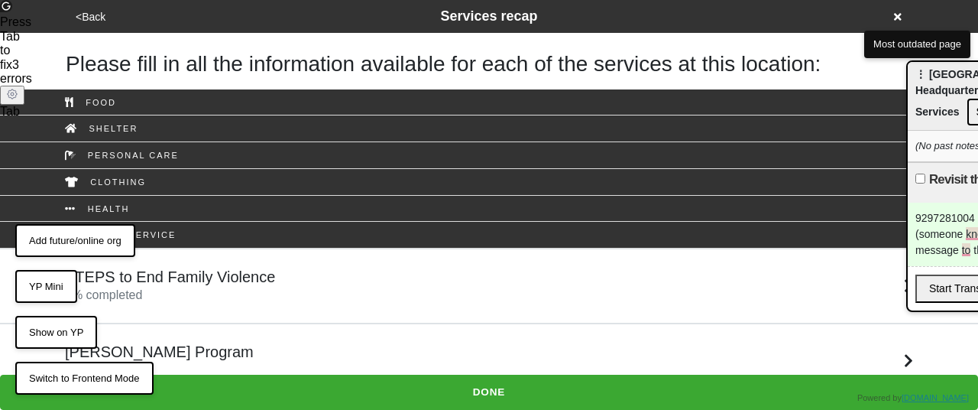
click at [177, 348] on div "[PERSON_NAME] Program 6 % completed" at bounding box center [489, 360] width 871 height 37
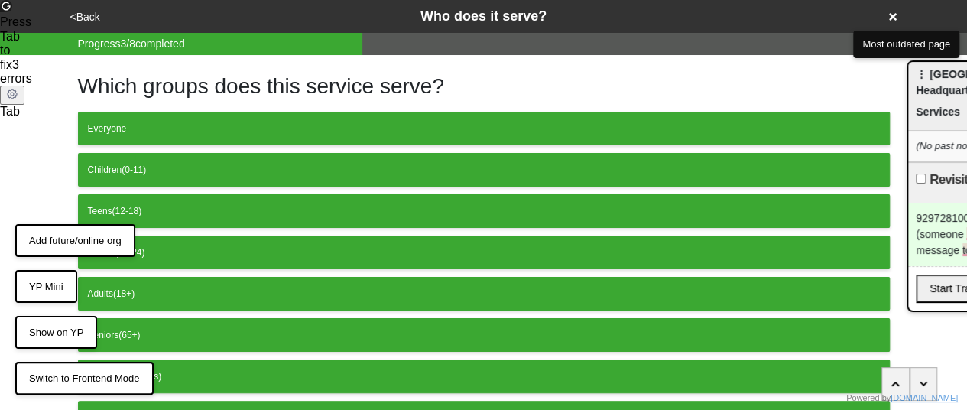
click at [89, 18] on button "<Back" at bounding box center [85, 17] width 39 height 18
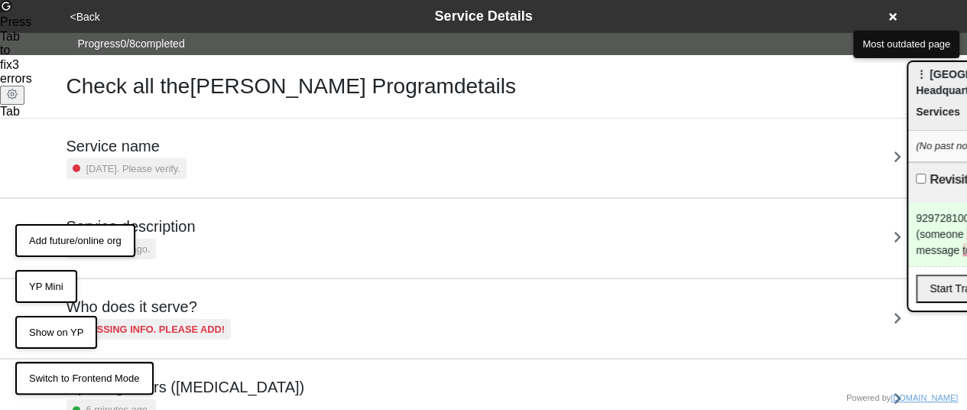
click at [89, 18] on button "<Back" at bounding box center [85, 17] width 39 height 18
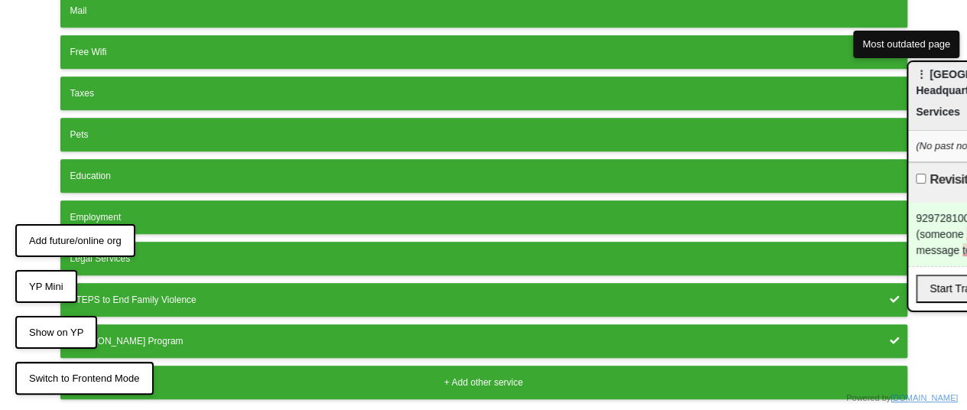
scroll to position [477, 0]
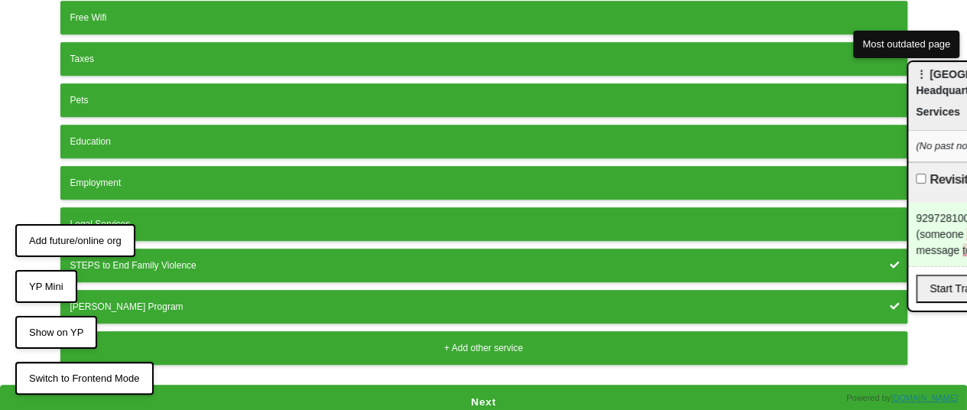
click at [402, 391] on button "Next" at bounding box center [483, 401] width 967 height 35
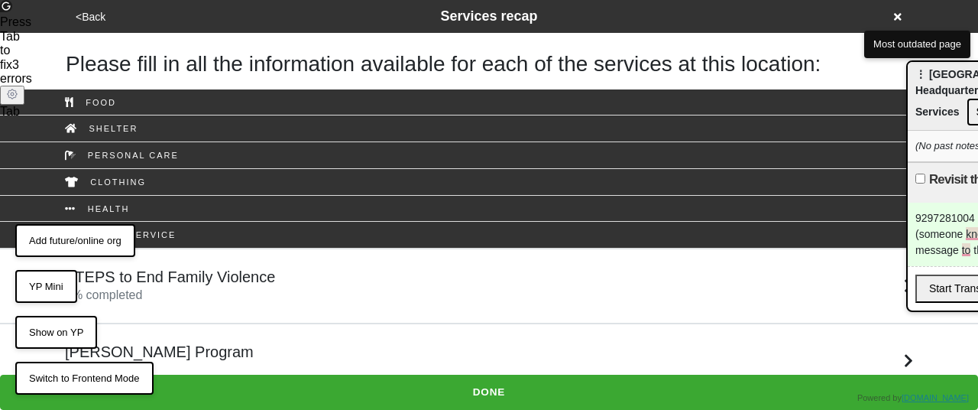
click at [183, 282] on h5 "STEPS to End Family Violence" at bounding box center [170, 277] width 210 height 18
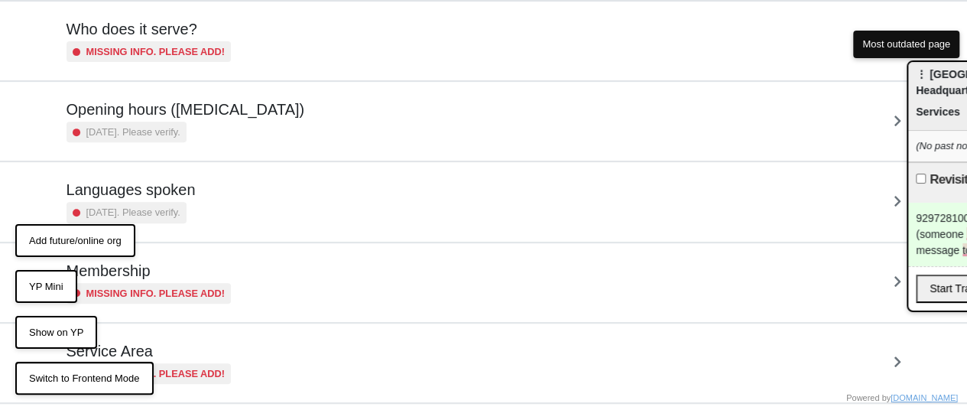
scroll to position [381, 0]
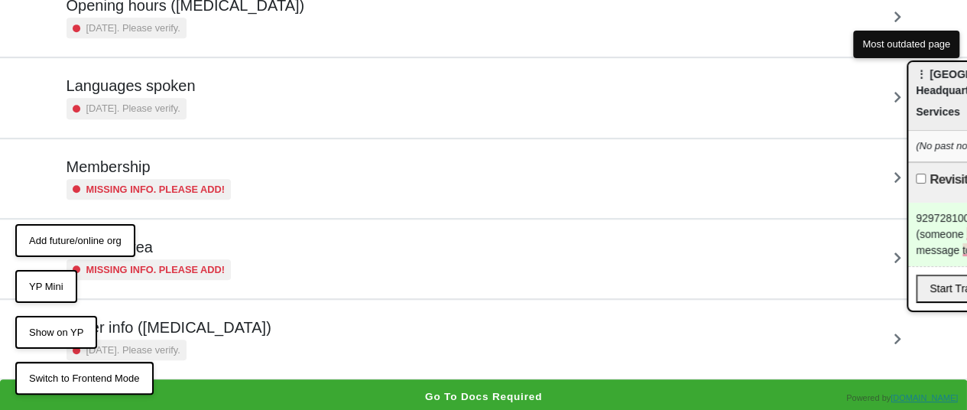
click at [252, 359] on div "Other info ([MEDICAL_DATA]) [DATE]. Please verify." at bounding box center [483, 339] width 871 height 79
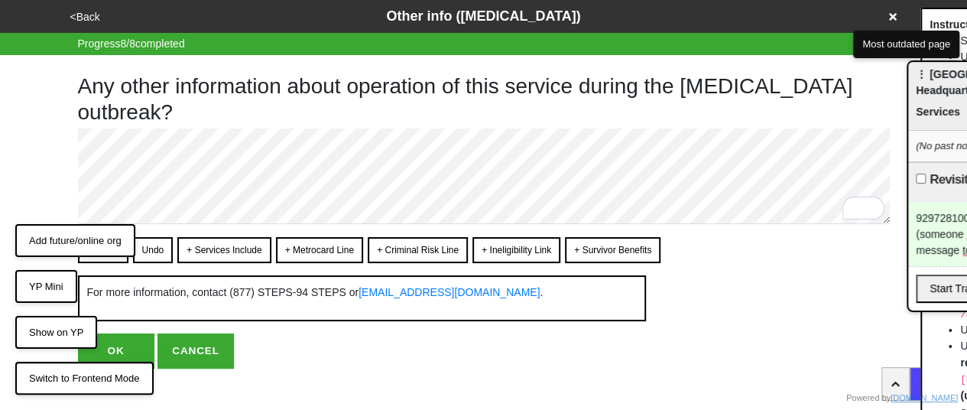
click at [107, 262] on div "Convert Undo + Services Include + Metrocard Line + Criminal Risk Line + Ineligi…" at bounding box center [484, 279] width 812 height 84
click at [105, 260] on button "Convert" at bounding box center [103, 250] width 50 height 26
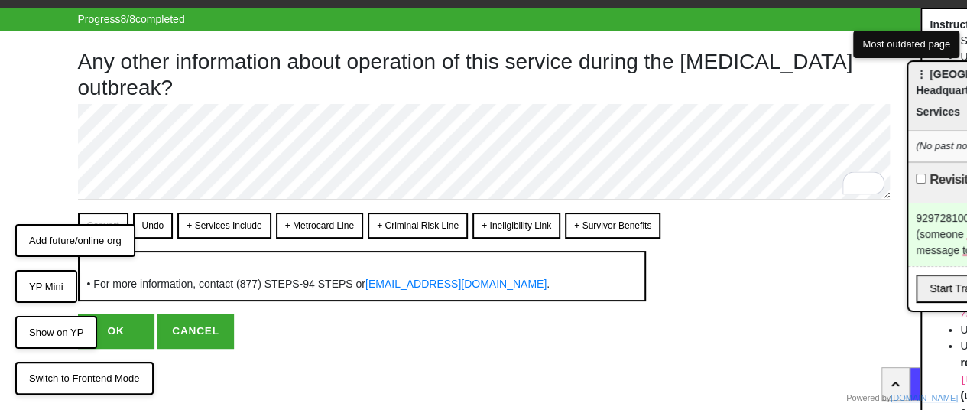
scroll to position [38, 0]
click at [131, 331] on button "OK" at bounding box center [116, 330] width 76 height 35
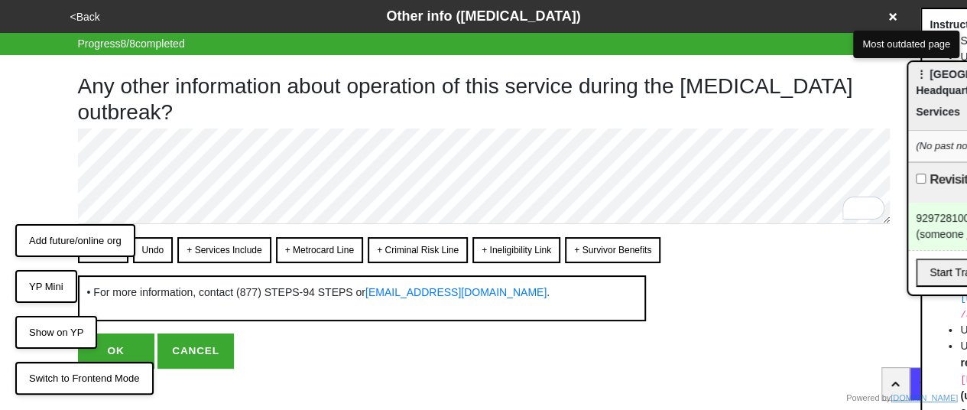
click at [148, 250] on button "Undo" at bounding box center [153, 250] width 41 height 26
click at [211, 350] on button "CANCEL" at bounding box center [195, 350] width 76 height 35
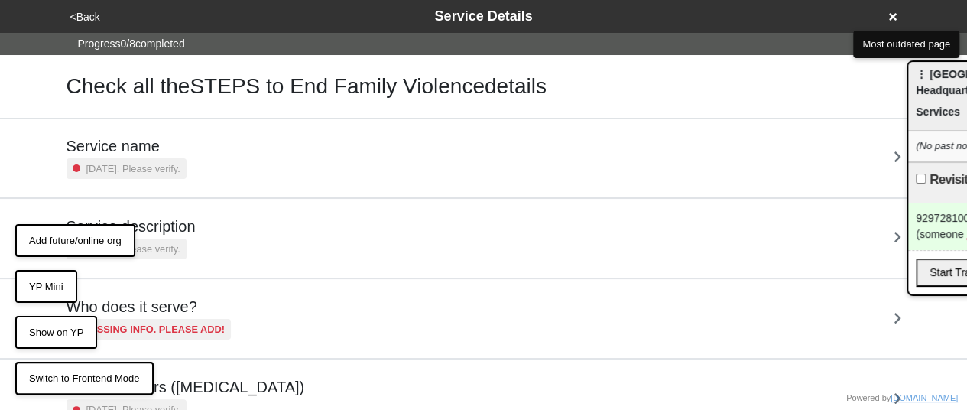
scroll to position [381, 0]
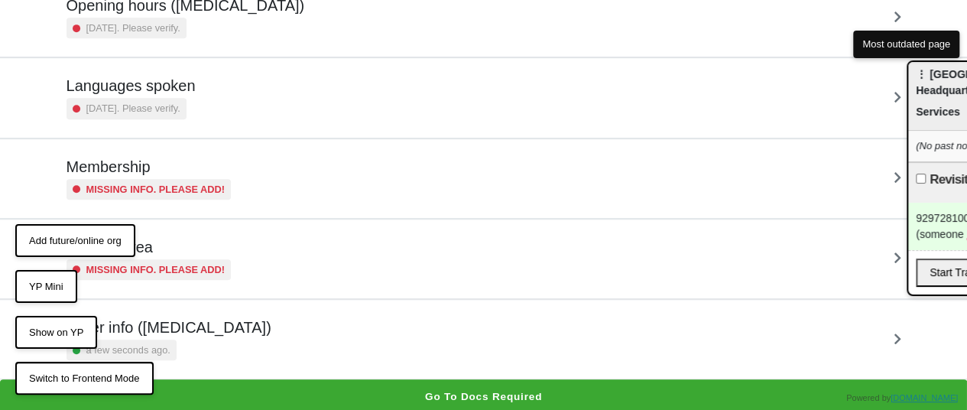
click at [209, 329] on h5 "Other info ([MEDICAL_DATA])" at bounding box center [168, 327] width 205 height 18
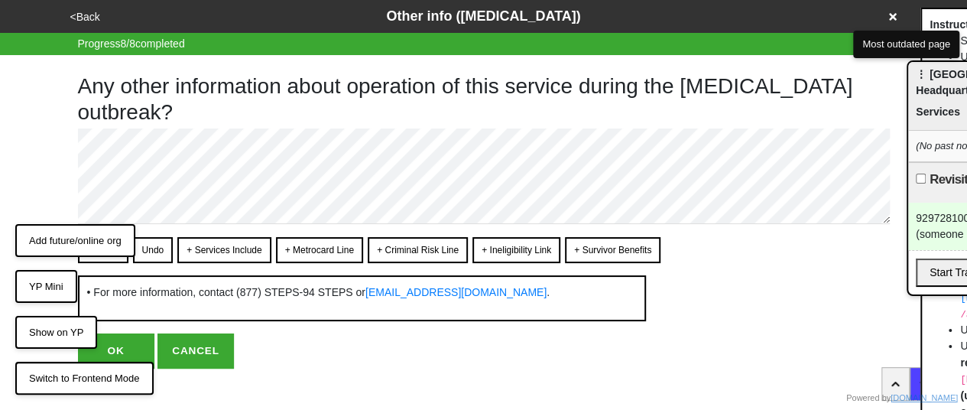
click at [58, 287] on button "YP Mini" at bounding box center [46, 287] width 62 height 34
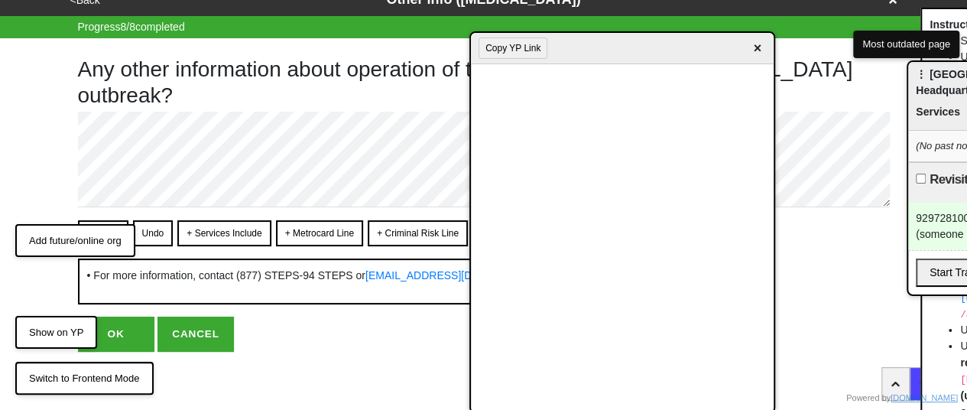
scroll to position [23, 0]
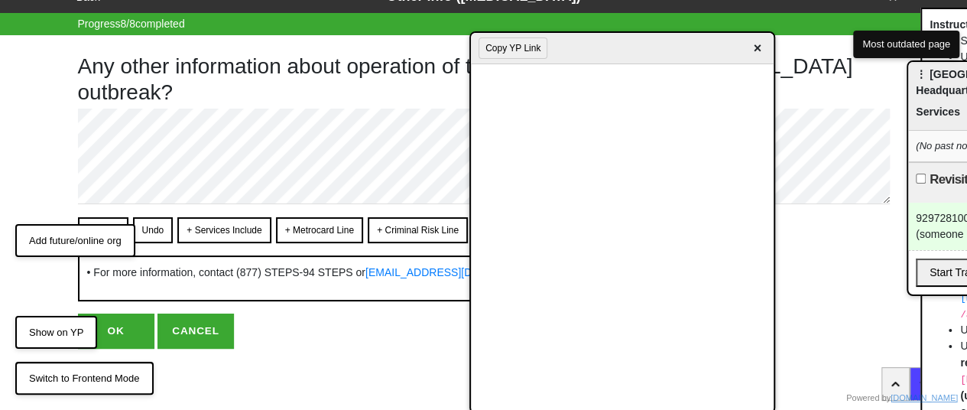
click at [755, 52] on span "×" at bounding box center [757, 48] width 18 height 21
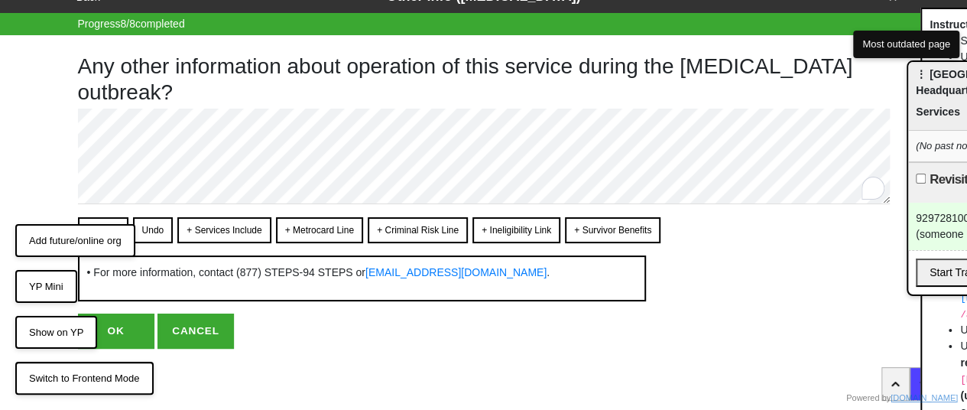
click at [349, 113] on div "Any other information about operation of this service during the [MEDICAL_DATA]…" at bounding box center [484, 191] width 812 height 313
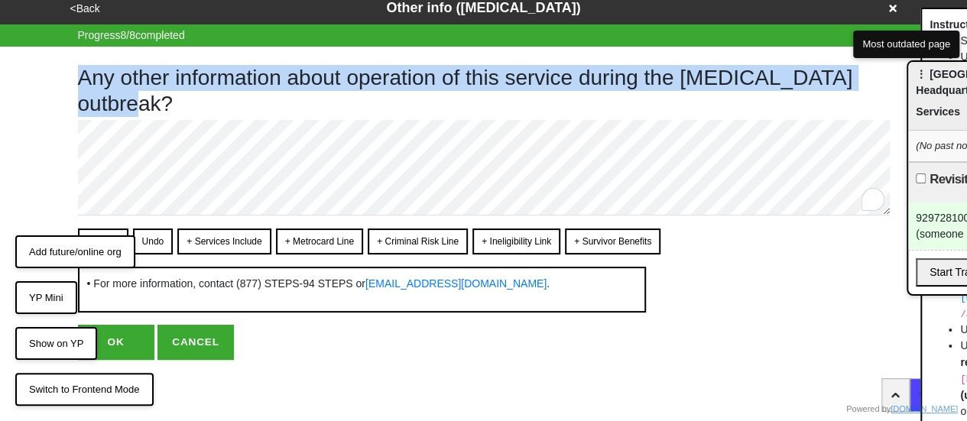
click at [349, 113] on h1 "Any other information about operation of this service during the [MEDICAL_DATA]…" at bounding box center [484, 90] width 812 height 51
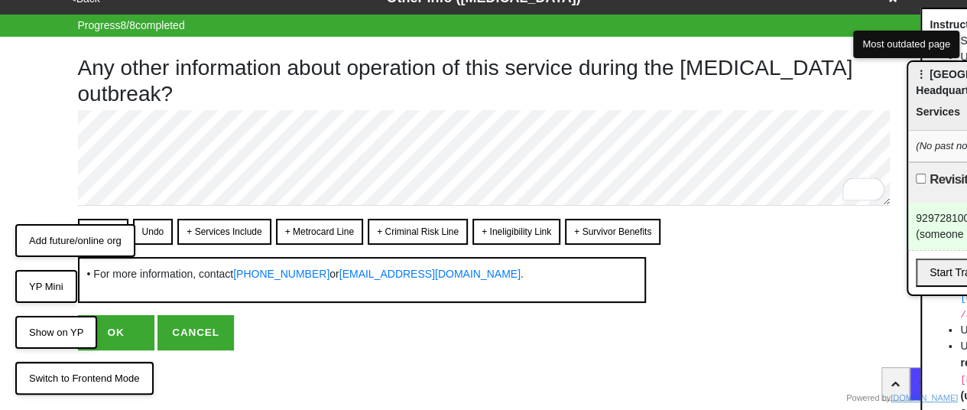
scroll to position [23, 0]
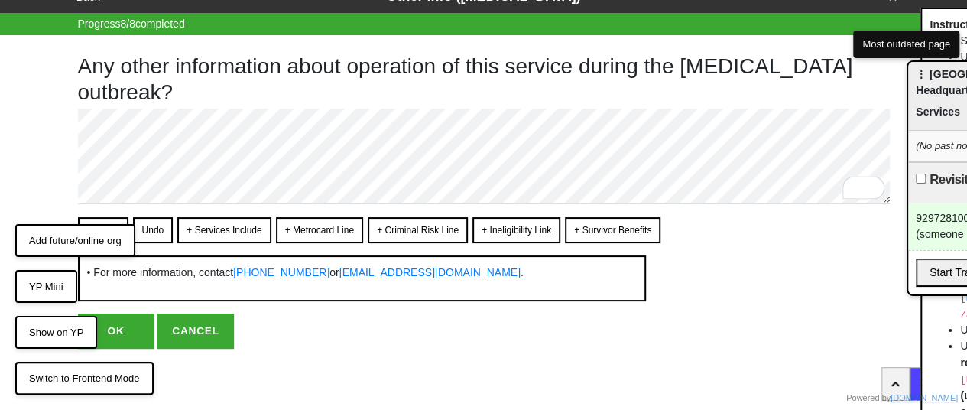
click at [99, 218] on button "Convert" at bounding box center [103, 230] width 50 height 26
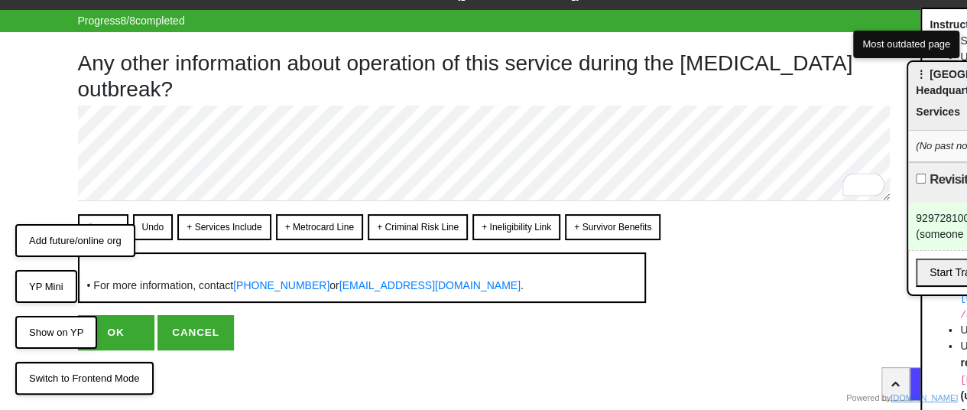
click at [122, 335] on button "OK" at bounding box center [116, 332] width 76 height 35
type textarea "x"
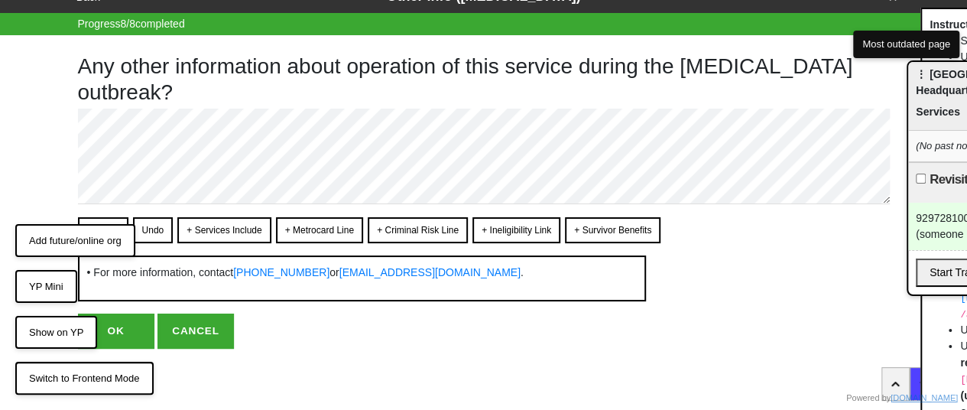
scroll to position [0, 0]
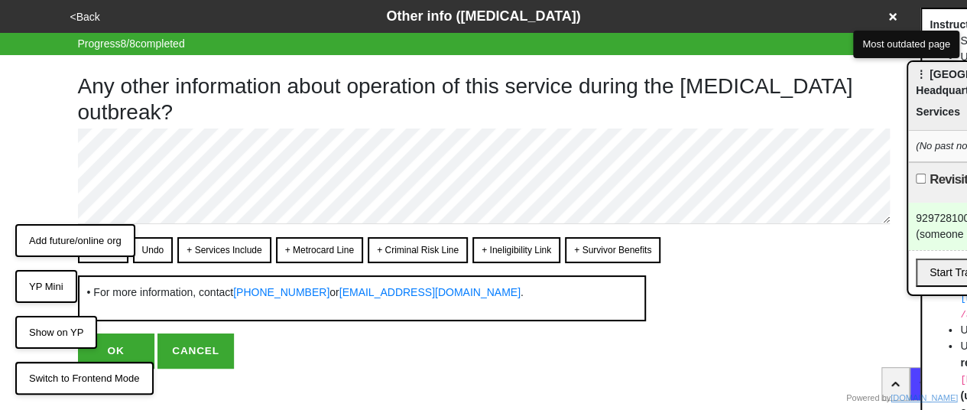
click at [122, 343] on button "OK" at bounding box center [116, 350] width 76 height 35
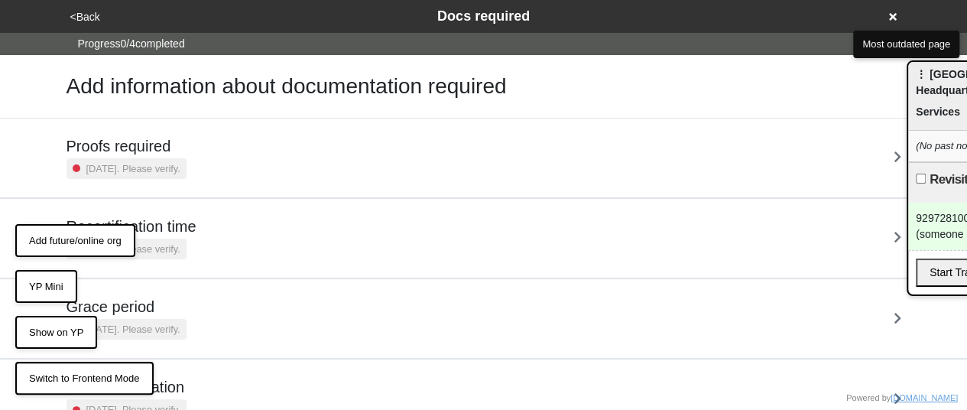
click at [92, 235] on button "Add future/online org" at bounding box center [75, 241] width 120 height 34
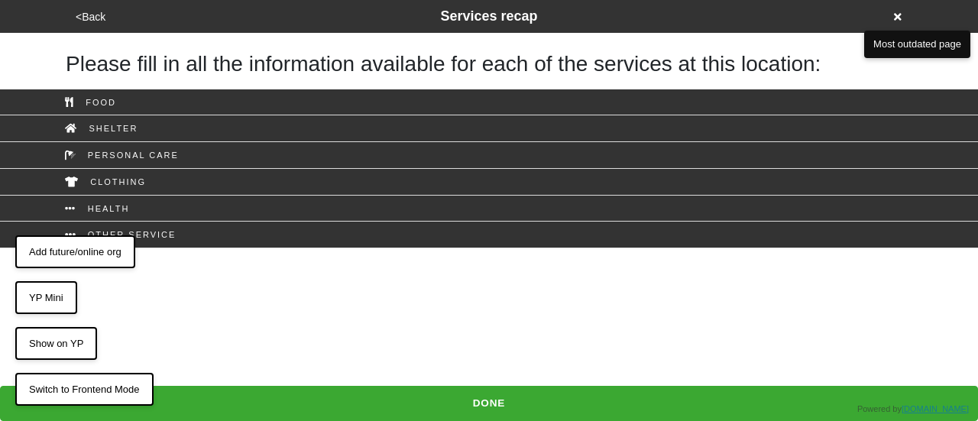
click at [89, 241] on button "Add future/online org" at bounding box center [75, 252] width 120 height 34
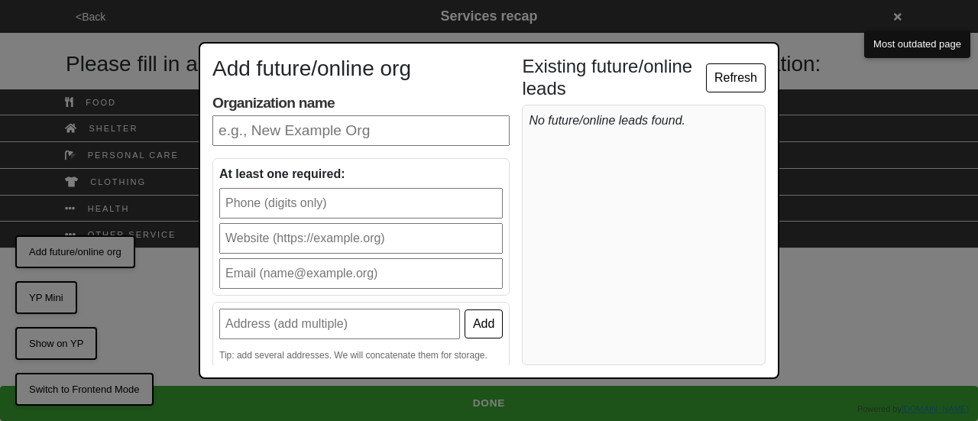
click at [261, 132] on input "Organization name" at bounding box center [360, 130] width 297 height 31
type input "Streetlives"
type input "9173101841"
type input "[EMAIL_ADDRESS][DOMAIN_NAME]"
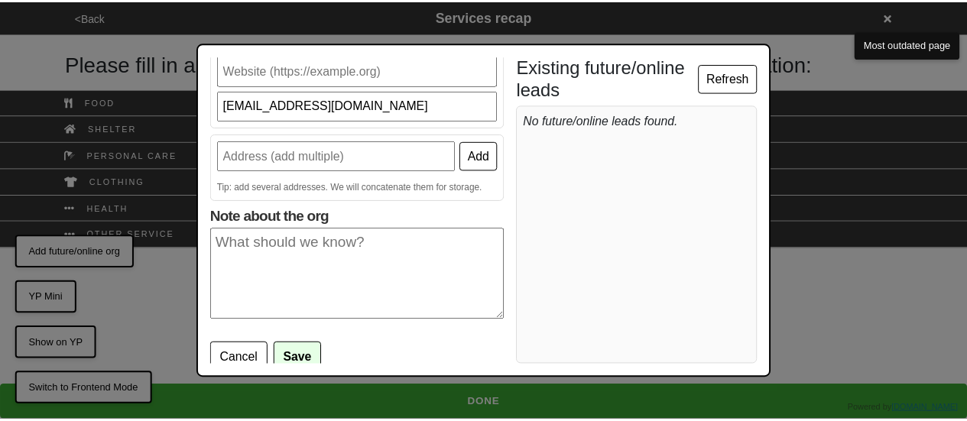
scroll to position [175, 0]
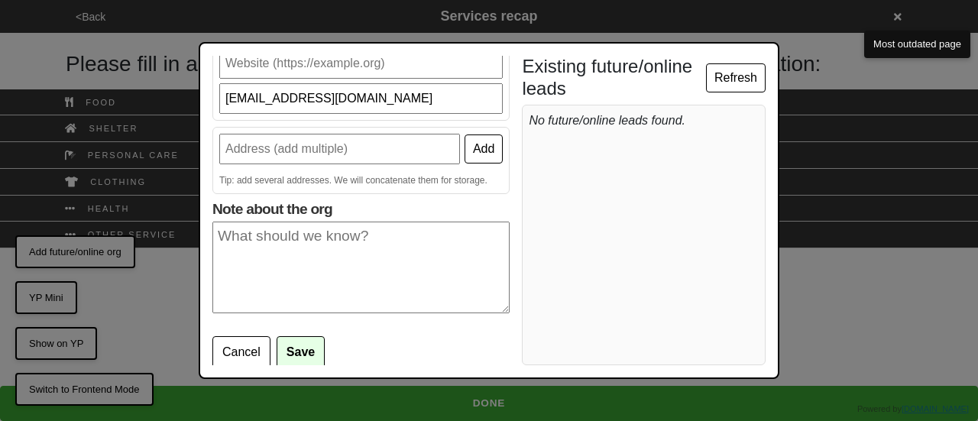
click at [332, 149] on input "text" at bounding box center [339, 149] width 241 height 31
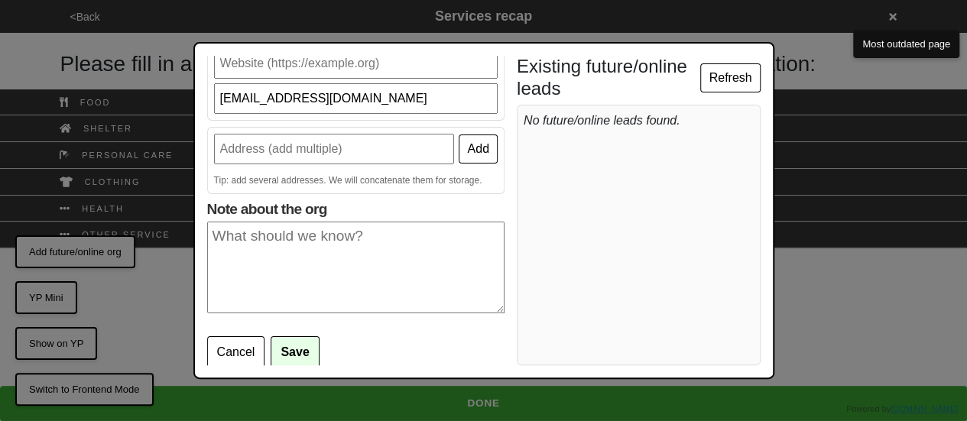
type input "[STREET_ADDRESS]"
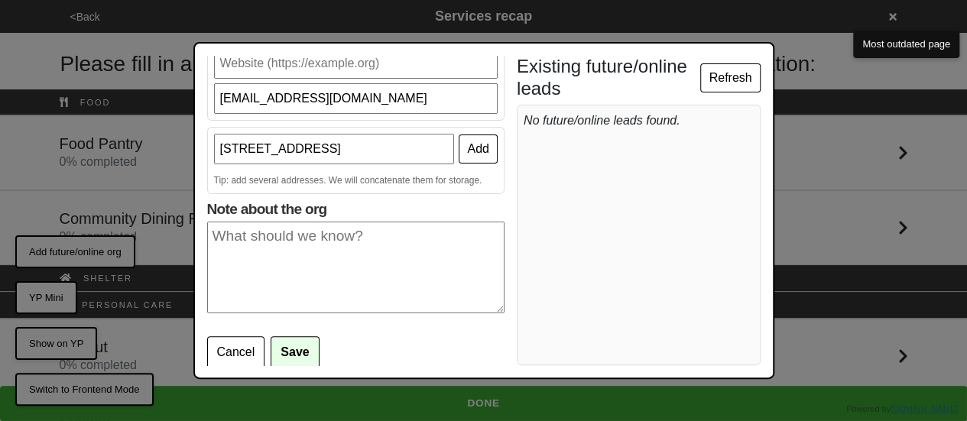
click at [286, 279] on textarea "Note about the org" at bounding box center [355, 268] width 297 height 92
click at [301, 355] on button "Save" at bounding box center [295, 352] width 48 height 32
click at [307, 287] on textarea "Note about the org" at bounding box center [355, 268] width 297 height 92
type textarea "1111"
click at [287, 343] on button "Save" at bounding box center [295, 352] width 48 height 32
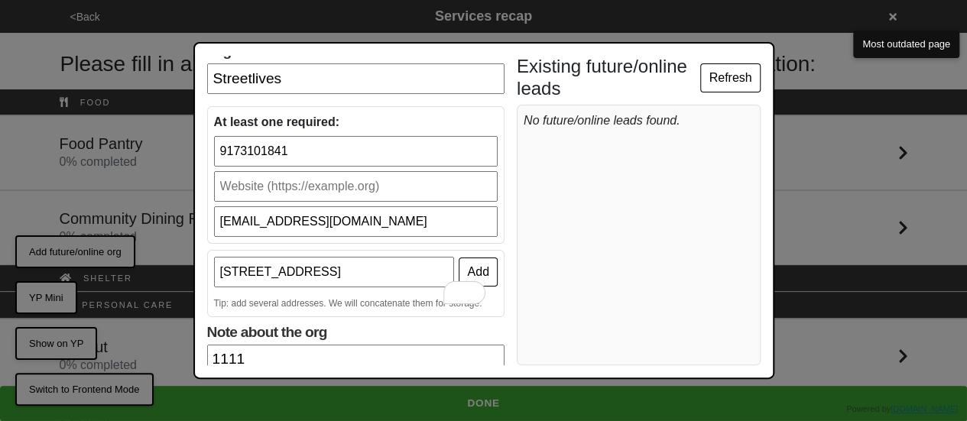
scroll to position [0, 0]
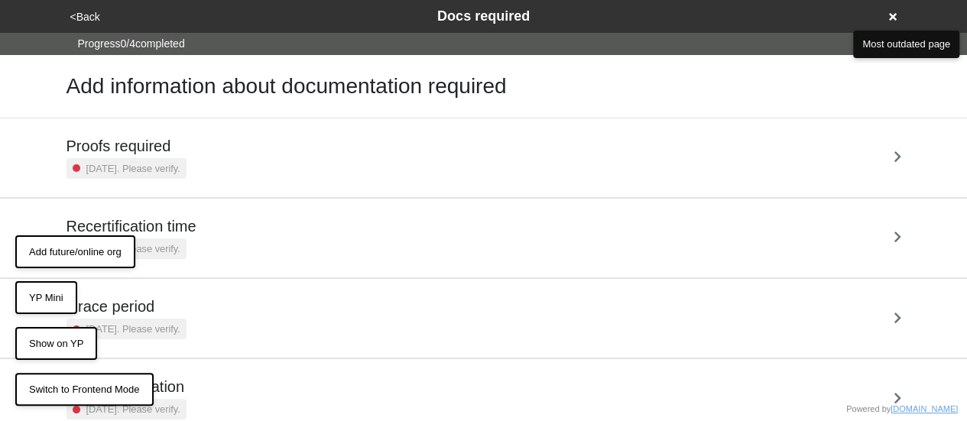
click at [81, 261] on button "Add future/online org" at bounding box center [75, 252] width 120 height 34
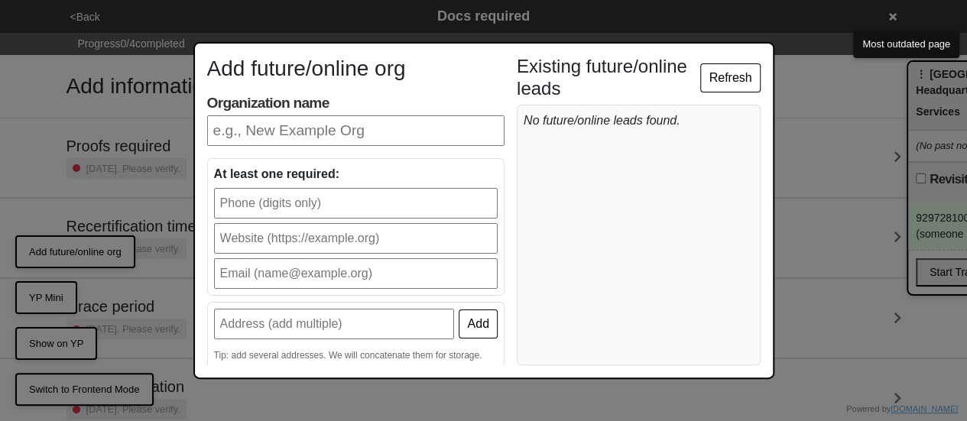
click at [336, 125] on input "Organization name" at bounding box center [355, 130] width 297 height 31
type input "Streetlives"
type input "9173101841"
type input "[EMAIL_ADDRESS][DOMAIN_NAME]"
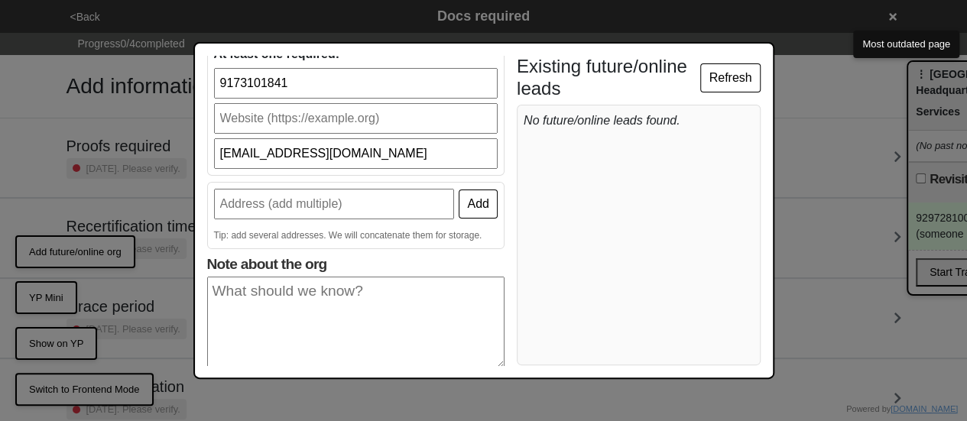
scroll to position [175, 0]
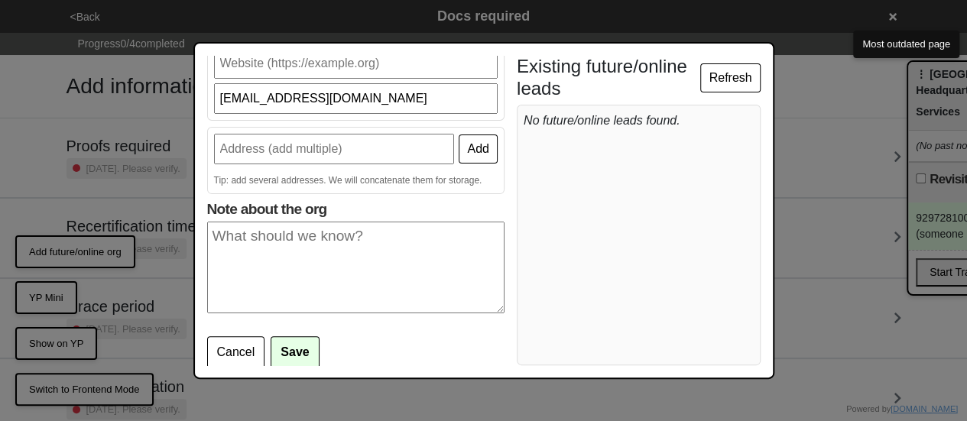
drag, startPoint x: 321, startPoint y: 138, endPoint x: 319, endPoint y: 147, distance: 8.5
click at [321, 138] on input "text" at bounding box center [334, 149] width 241 height 31
type input "332 E 53rd St"
click at [278, 244] on textarea "Note about the org" at bounding box center [355, 268] width 297 height 92
type textarea "1"
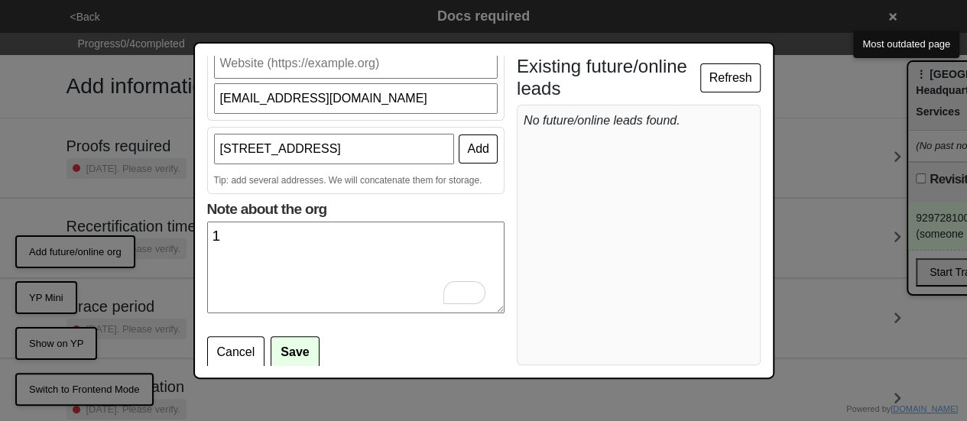
click at [305, 356] on button "Save" at bounding box center [295, 352] width 48 height 32
click at [280, 343] on button "Save" at bounding box center [295, 352] width 48 height 32
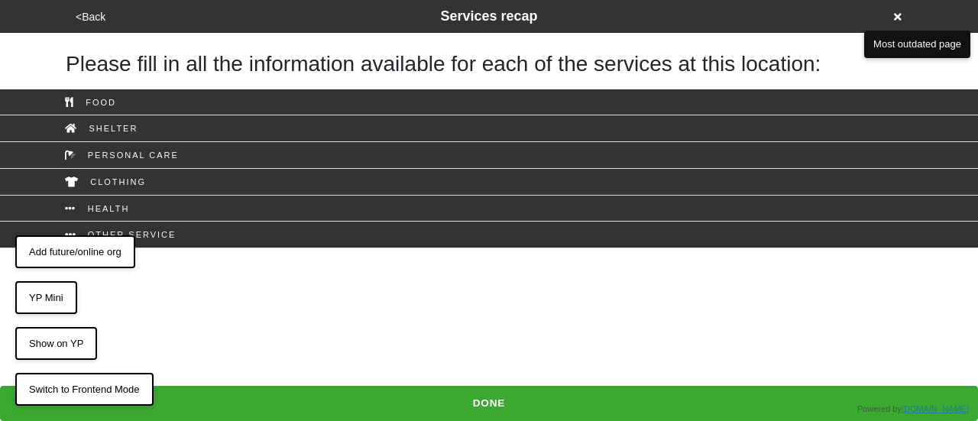
click at [95, 249] on button "Add future/online org" at bounding box center [75, 252] width 120 height 34
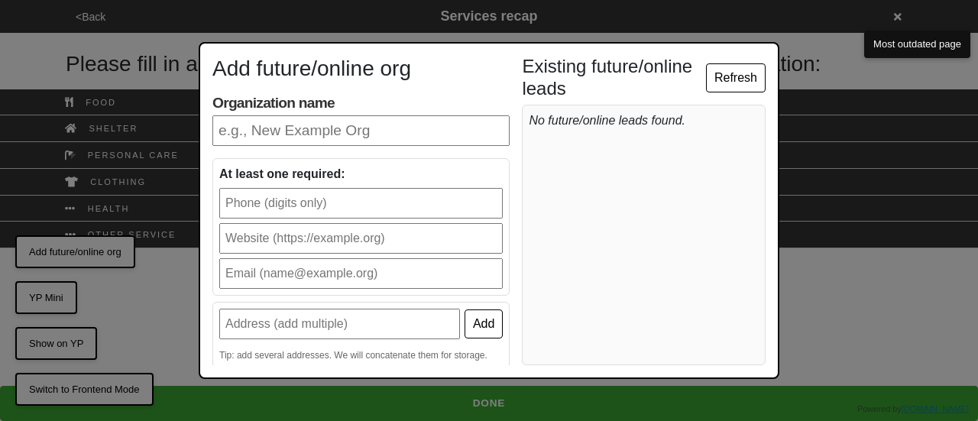
click at [313, 138] on input "Organization name" at bounding box center [360, 130] width 297 height 31
type input "Streetlives"
type input "9173101841"
type input "[EMAIL_ADDRESS][DOMAIN_NAME]"
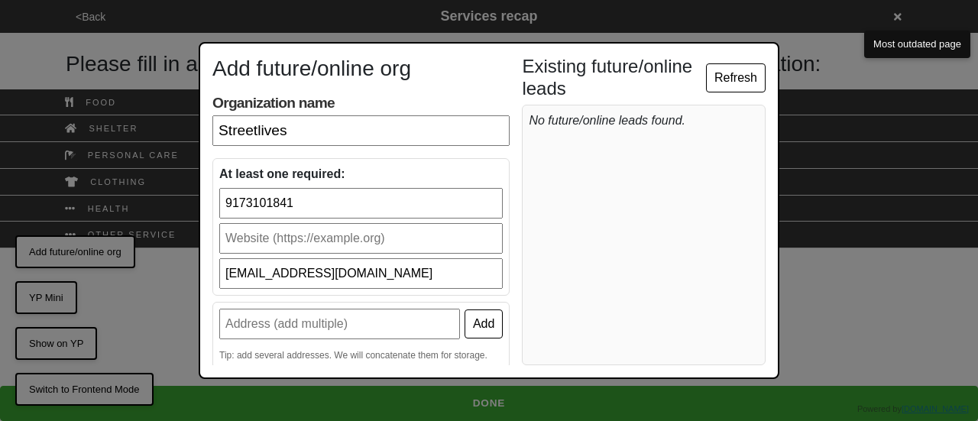
click at [328, 329] on input "text" at bounding box center [339, 324] width 241 height 31
type input "[STREET_ADDRESS]"
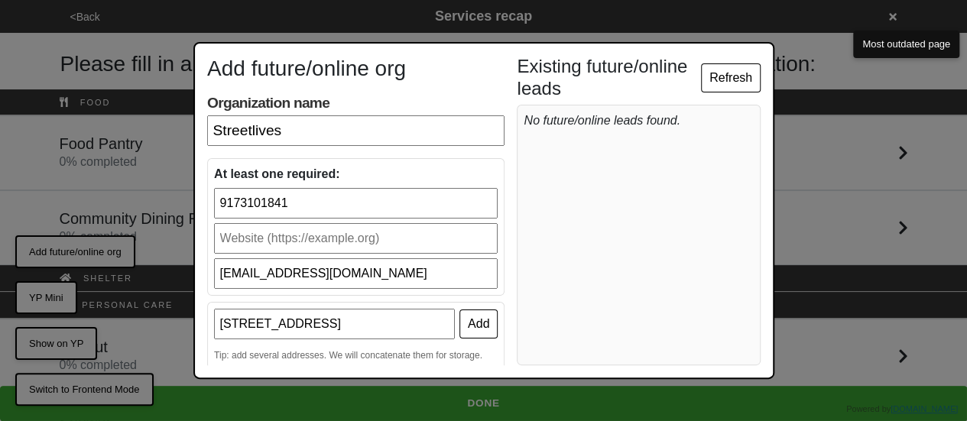
click at [477, 328] on button "Add" at bounding box center [478, 324] width 38 height 29
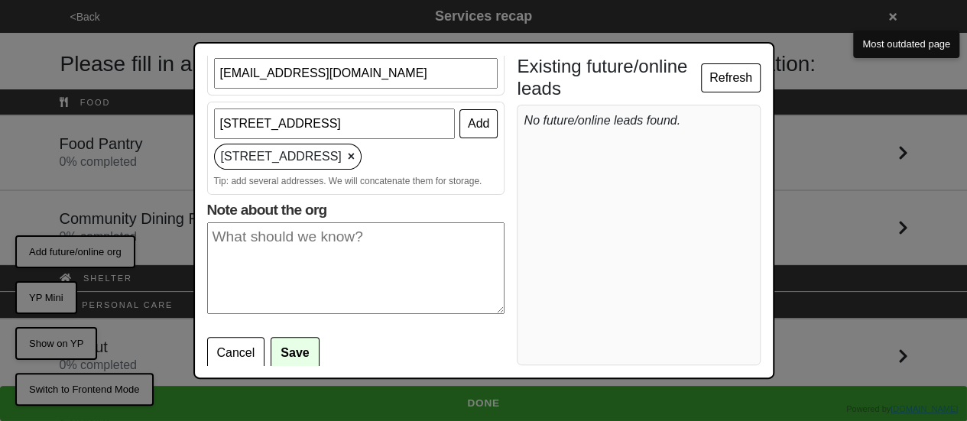
click at [271, 255] on textarea "Note about the org" at bounding box center [355, 268] width 297 height 92
type textarea "11"
click at [292, 350] on button "Save" at bounding box center [295, 353] width 48 height 32
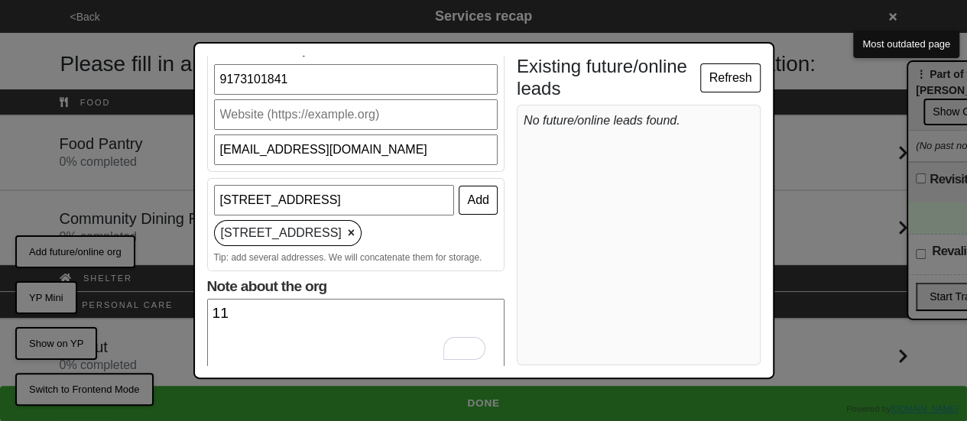
scroll to position [124, 0]
click at [391, 154] on input "[EMAIL_ADDRESS][DOMAIN_NAME]" at bounding box center [356, 150] width 284 height 31
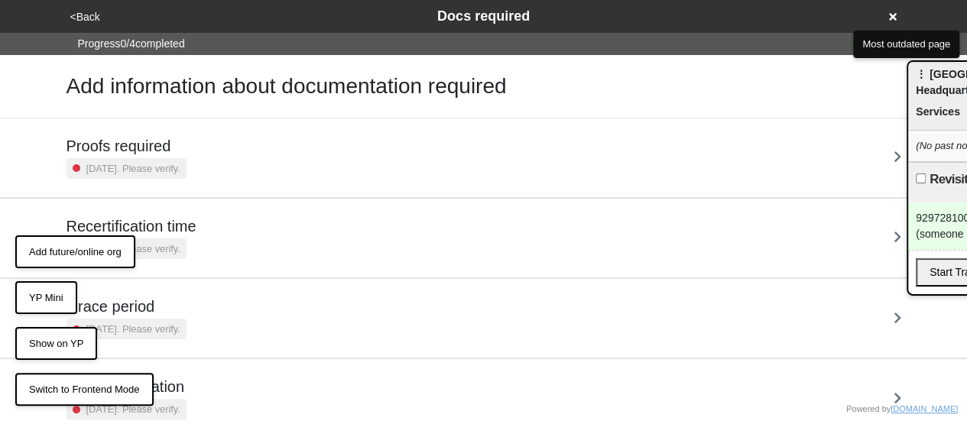
click at [75, 251] on button "Add future/online org" at bounding box center [75, 252] width 120 height 34
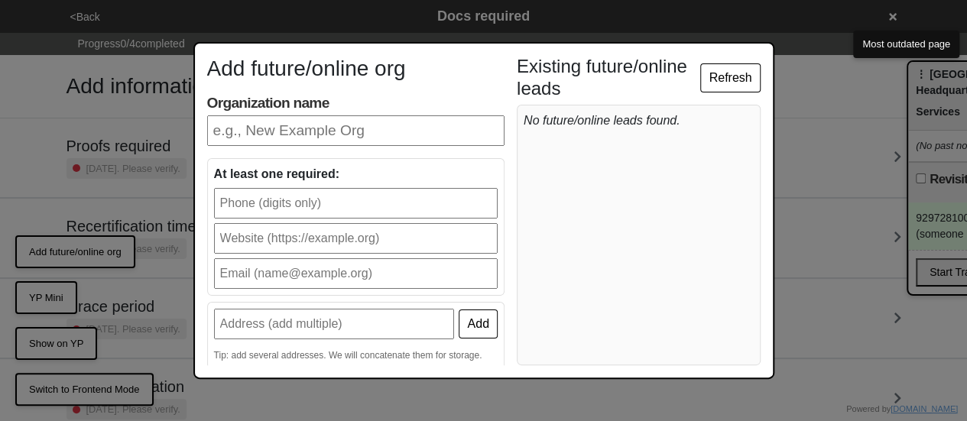
click at [290, 132] on input "Organization name" at bounding box center [355, 130] width 297 height 31
type input "Streetlives"
type input "9173101841"
type input "[EMAIL_ADDRESS][DOMAIN_NAME]"
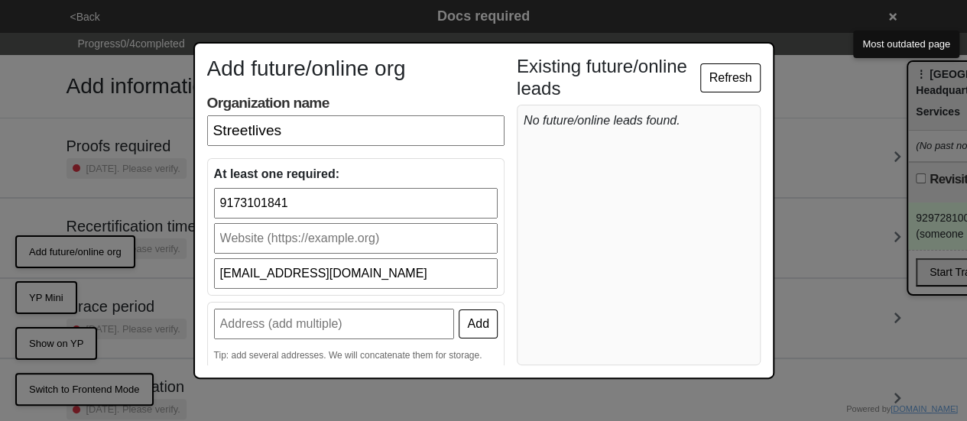
click at [293, 327] on input "text" at bounding box center [334, 324] width 241 height 31
type input "[STREET_ADDRESS]"
click at [483, 313] on button "Add" at bounding box center [478, 324] width 38 height 29
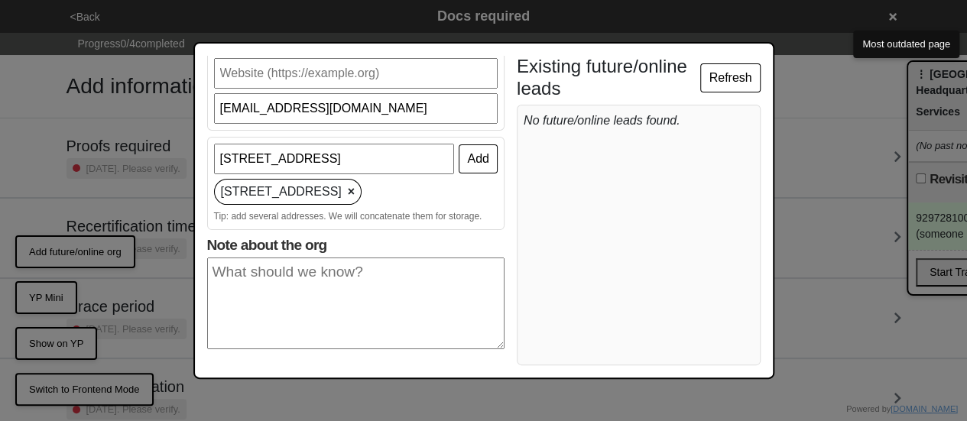
scroll to position [200, 0]
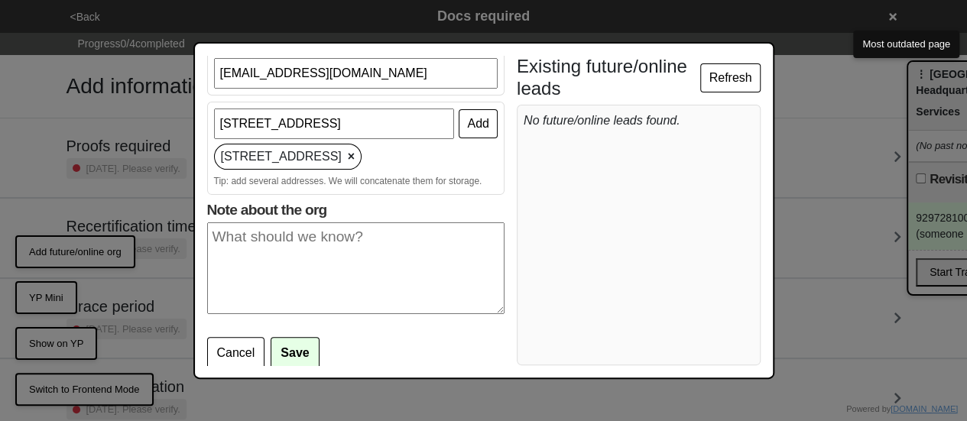
click at [319, 261] on textarea "Note about the org" at bounding box center [355, 268] width 297 height 92
type textarea "112"
click at [287, 348] on button "Save" at bounding box center [295, 353] width 48 height 32
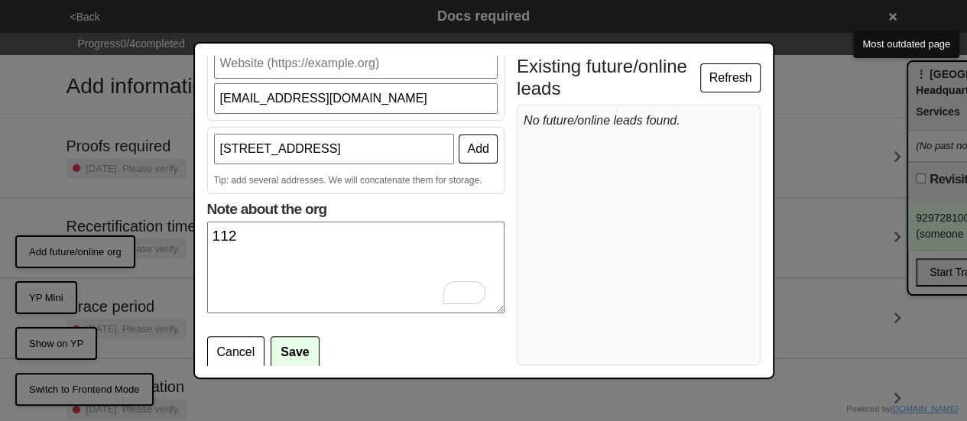
scroll to position [0, 0]
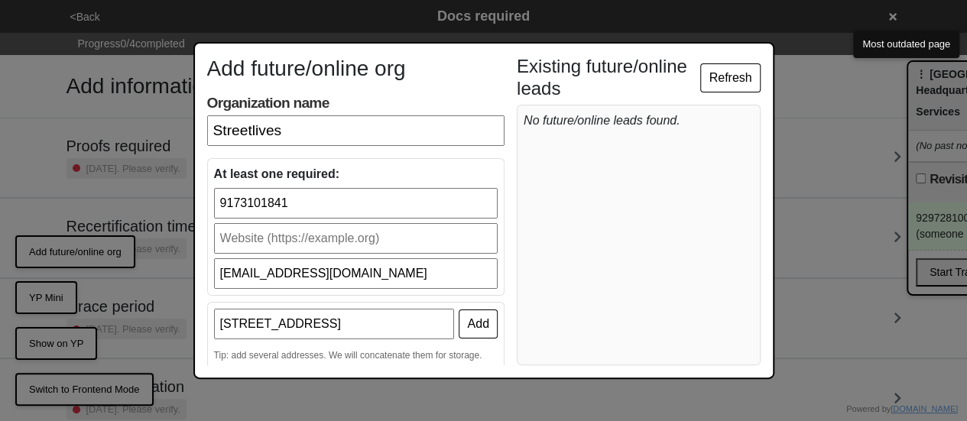
click at [293, 126] on input "Streetlives" at bounding box center [355, 130] width 297 height 31
type input "Streetlives"
type input "9173101841"
type input "[EMAIL_ADDRESS][DOMAIN_NAME]"
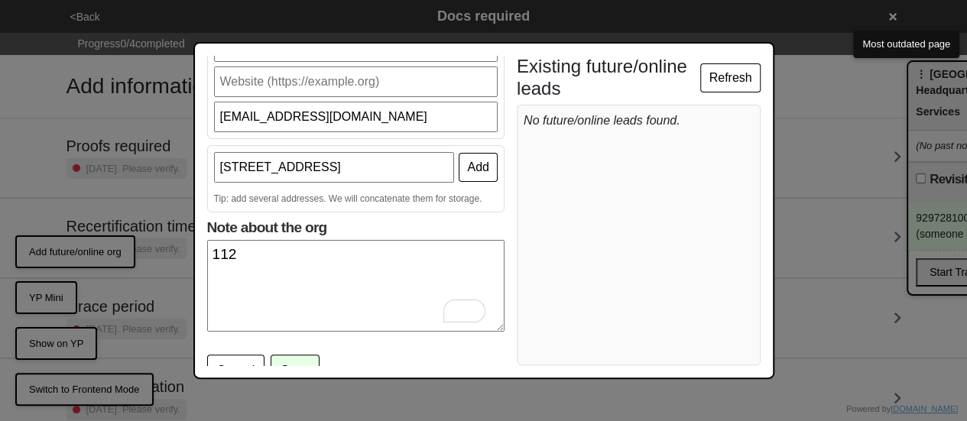
scroll to position [175, 0]
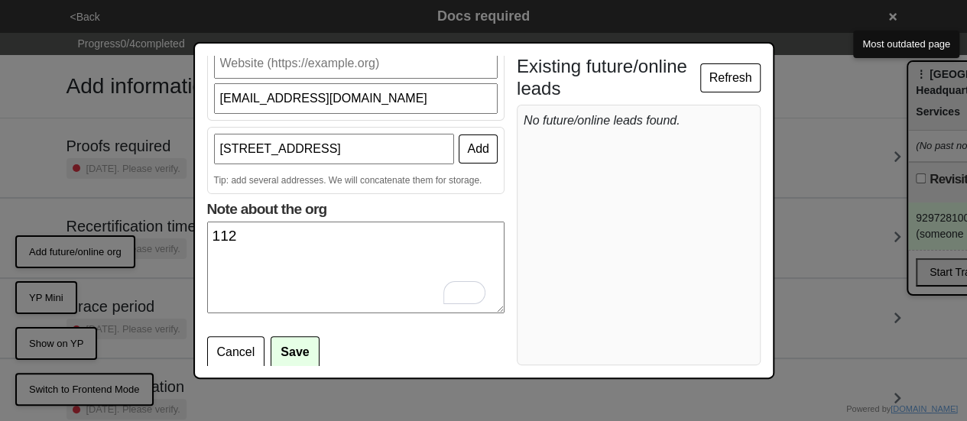
click at [319, 138] on input "[STREET_ADDRESS]" at bounding box center [334, 149] width 241 height 31
type input "[STREET_ADDRESS]"
click at [461, 148] on button "Add" at bounding box center [478, 149] width 38 height 29
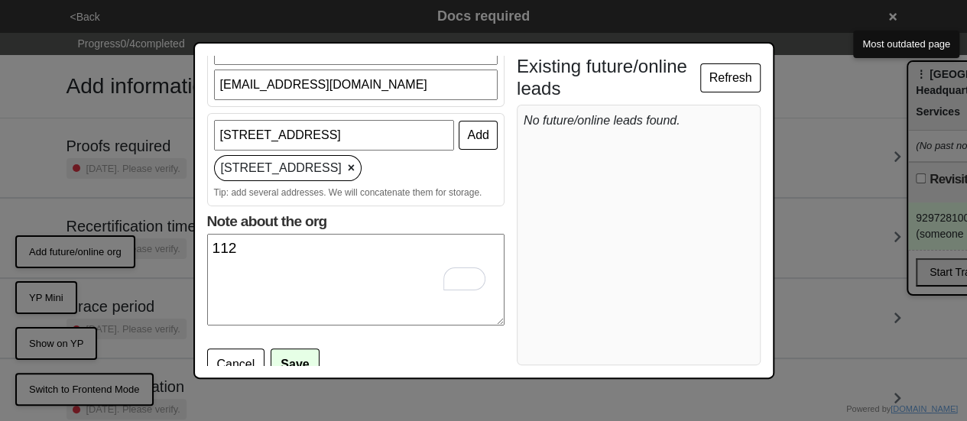
scroll to position [200, 0]
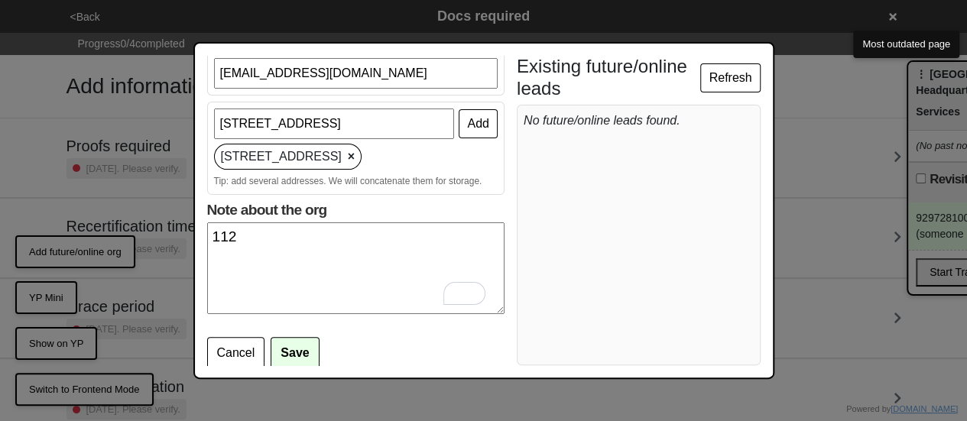
click at [290, 353] on button "Save" at bounding box center [295, 353] width 48 height 32
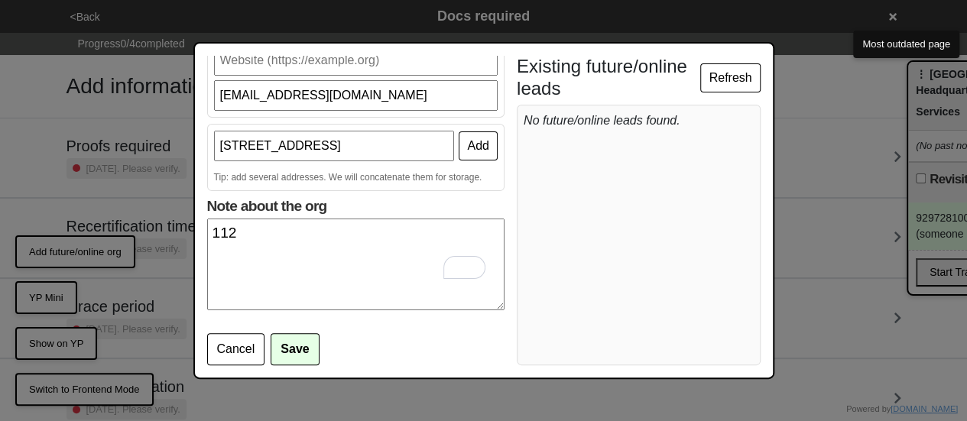
scroll to position [0, 0]
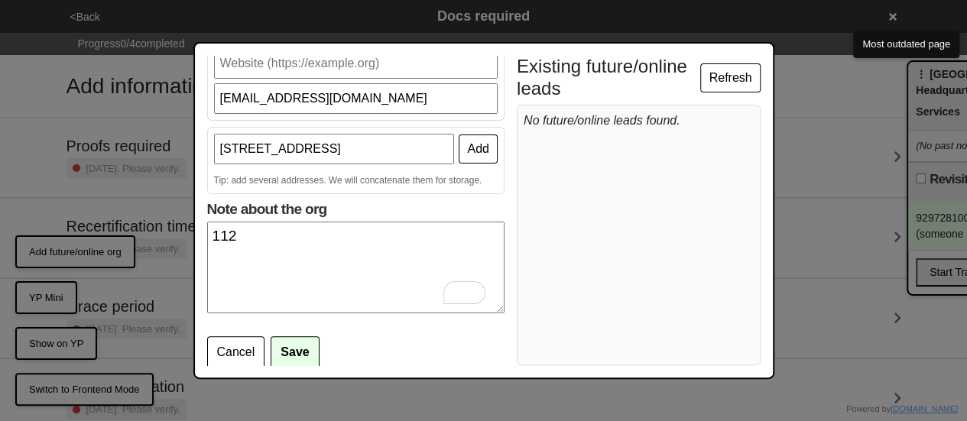
click at [730, 86] on button "Refresh" at bounding box center [730, 77] width 60 height 29
click at [729, 86] on button "Refresh" at bounding box center [730, 77] width 60 height 29
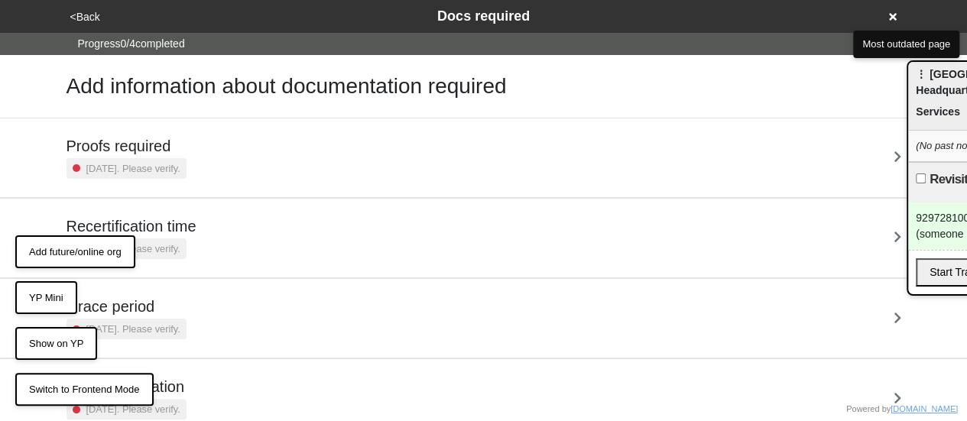
click at [47, 254] on button "Add future/online org" at bounding box center [75, 252] width 120 height 34
click at [86, 251] on button "Add future/online org" at bounding box center [75, 252] width 120 height 34
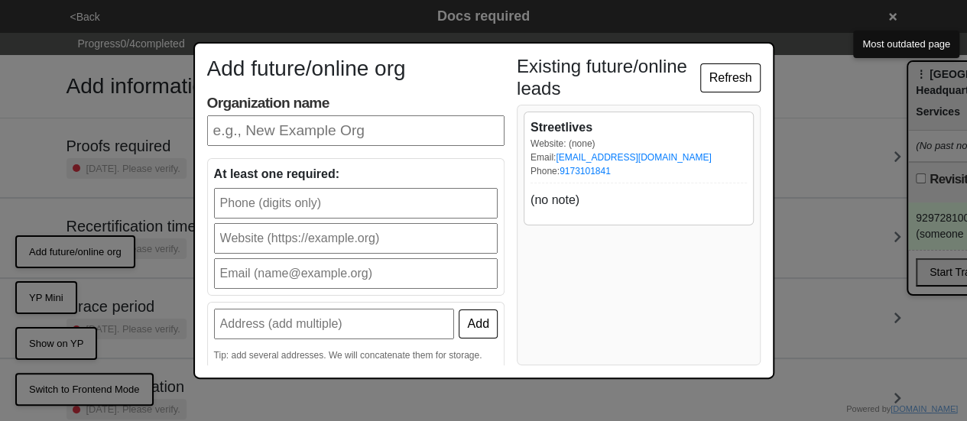
click at [601, 207] on div "(no note)" at bounding box center [638, 200] width 216 height 18
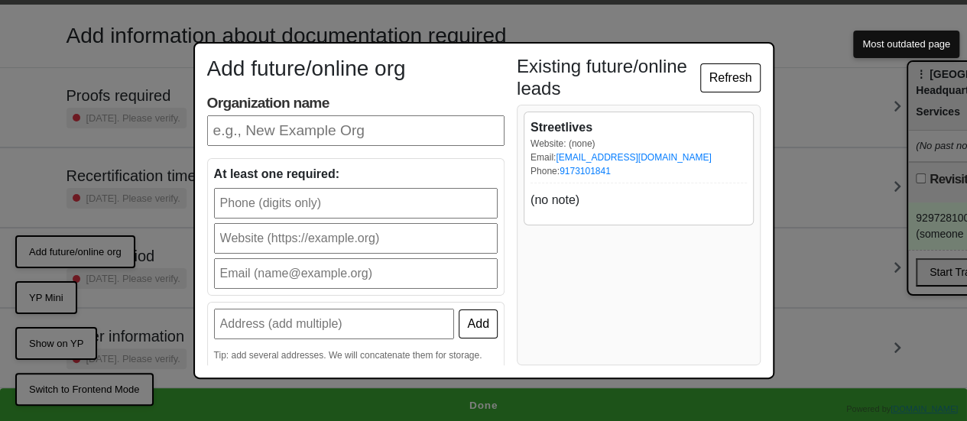
click at [268, 126] on input "Organization name" at bounding box center [355, 130] width 297 height 31
type input "Streetlives"
type input "9173101841"
type input "[EMAIL_ADDRESS][DOMAIN_NAME]"
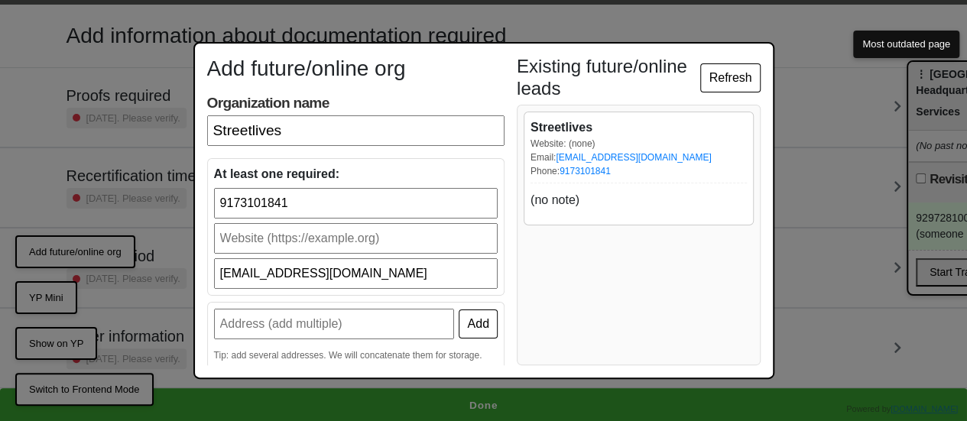
click at [307, 324] on input "text" at bounding box center [334, 324] width 241 height 31
type input "[STREET_ADDRESS]"
click at [459, 323] on button "Add" at bounding box center [478, 324] width 38 height 29
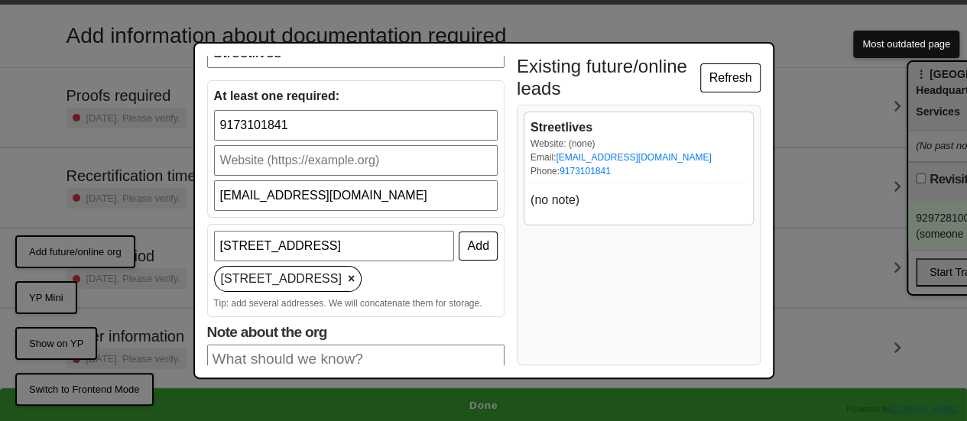
scroll to position [153, 0]
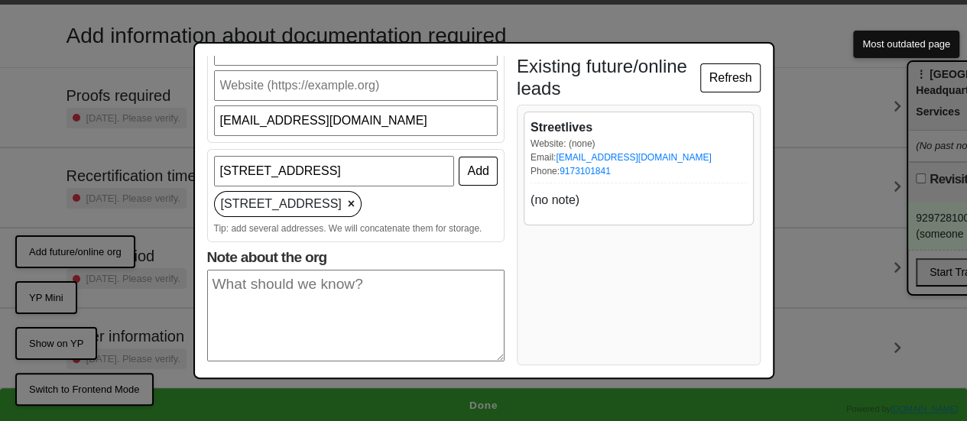
click at [272, 129] on input "[EMAIL_ADDRESS][DOMAIN_NAME]" at bounding box center [356, 120] width 284 height 31
click at [270, 167] on input "[STREET_ADDRESS]" at bounding box center [334, 171] width 241 height 31
type input "[STREET_ADDRESS]"
click at [481, 175] on button "Add" at bounding box center [478, 171] width 38 height 29
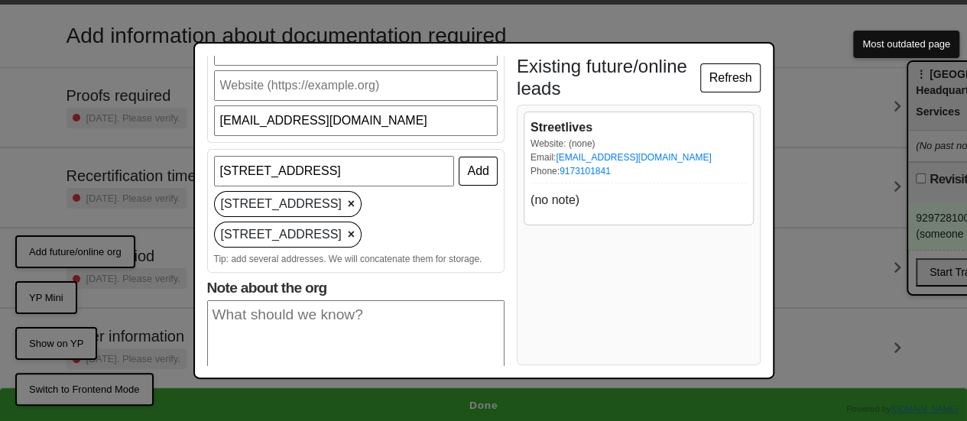
click at [258, 300] on textarea "Note about the org" at bounding box center [355, 346] width 297 height 92
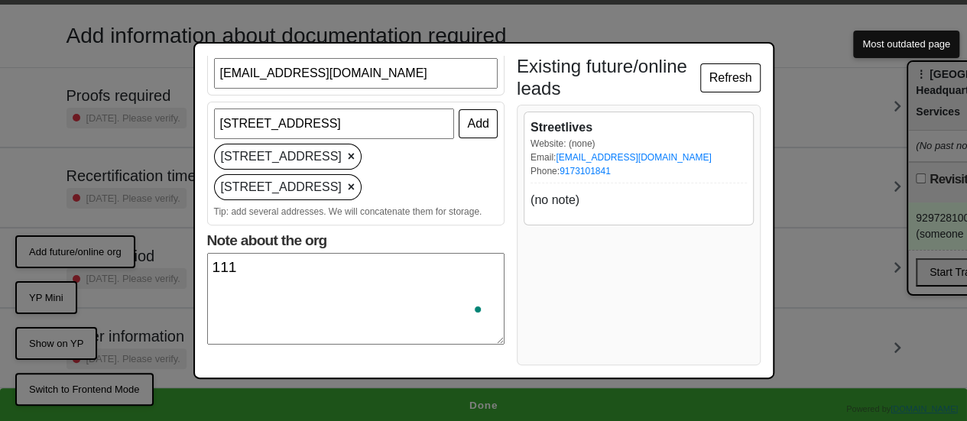
scroll to position [200, 0]
type textarea "111"
click at [296, 368] on button "Save" at bounding box center [295, 384] width 48 height 32
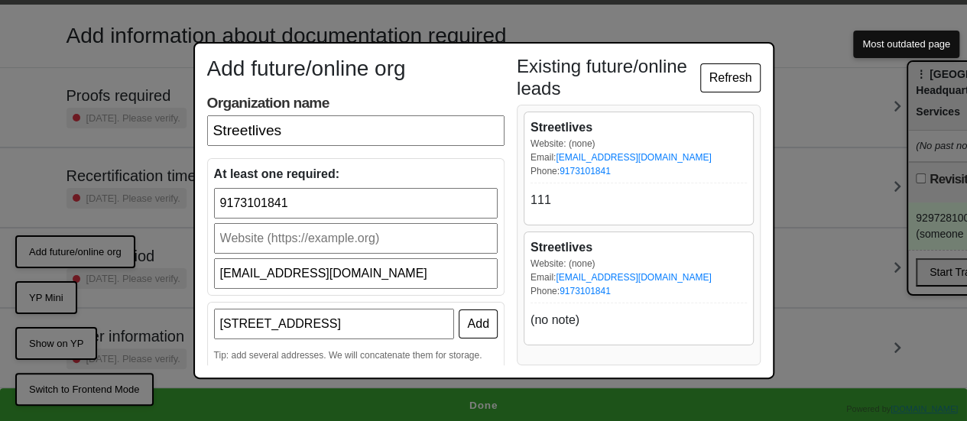
scroll to position [0, 0]
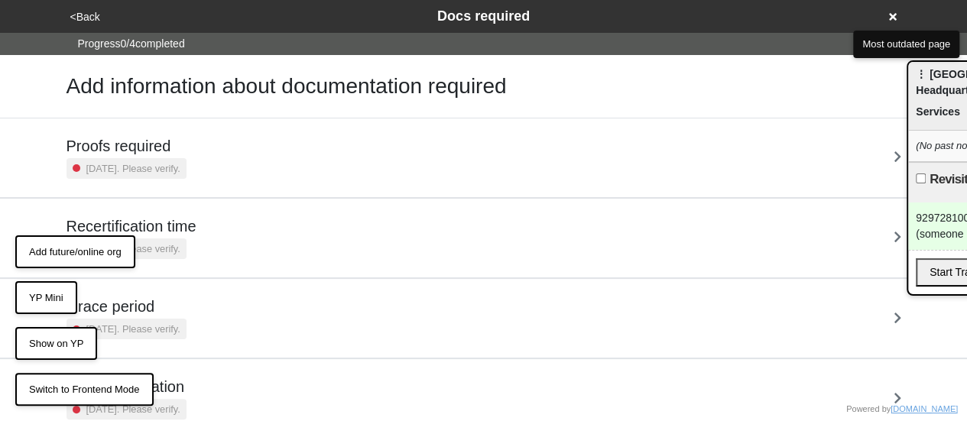
click at [93, 248] on button "Add future/online org" at bounding box center [75, 252] width 120 height 34
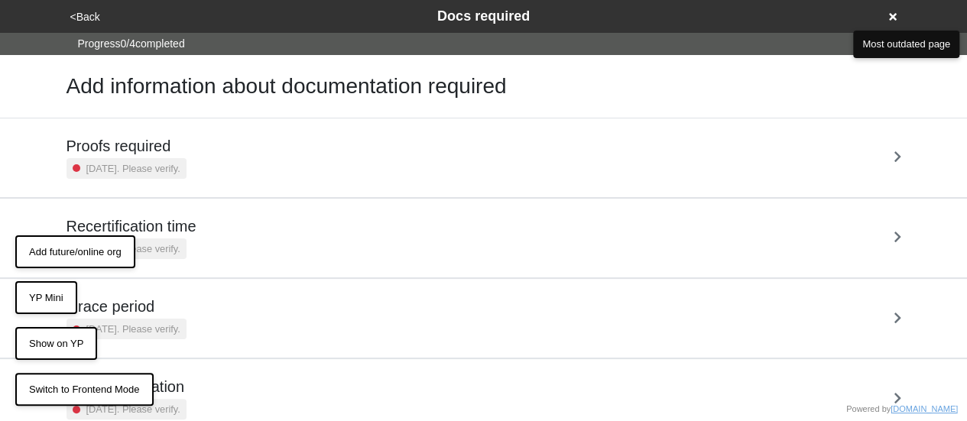
click at [56, 261] on button "Add future/online org" at bounding box center [75, 252] width 120 height 34
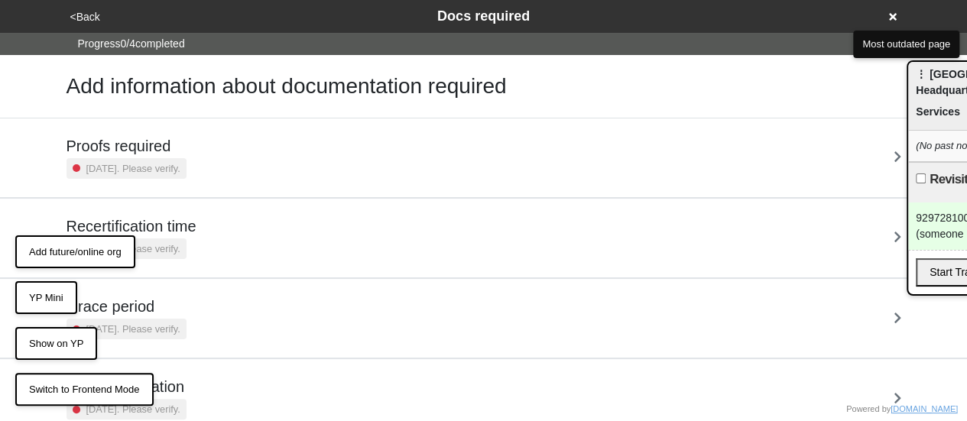
click at [70, 254] on button "Add future/online org" at bounding box center [75, 252] width 120 height 34
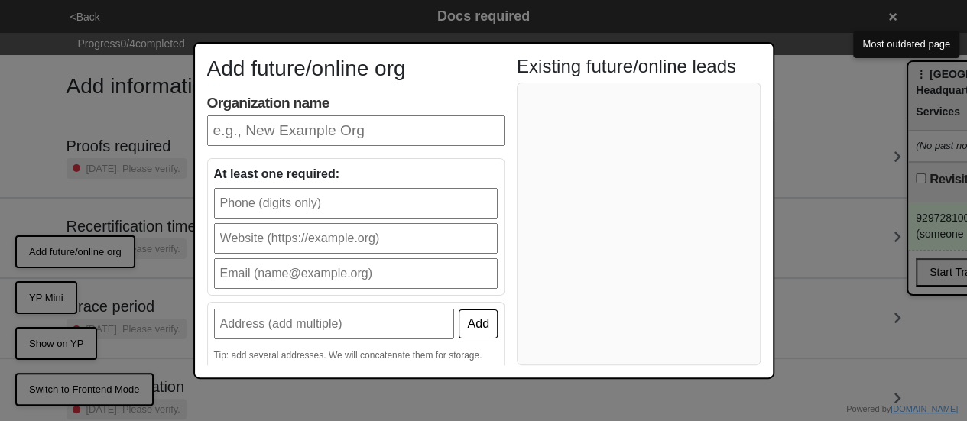
click at [624, 154] on div at bounding box center [639, 224] width 244 height 283
click at [290, 124] on input "Organization name" at bounding box center [355, 130] width 297 height 31
type input "Streetlives"
type input "9173101841"
type input "[EMAIL_ADDRESS][DOMAIN_NAME]"
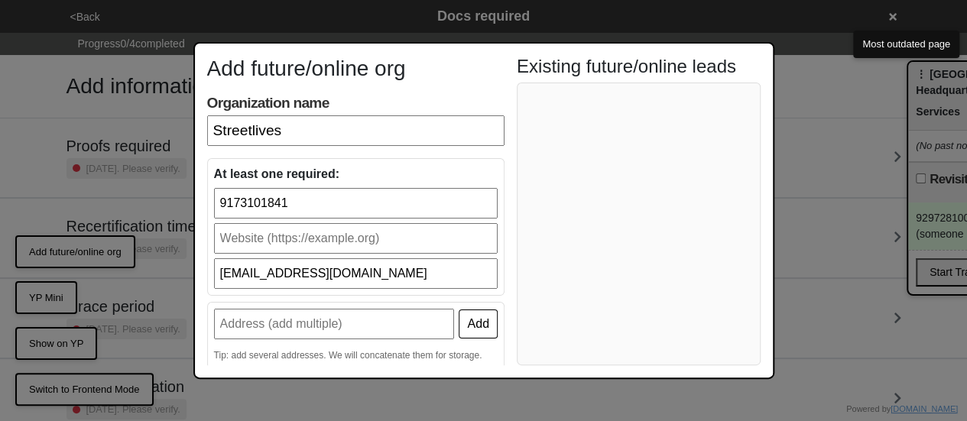
click at [262, 253] on input "text" at bounding box center [356, 238] width 284 height 31
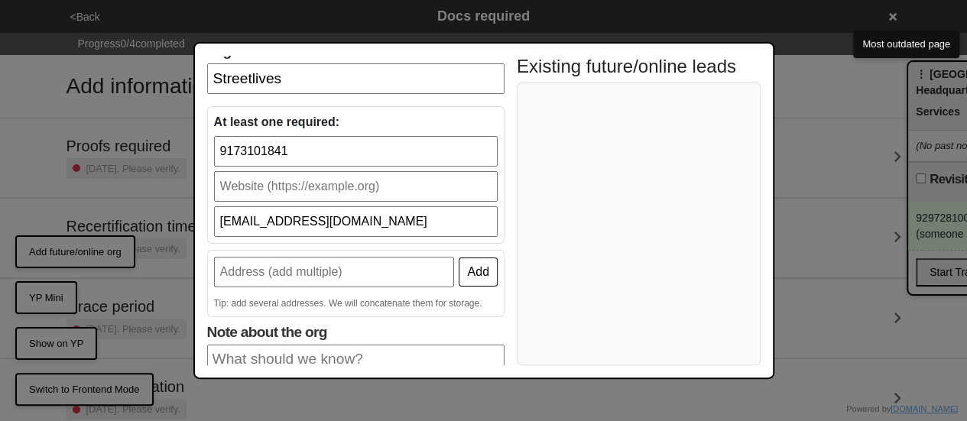
scroll to position [76, 0]
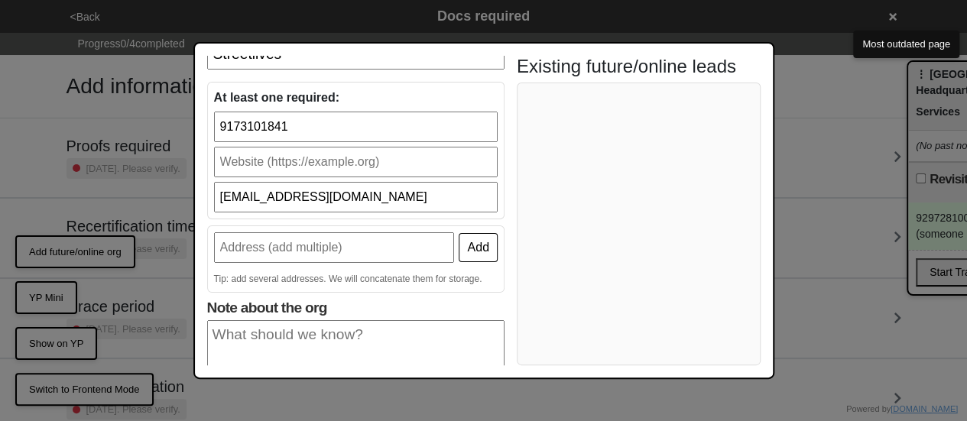
click at [361, 249] on input "text" at bounding box center [334, 247] width 241 height 31
type input "[STREET_ADDRESS]"
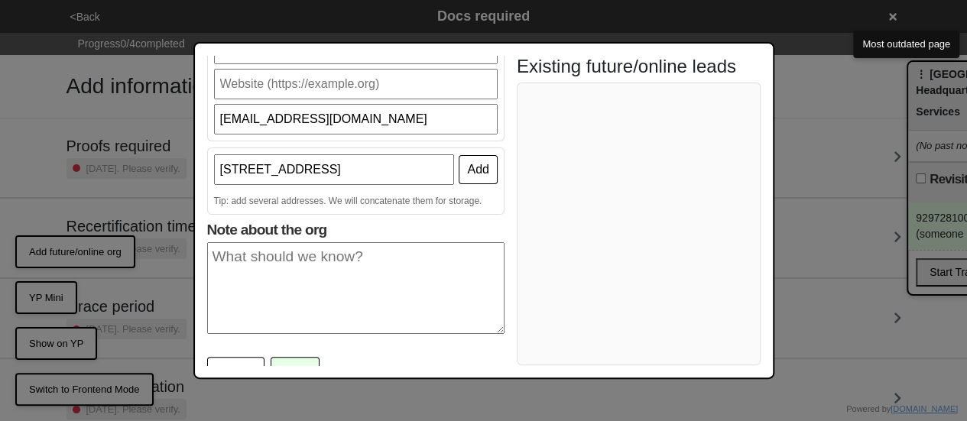
scroll to position [175, 0]
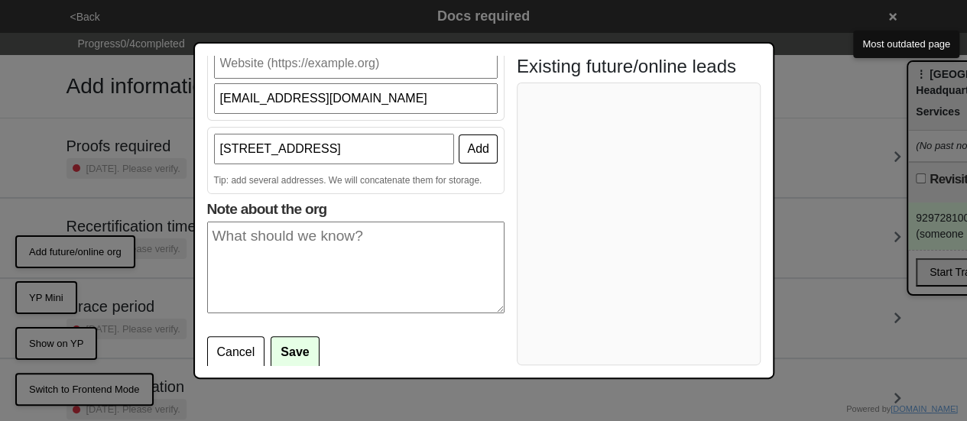
click at [335, 287] on textarea "Note about the org" at bounding box center [355, 268] width 297 height 92
type textarea "1"
click at [298, 347] on button "Save" at bounding box center [295, 352] width 48 height 32
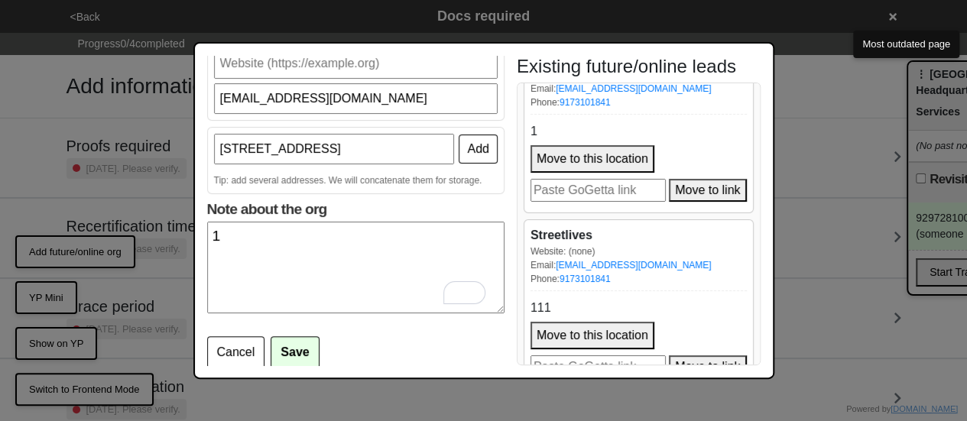
scroll to position [0, 0]
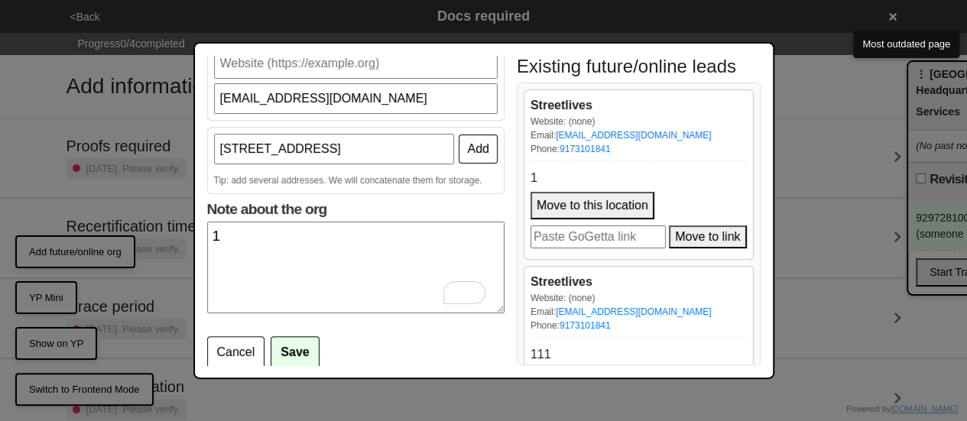
click at [611, 207] on button "Move to this location" at bounding box center [592, 206] width 124 height 28
paste input "[URL][DOMAIN_NAME]"
type input "[URL][DOMAIN_NAME]"
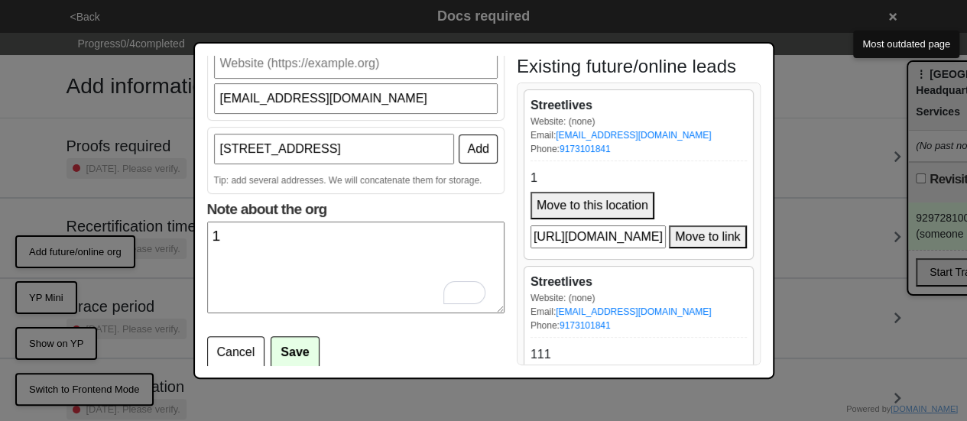
click at [718, 238] on button "Move to link" at bounding box center [707, 236] width 77 height 23
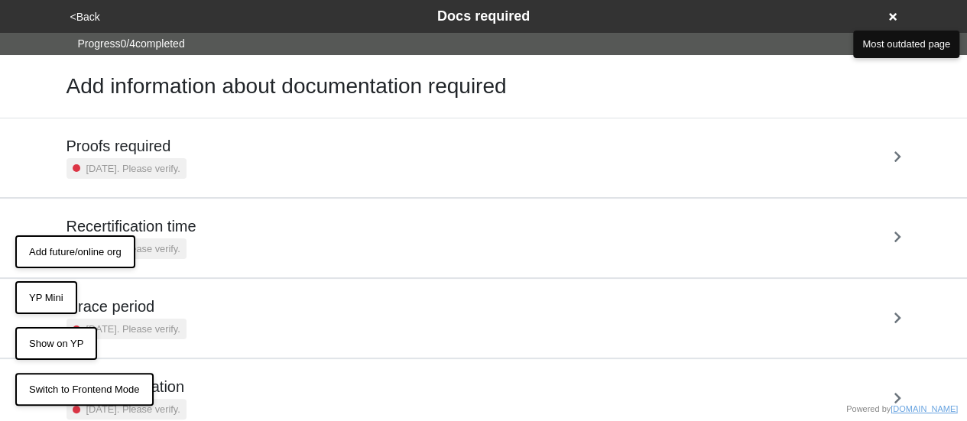
click at [91, 256] on button "Add future/online org" at bounding box center [75, 252] width 120 height 34
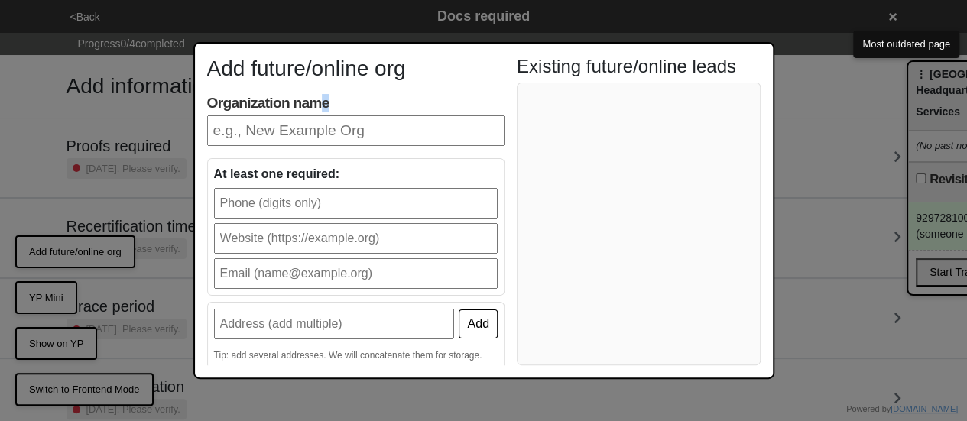
click at [326, 109] on label "Organization name" at bounding box center [355, 120] width 297 height 52
click at [336, 132] on input "Organization name" at bounding box center [355, 130] width 297 height 31
type input "Streetlives"
type input "9173101841"
type input "[EMAIL_ADDRESS][DOMAIN_NAME]"
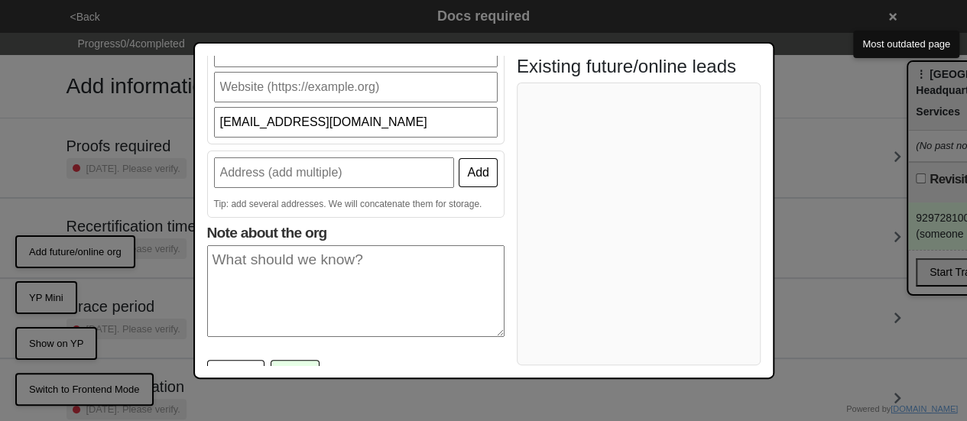
scroll to position [153, 0]
click at [301, 162] on input "text" at bounding box center [334, 171] width 241 height 31
type input "[STREET_ADDRESS]"
click at [251, 301] on textarea "Note about the org" at bounding box center [355, 290] width 297 height 92
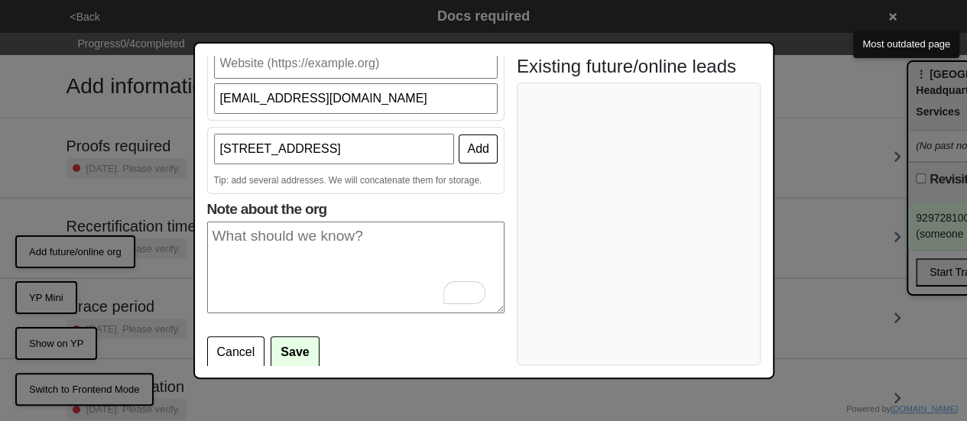
click at [298, 343] on button "Save" at bounding box center [295, 352] width 48 height 32
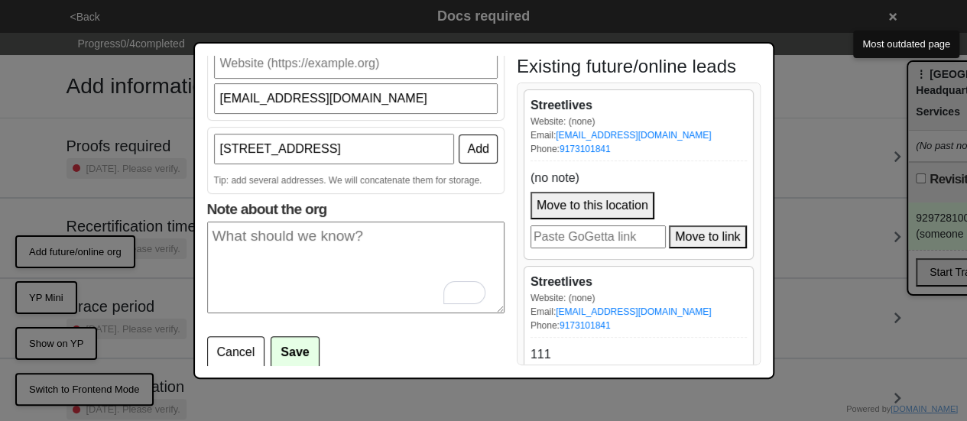
click at [604, 208] on button "Move to this location" at bounding box center [592, 206] width 124 height 28
drag, startPoint x: 832, startPoint y: 204, endPoint x: 378, endPoint y: 386, distance: 489.8
click at [483, 282] on div "Add future/online org Organization name Streetlives At least one required: 9173…" at bounding box center [483, 210] width 967 height 421
click at [614, 212] on button "Move to this location" at bounding box center [592, 206] width 124 height 28
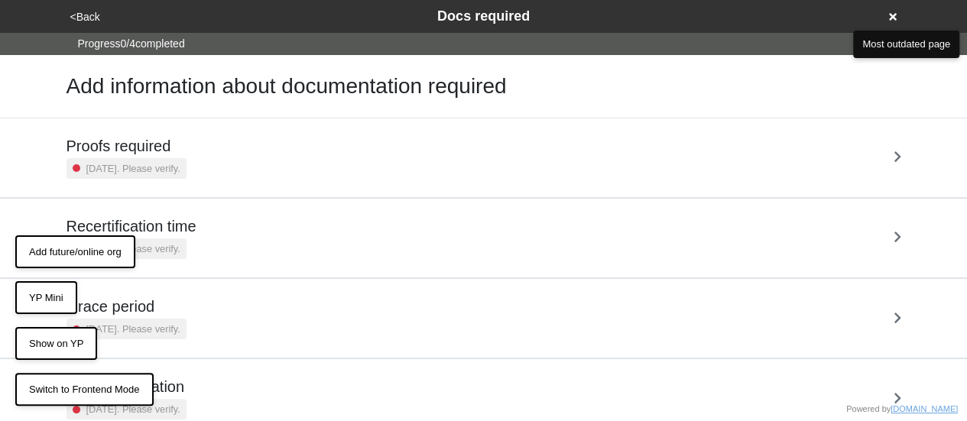
click at [101, 250] on button "Add future/online org" at bounding box center [75, 252] width 120 height 34
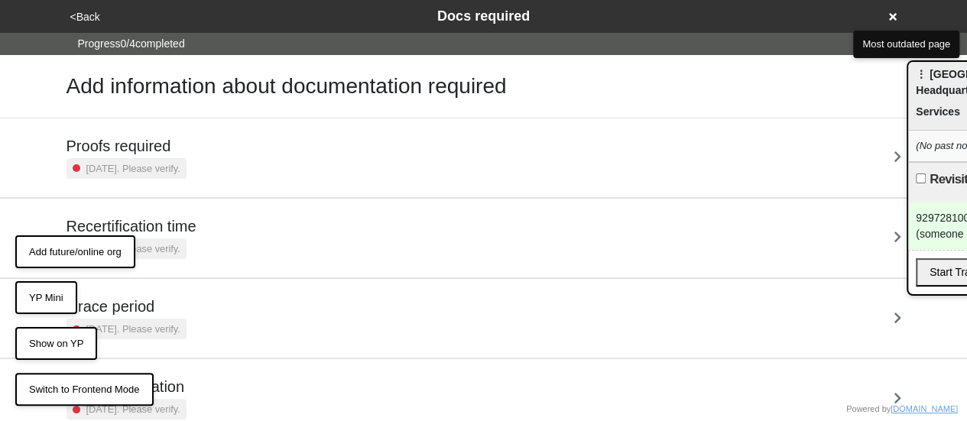
click at [86, 250] on button "Add future/online org" at bounding box center [75, 252] width 120 height 34
drag, startPoint x: 96, startPoint y: 252, endPoint x: 61, endPoint y: 238, distance: 38.0
click at [61, 238] on button "Add future/online org" at bounding box center [75, 252] width 120 height 34
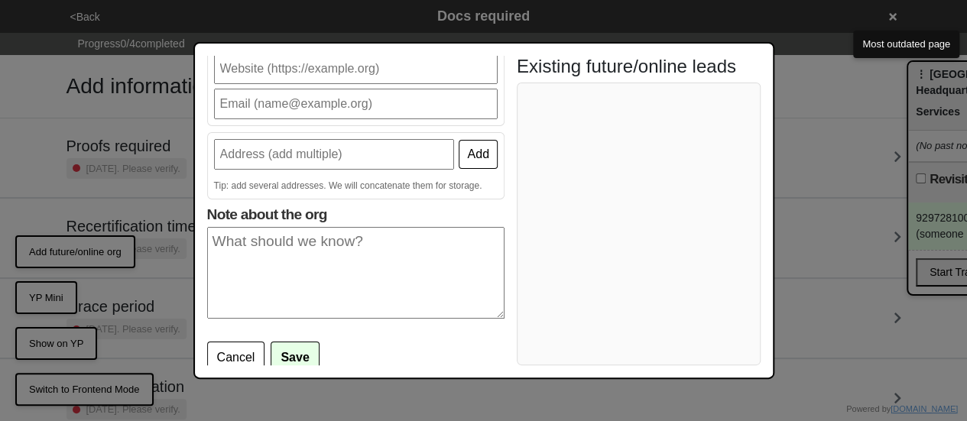
scroll to position [175, 0]
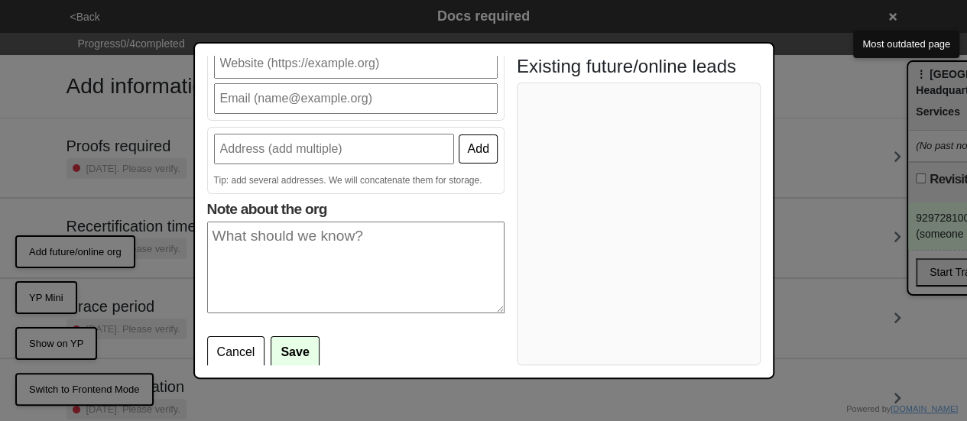
click at [579, 153] on div at bounding box center [639, 224] width 244 height 283
drag, startPoint x: 410, startPoint y: 244, endPoint x: 392, endPoint y: 226, distance: 24.9
click at [410, 244] on textarea "Note about the org" at bounding box center [355, 268] width 297 height 92
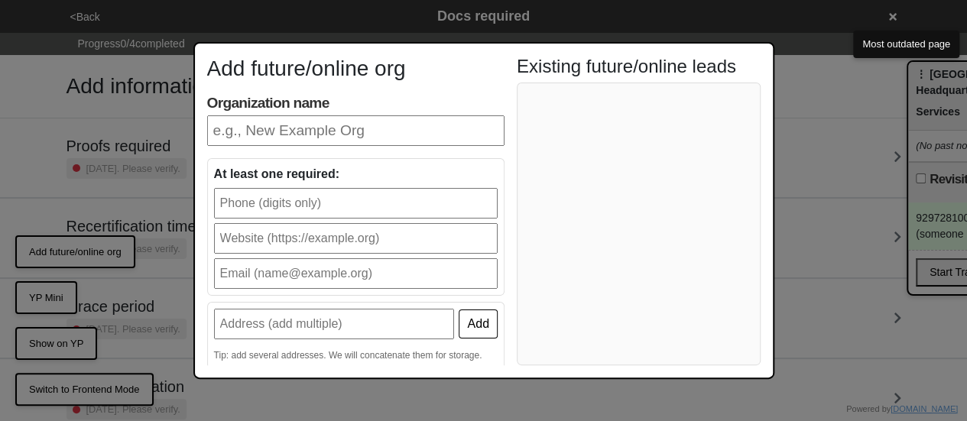
scroll to position [0, 0]
click at [282, 134] on input "Organization name" at bounding box center [355, 130] width 297 height 31
type input "Streetlives"
type input "9173101841"
type input "[EMAIL_ADDRESS][DOMAIN_NAME]"
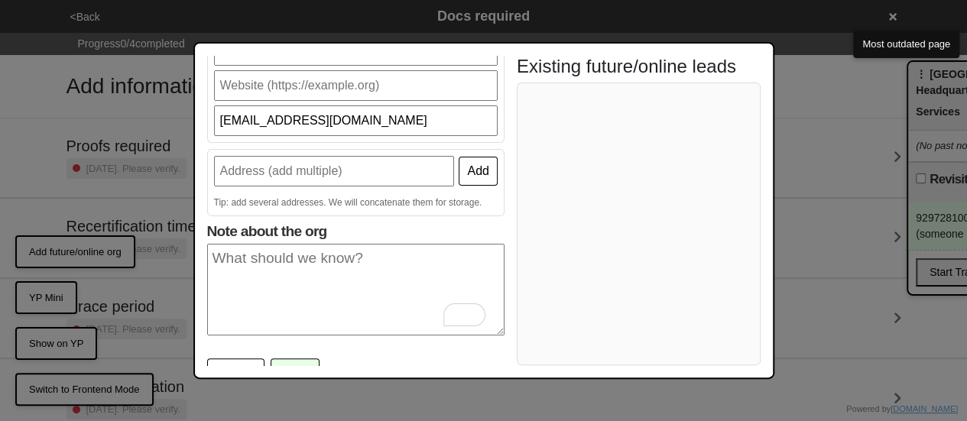
scroll to position [175, 0]
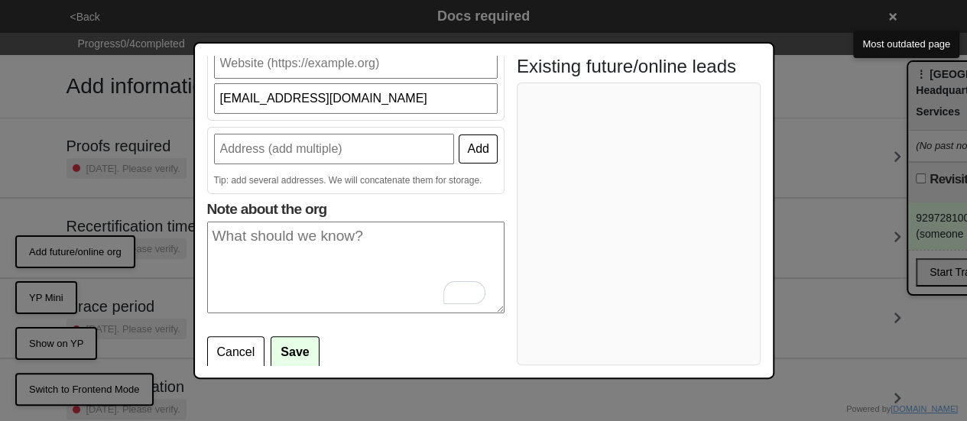
click at [317, 341] on button "Save" at bounding box center [295, 352] width 48 height 32
